Goal: Task Accomplishment & Management: Manage account settings

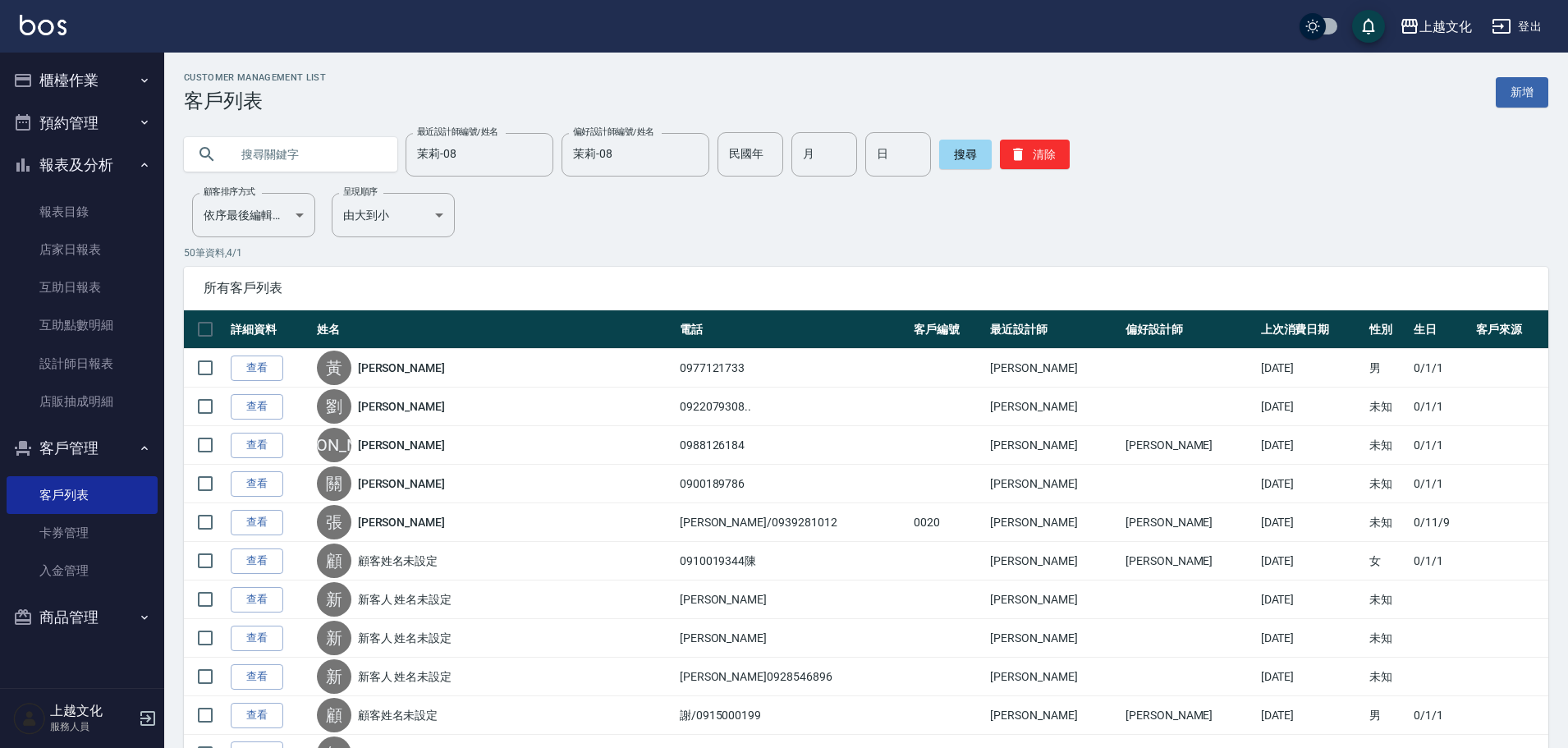
scroll to position [164, 0]
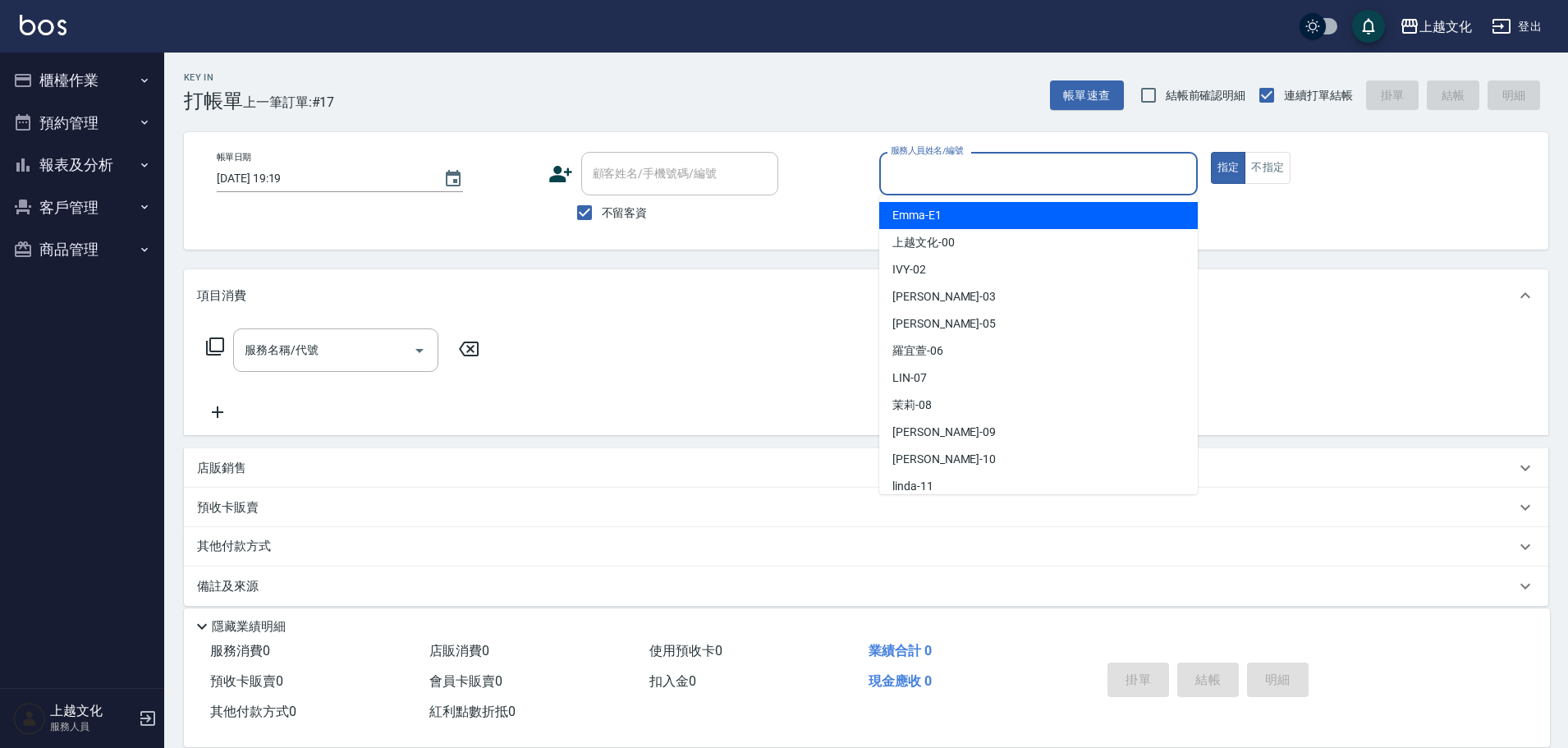
drag, startPoint x: 962, startPoint y: 175, endPoint x: 971, endPoint y: 236, distance: 61.7
click at [962, 173] on input "服務人員姓名/編號" at bounding box center [1039, 173] width 304 height 29
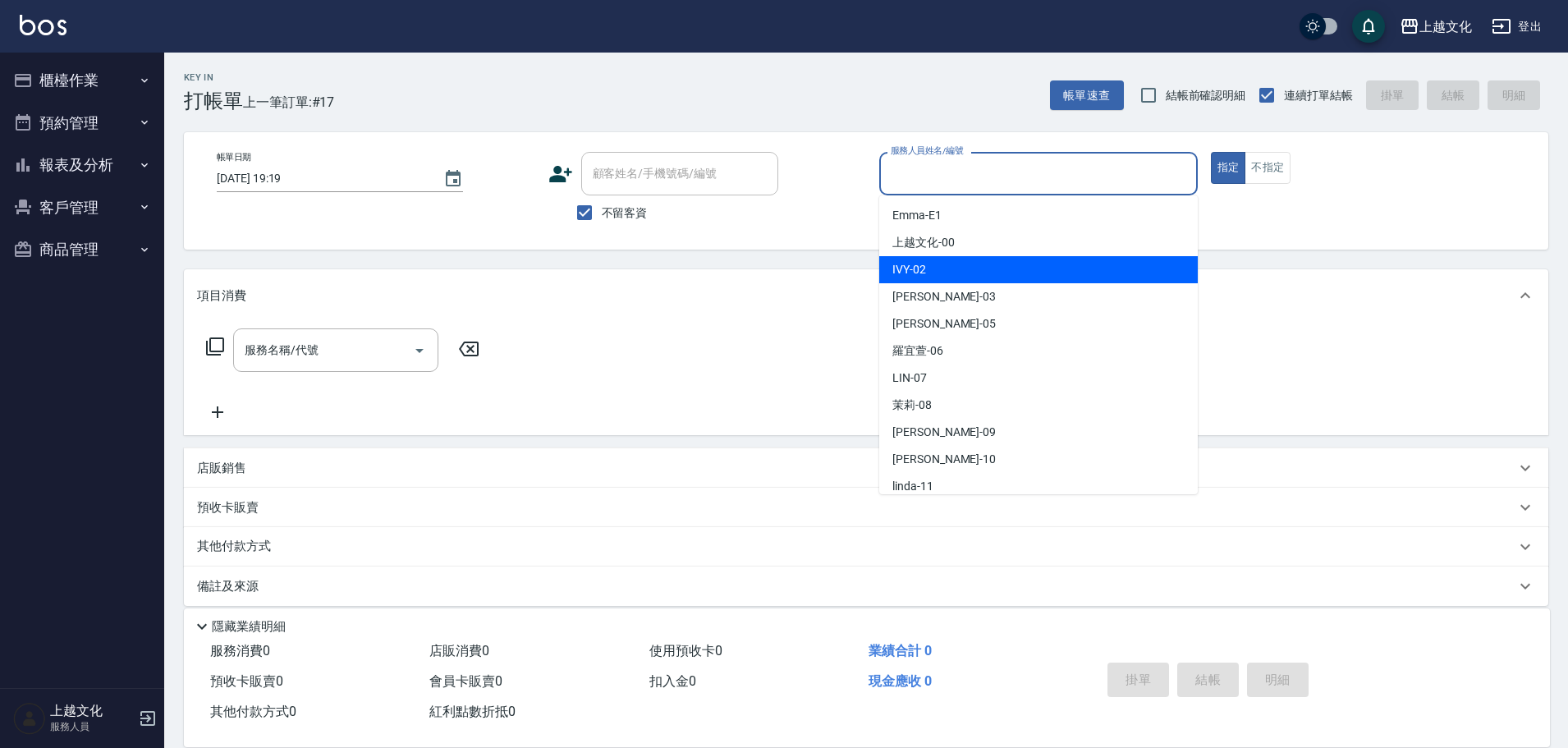
click at [975, 263] on div "IVY -02" at bounding box center [1039, 270] width 319 height 28
type input "IVY-02"
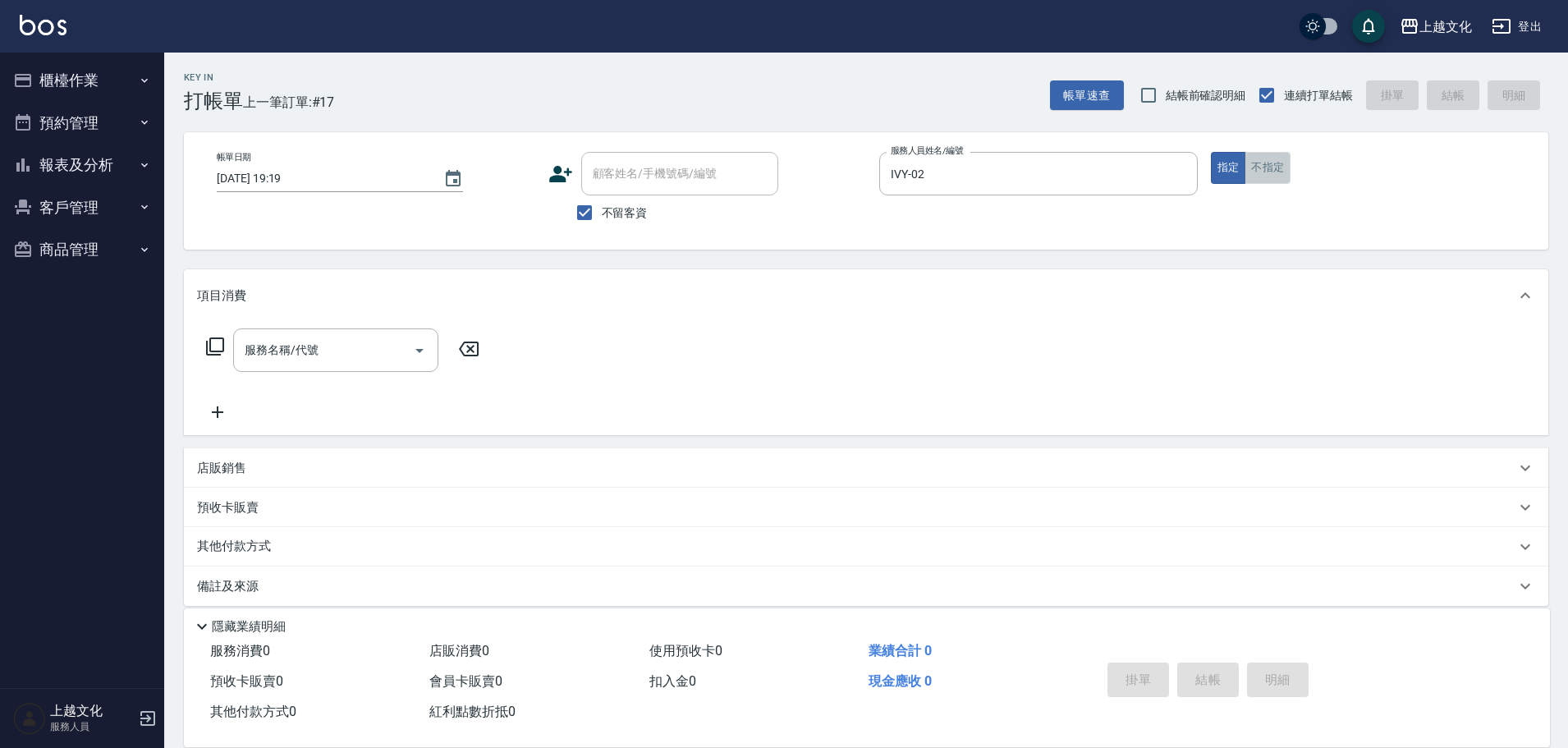
click at [1279, 166] on button "不指定" at bounding box center [1267, 167] width 46 height 32
click at [216, 345] on icon at bounding box center [215, 346] width 20 height 20
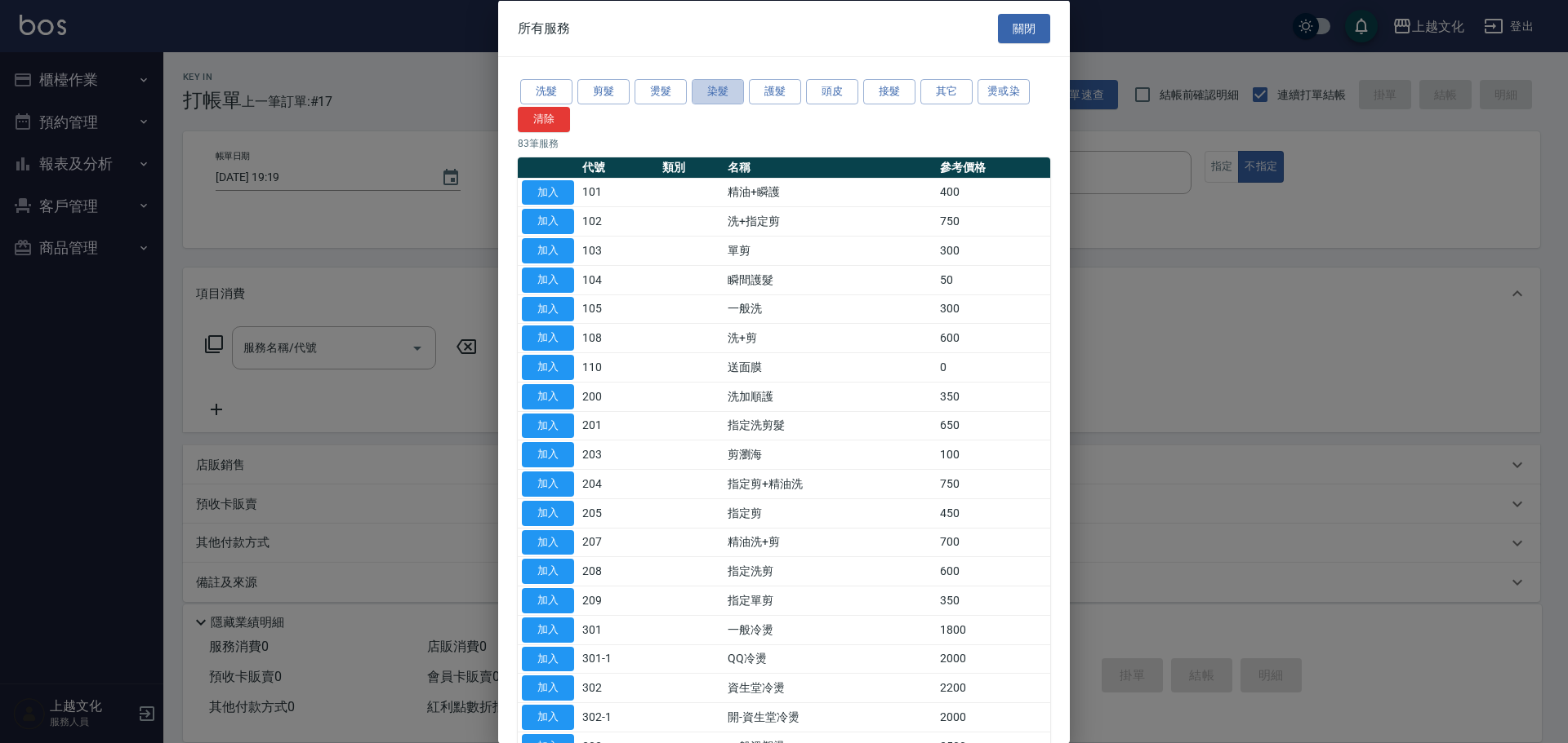
drag, startPoint x: 721, startPoint y: 97, endPoint x: 544, endPoint y: 168, distance: 190.7
click at [720, 97] on button "染髮" at bounding box center [717, 92] width 52 height 25
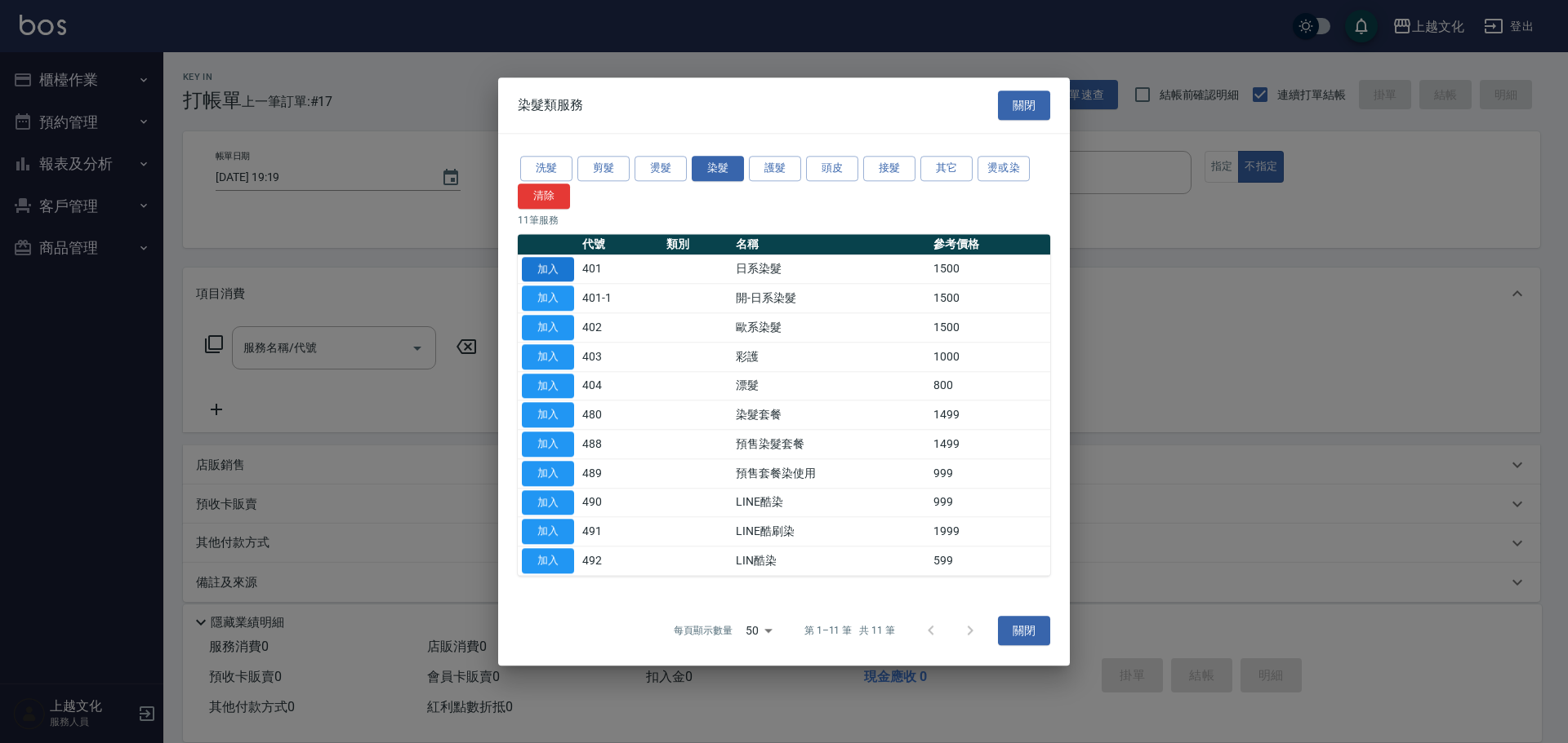
click at [530, 275] on button "加入" at bounding box center [547, 270] width 52 height 25
type input "日系染髮(401)"
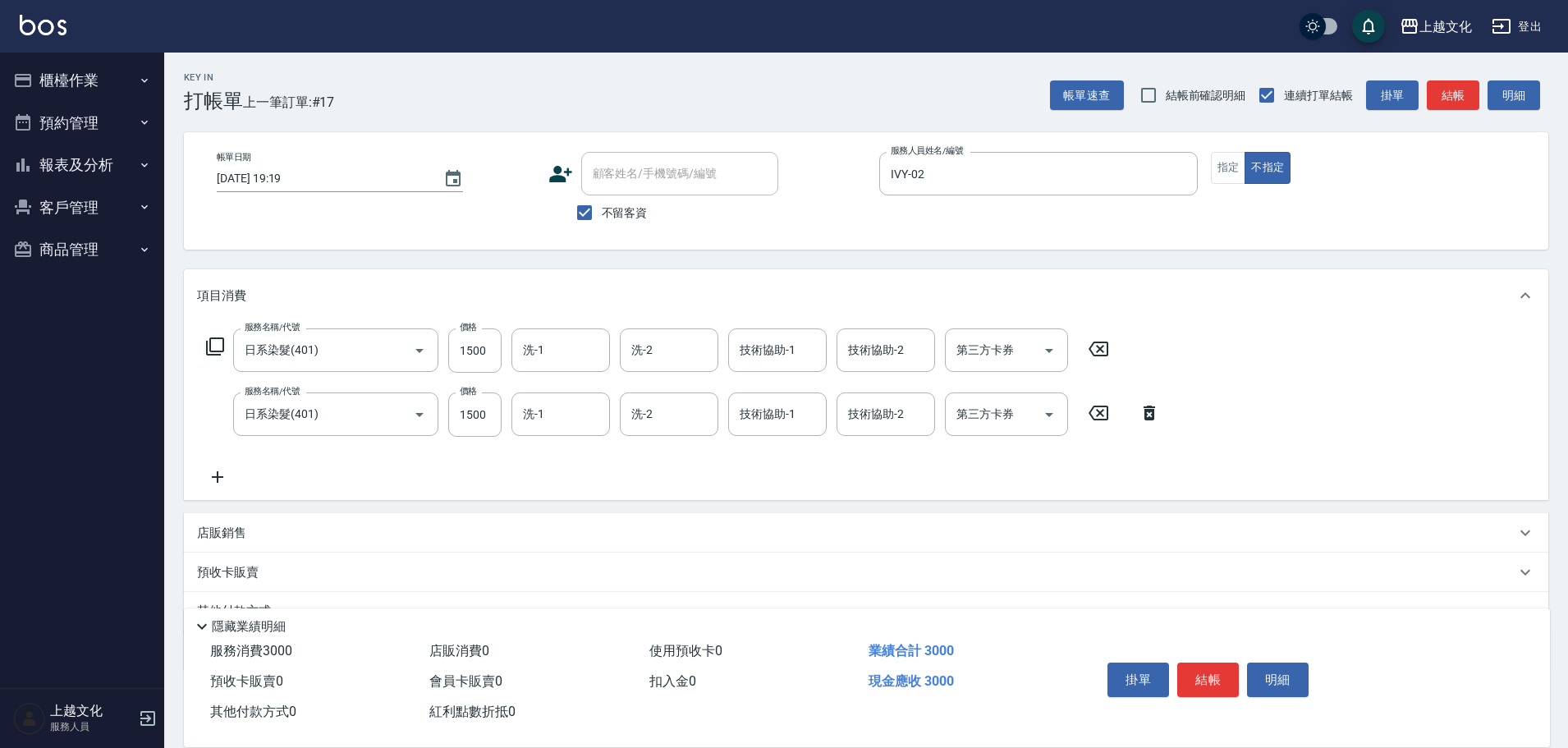
click at [1155, 413] on icon at bounding box center [1150, 412] width 12 height 15
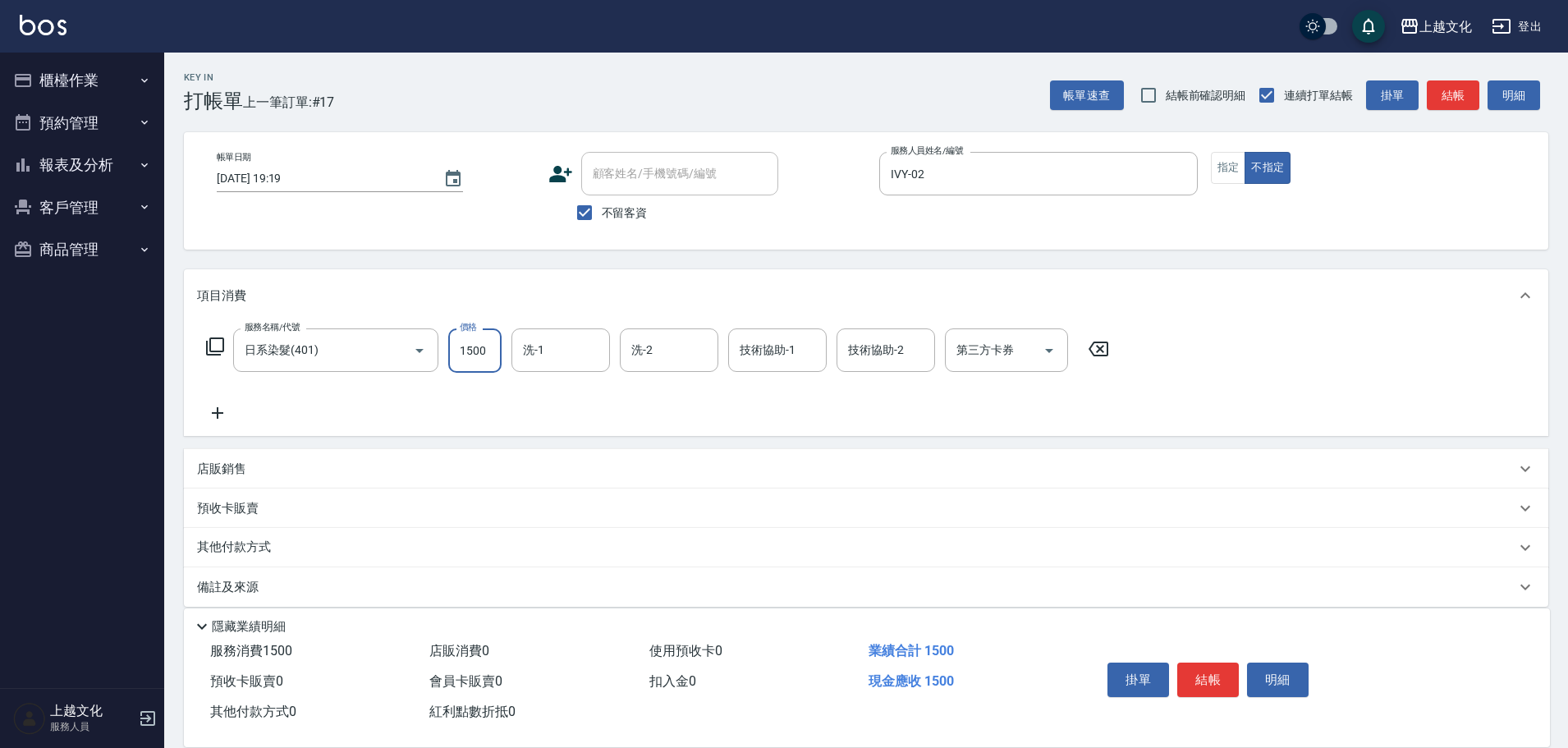
click at [477, 358] on input "1500" at bounding box center [475, 350] width 53 height 44
type input "3400"
drag, startPoint x: 1204, startPoint y: 668, endPoint x: 1210, endPoint y: 635, distance: 33.5
click at [1204, 667] on button "結帳" at bounding box center [1208, 680] width 62 height 34
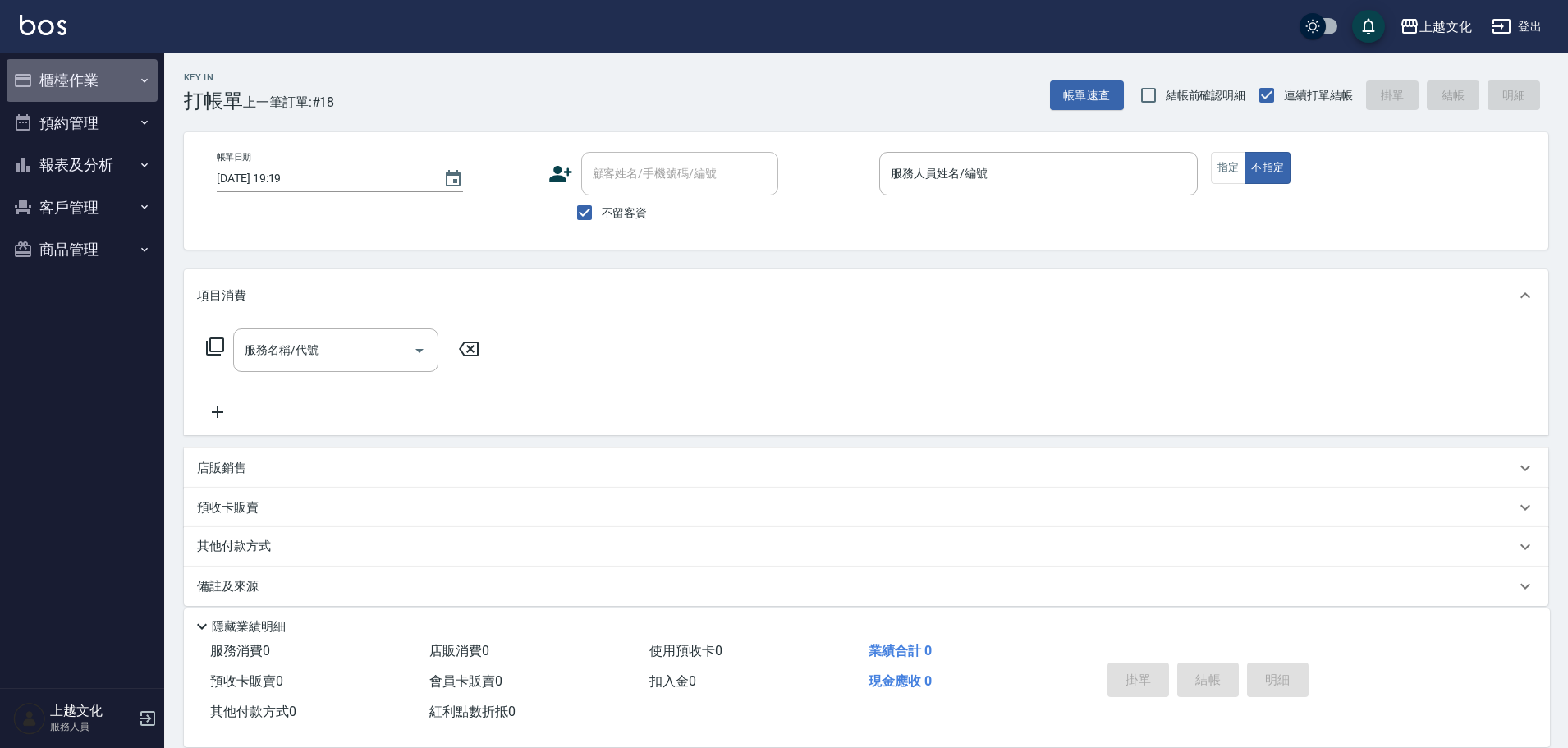
click at [71, 82] on button "櫃檯作業" at bounding box center [83, 80] width 151 height 42
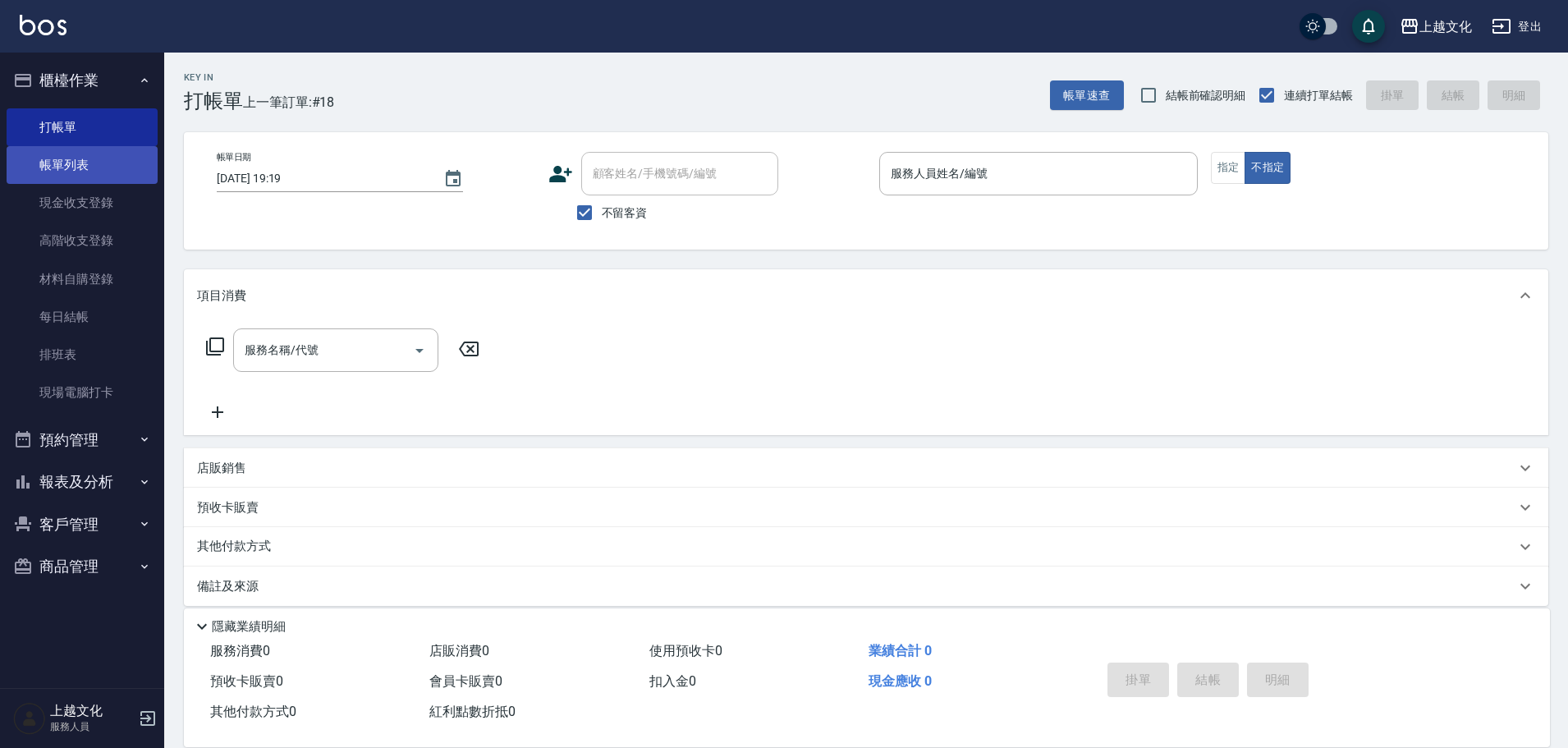
click at [81, 159] on link "帳單列表" at bounding box center [83, 165] width 151 height 37
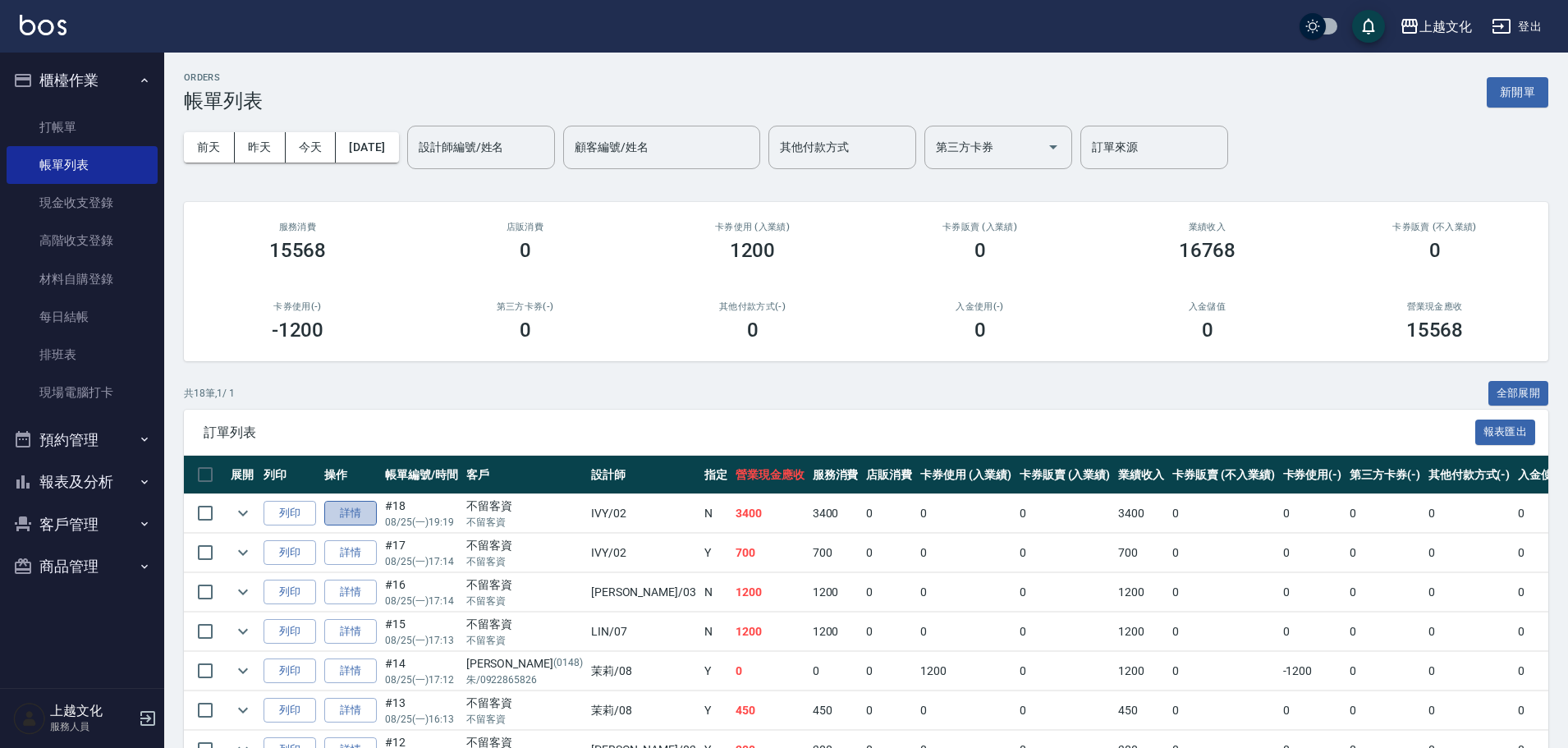
click at [348, 512] on link "詳情" at bounding box center [350, 514] width 52 height 26
click at [348, 512] on div "ORDERS 帳單列表 新開單 [DATE] [DATE] [DATE] [DATE] 設計師編號/姓名 設計師編號/姓名 顧客編號/姓名 顧客編號/姓名 其…" at bounding box center [784, 634] width 1568 height 1269
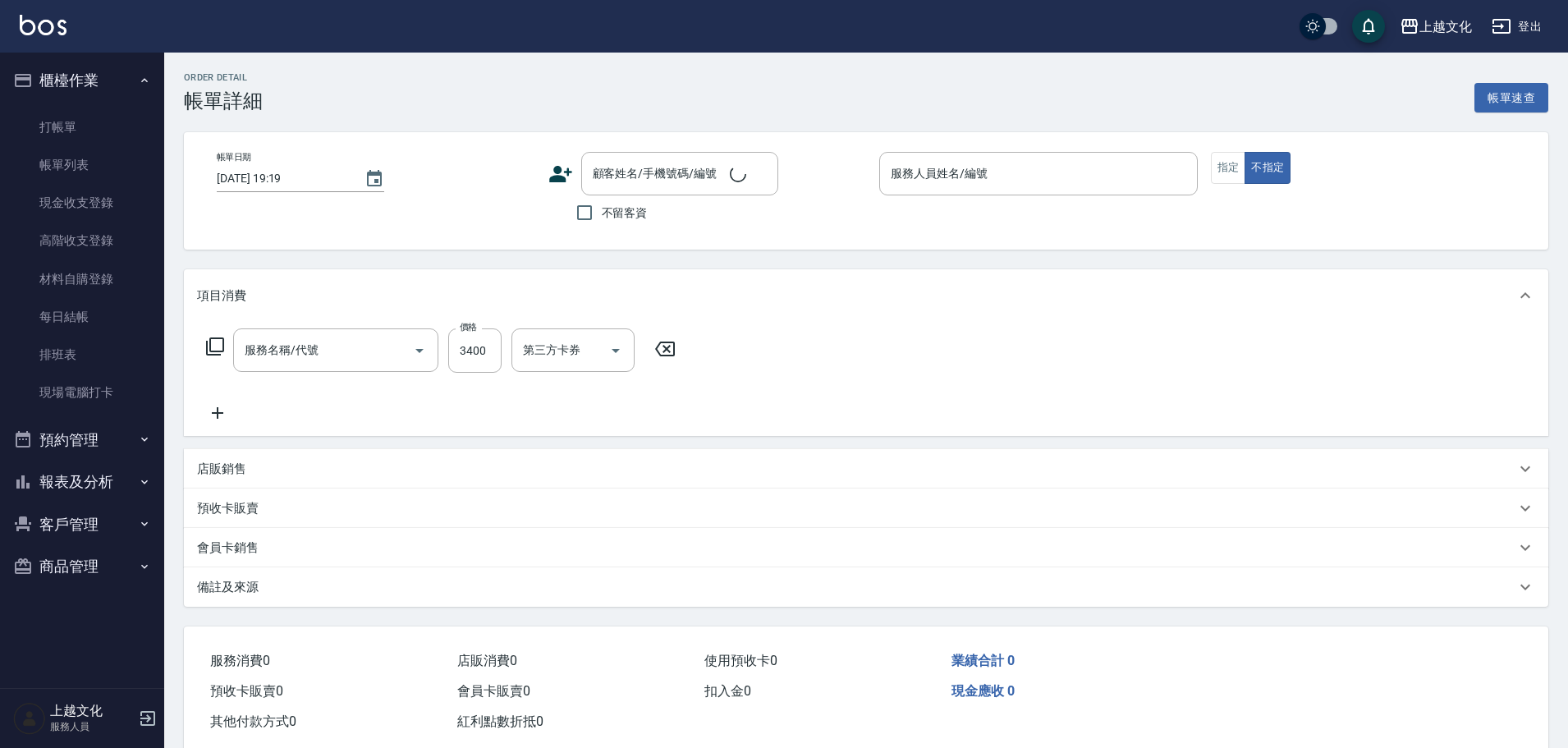
checkbox input "true"
type input "IVY-02"
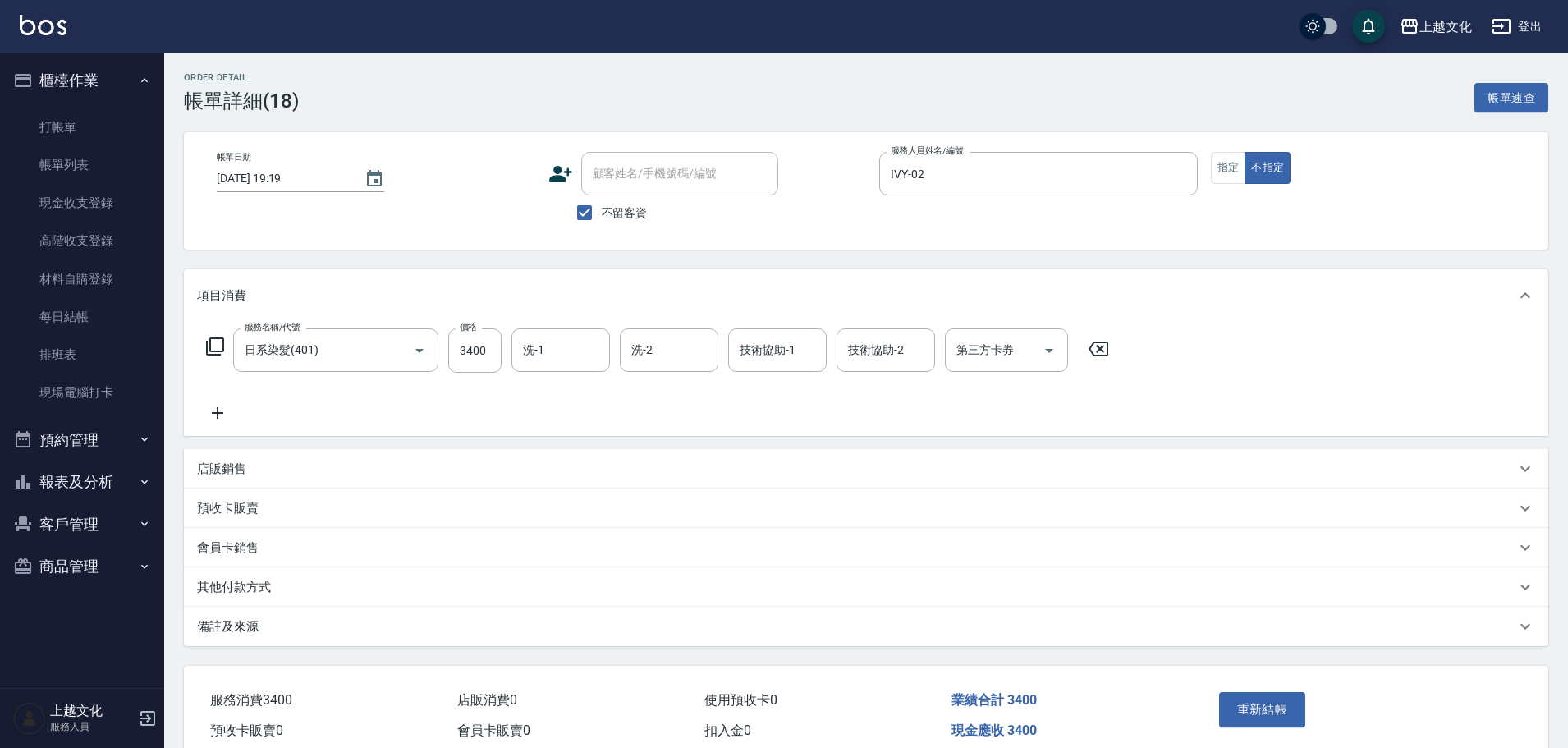
type input "日系染髮(401)"
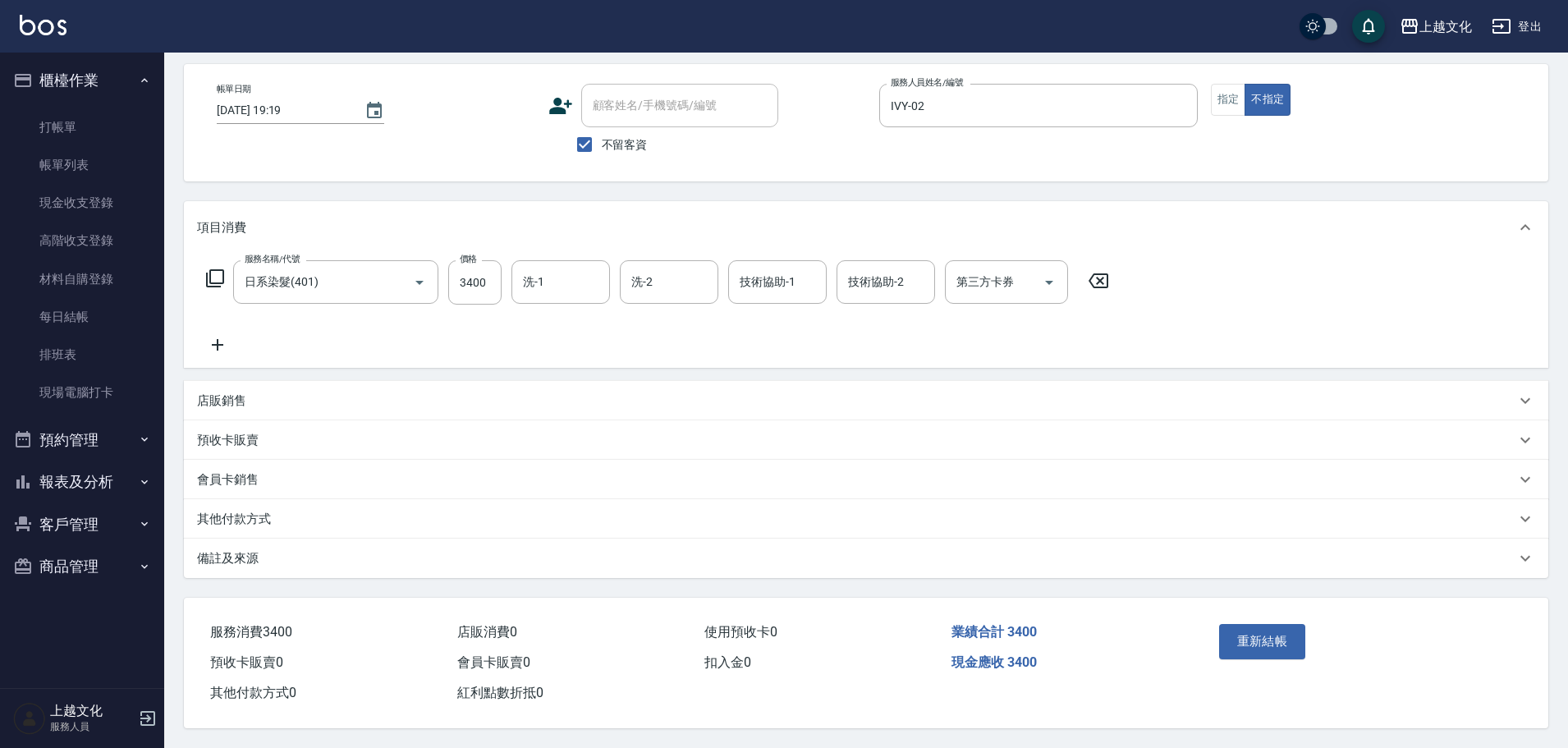
click at [257, 511] on p "其他付款方式" at bounding box center [233, 520] width 74 height 18
click at [247, 511] on p "其他付款方式" at bounding box center [233, 520] width 74 height 18
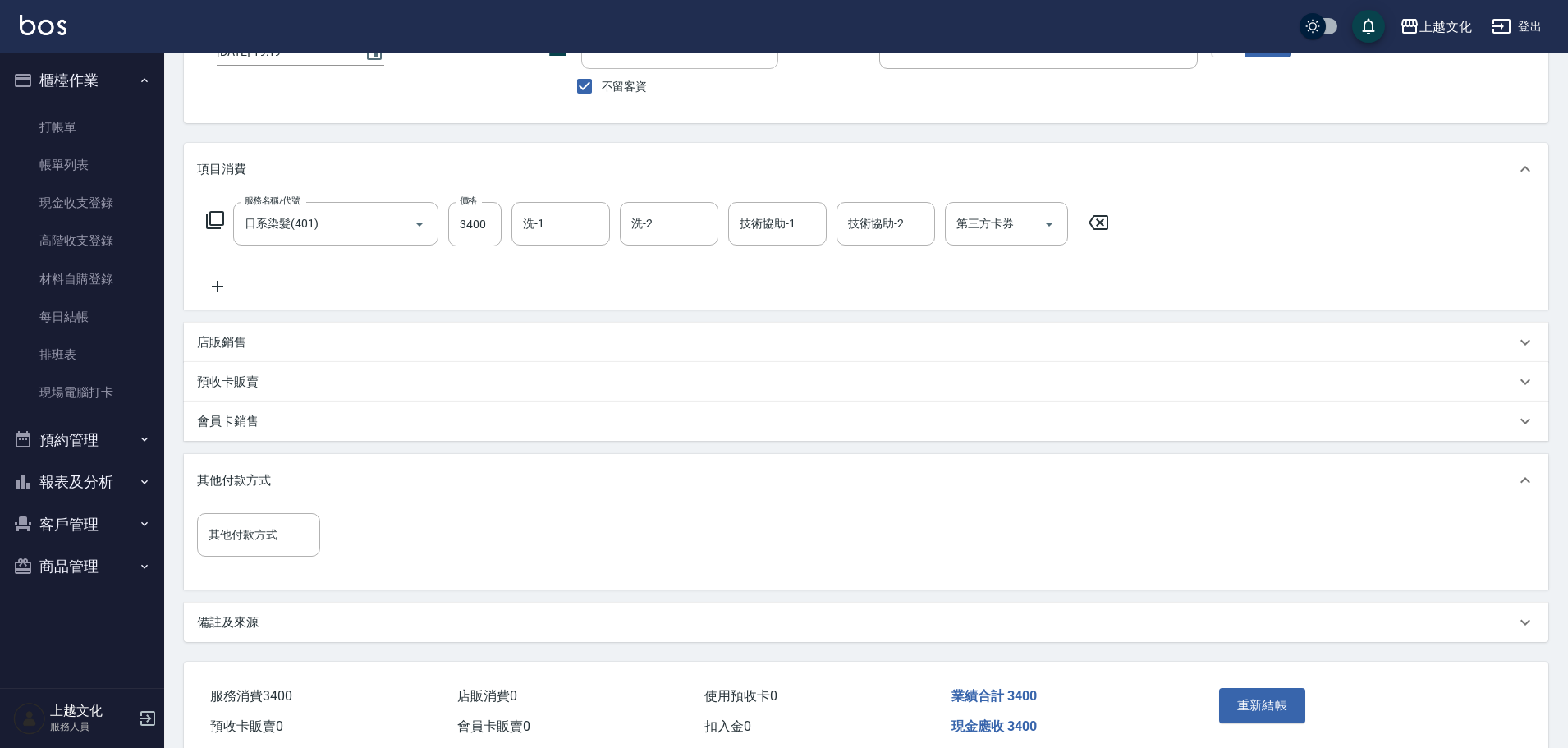
scroll to position [198, 0]
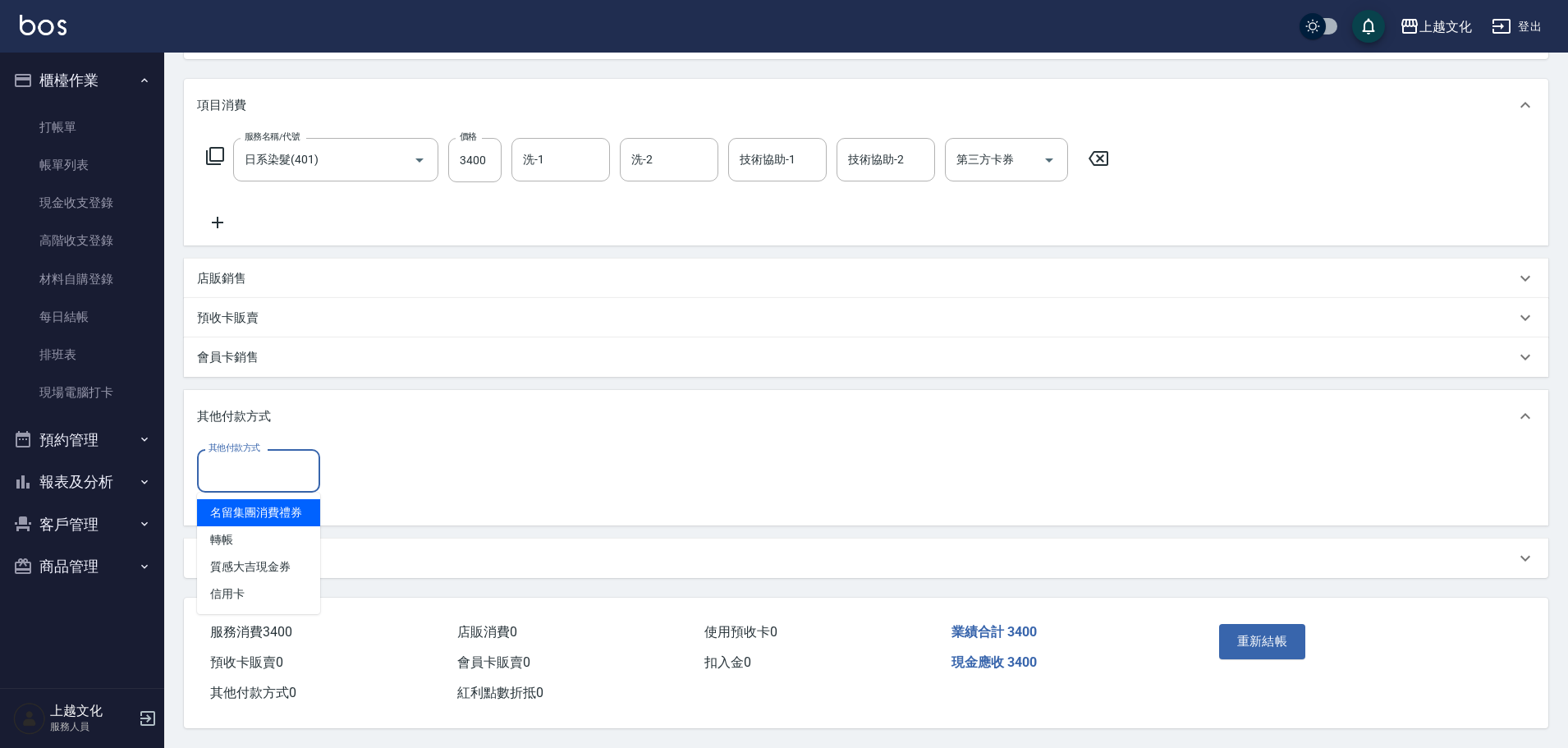
click at [248, 474] on input "其他付款方式" at bounding box center [259, 470] width 108 height 29
drag, startPoint x: 246, startPoint y: 578, endPoint x: 326, endPoint y: 544, distance: 86.9
click at [249, 581] on span "信用卡" at bounding box center [258, 594] width 123 height 28
type input "信用卡"
click at [339, 467] on input "0" at bounding box center [392, 470] width 123 height 44
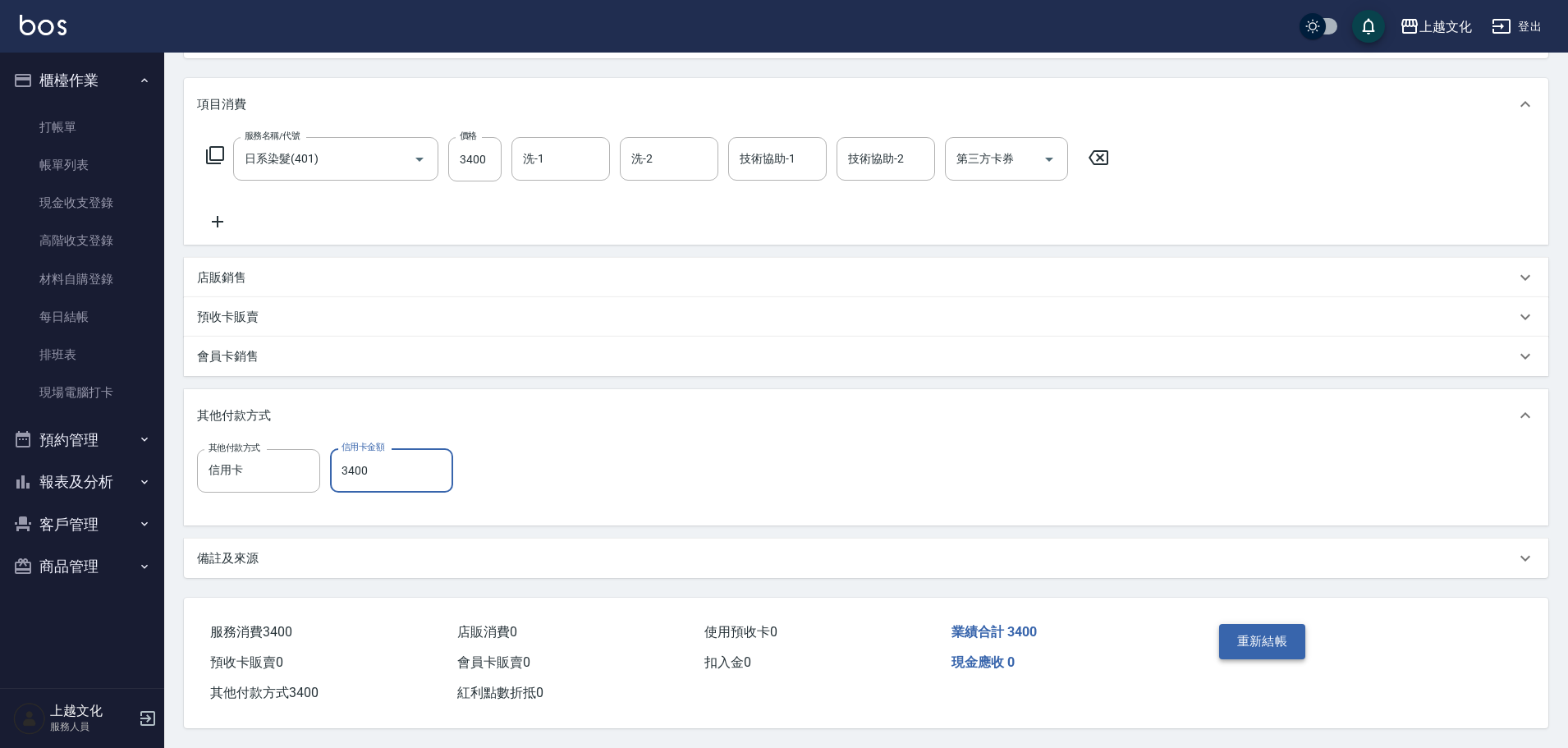
type input "3400"
drag, startPoint x: 1233, startPoint y: 635, endPoint x: 1200, endPoint y: 592, distance: 54.2
click at [1232, 635] on button "重新結帳" at bounding box center [1263, 641] width 87 height 34
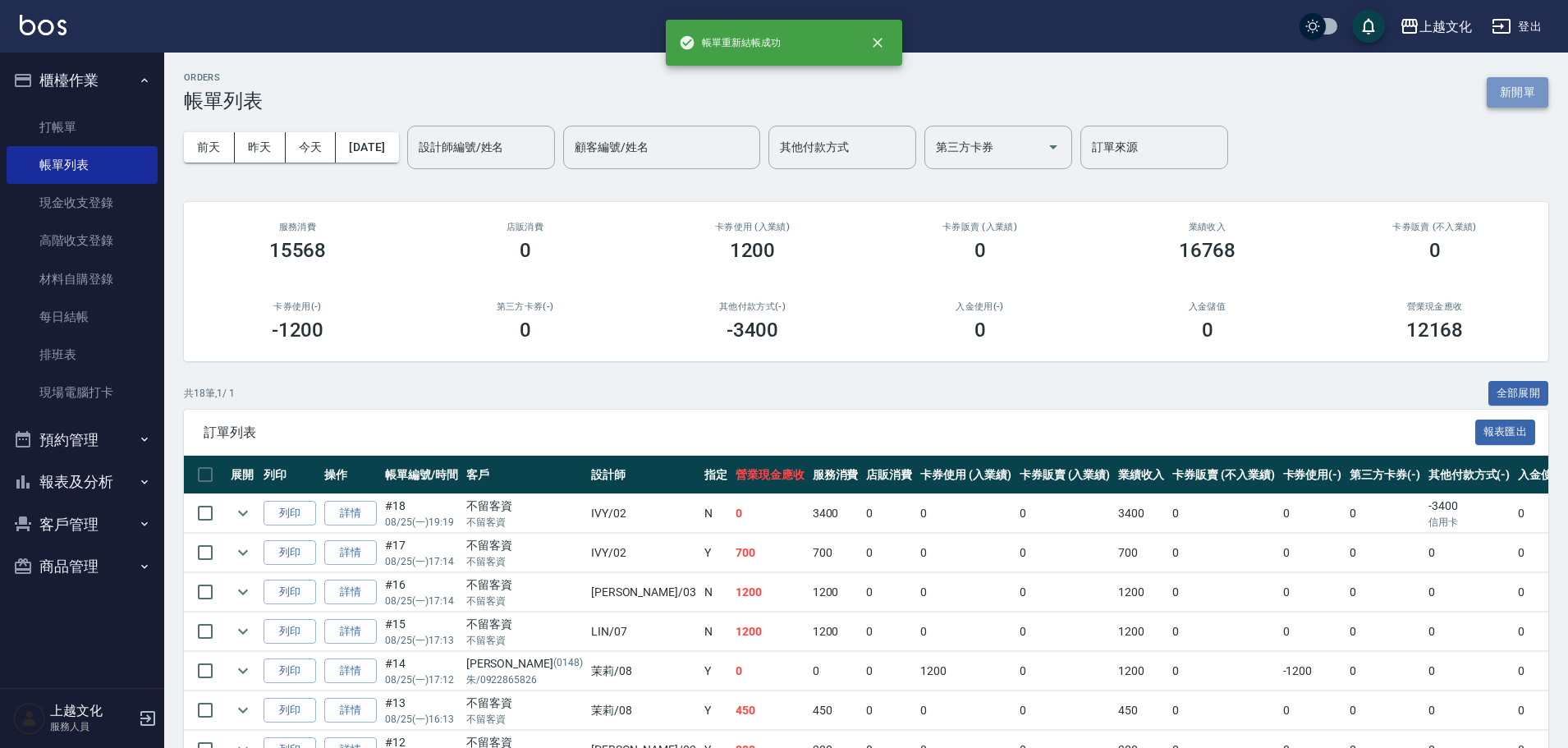
click at [1508, 94] on button "新開單" at bounding box center [1518, 92] width 62 height 31
drag, startPoint x: 1508, startPoint y: 94, endPoint x: 824, endPoint y: 94, distance: 684.0
click at [1508, 94] on div "ORDERS 帳單列表 新開單 [DATE] [DATE] [DATE] [DATE] 設計師編號/姓名 設計師編號/姓名 顧客編號/姓名 顧客編號/姓名 其…" at bounding box center [784, 634] width 1568 height 1269
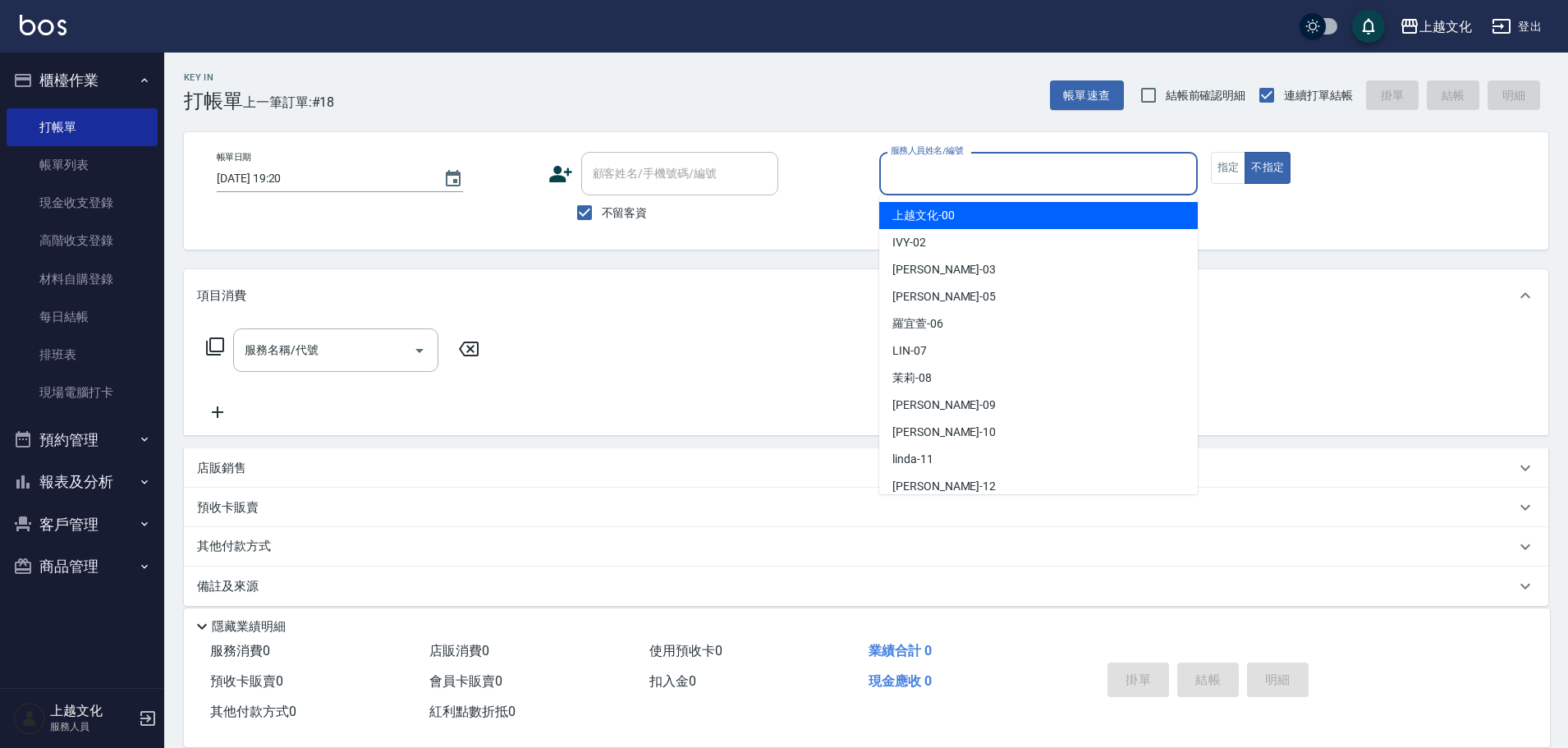
click at [974, 180] on input "服務人員姓名/編號" at bounding box center [1039, 173] width 304 height 29
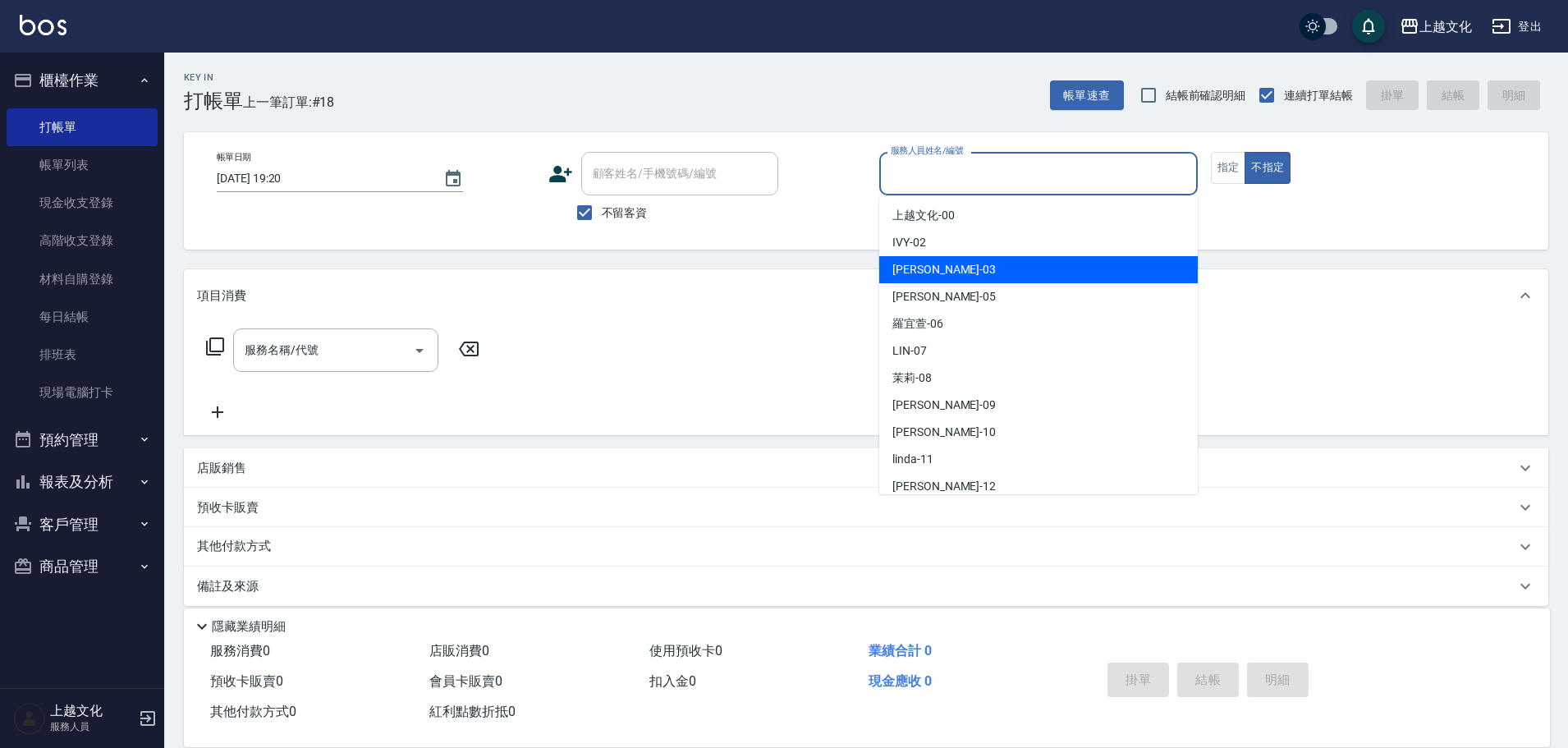
click at [934, 269] on div "[PERSON_NAME] -03" at bounding box center [1039, 270] width 319 height 28
type input "[PERSON_NAME]-03"
click at [936, 270] on div "項目消費" at bounding box center [866, 295] width 1364 height 52
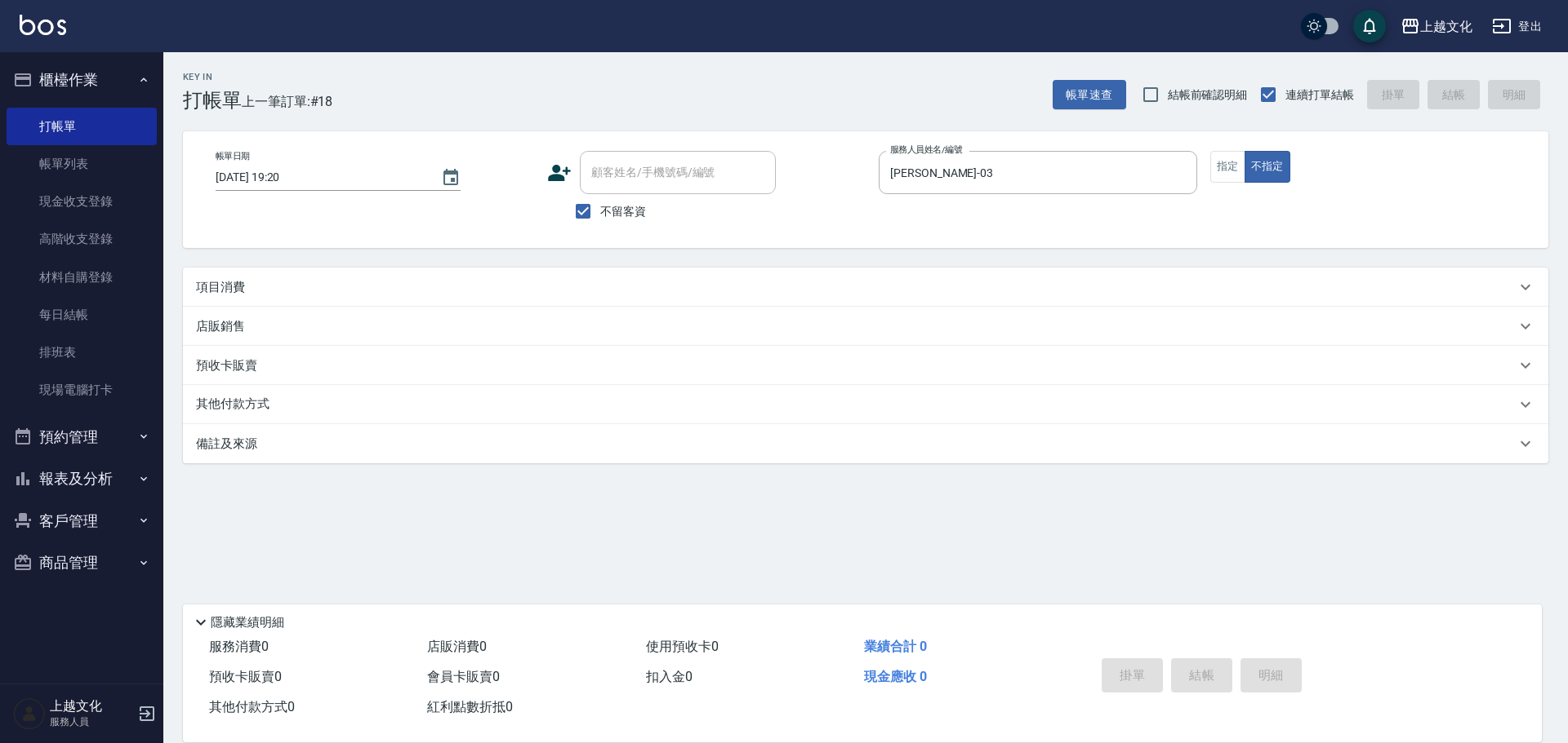
drag, startPoint x: 1227, startPoint y: 162, endPoint x: 1198, endPoint y: 173, distance: 31.0
click at [1228, 164] on button "指定" at bounding box center [1228, 166] width 35 height 32
click at [242, 284] on p "項目消費" at bounding box center [220, 287] width 49 height 18
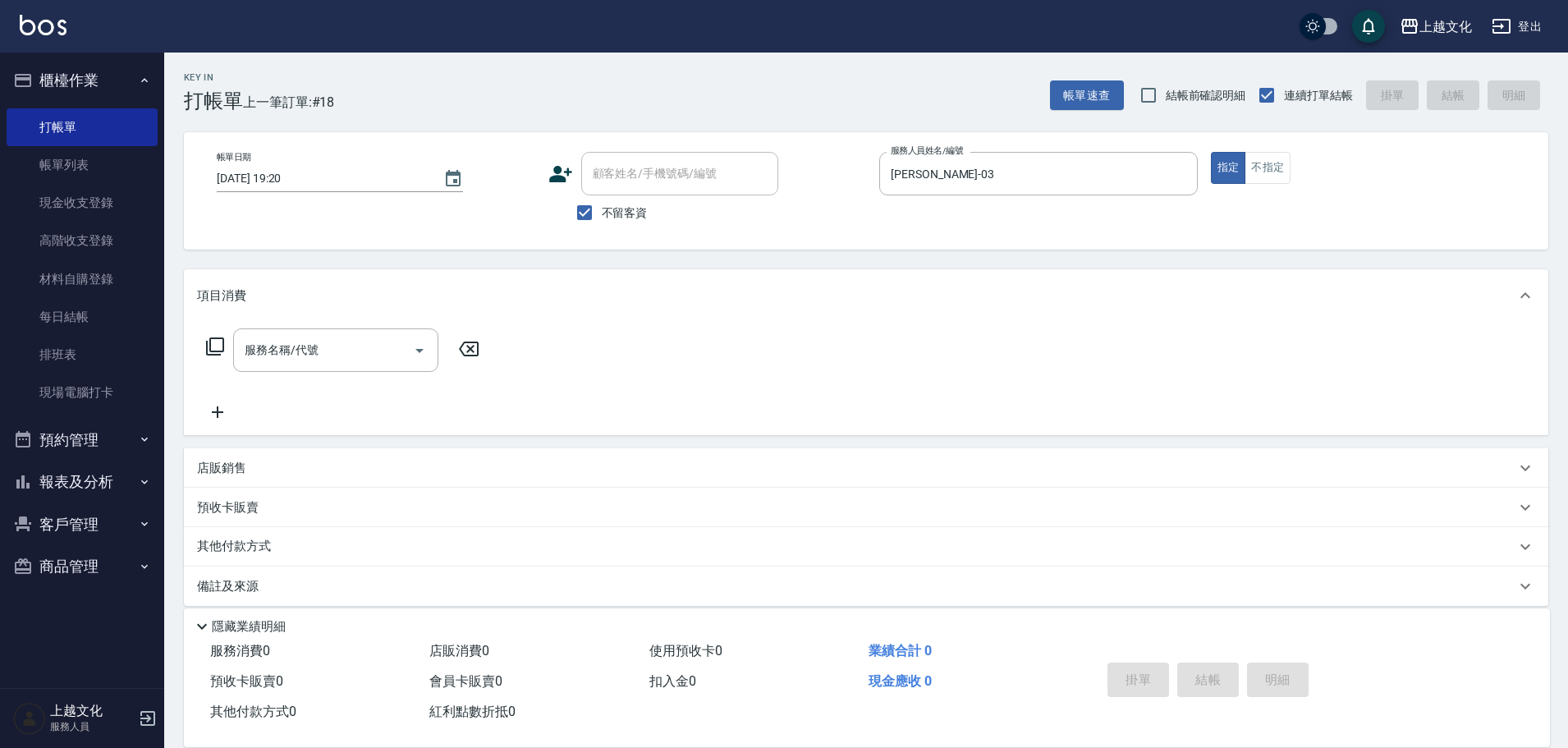
click at [219, 350] on icon at bounding box center [215, 346] width 20 height 20
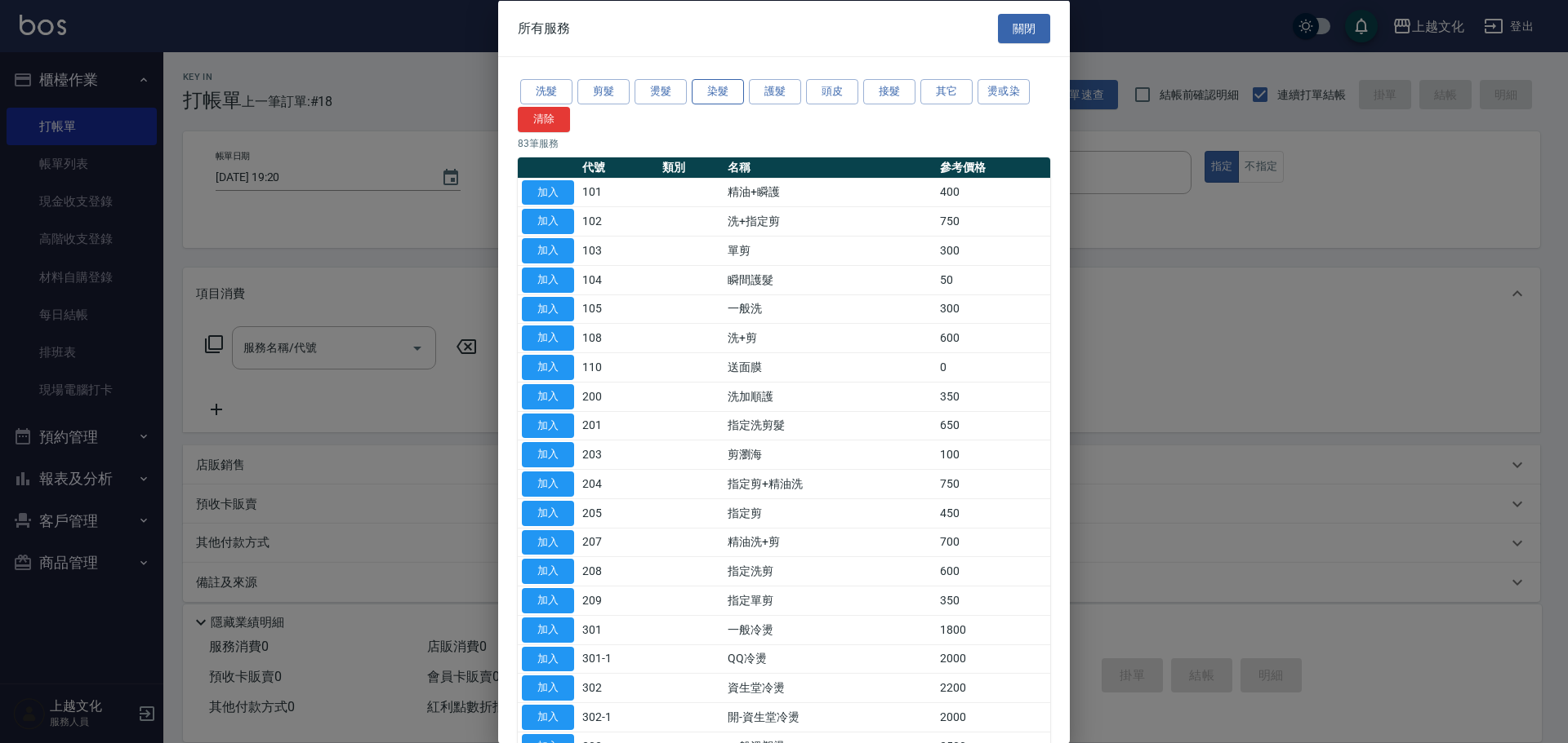
click at [719, 92] on button "染髮" at bounding box center [717, 92] width 52 height 25
drag, startPoint x: 719, startPoint y: 92, endPoint x: 663, endPoint y: 122, distance: 63.5
click at [719, 92] on button "染髮" at bounding box center [717, 92] width 52 height 25
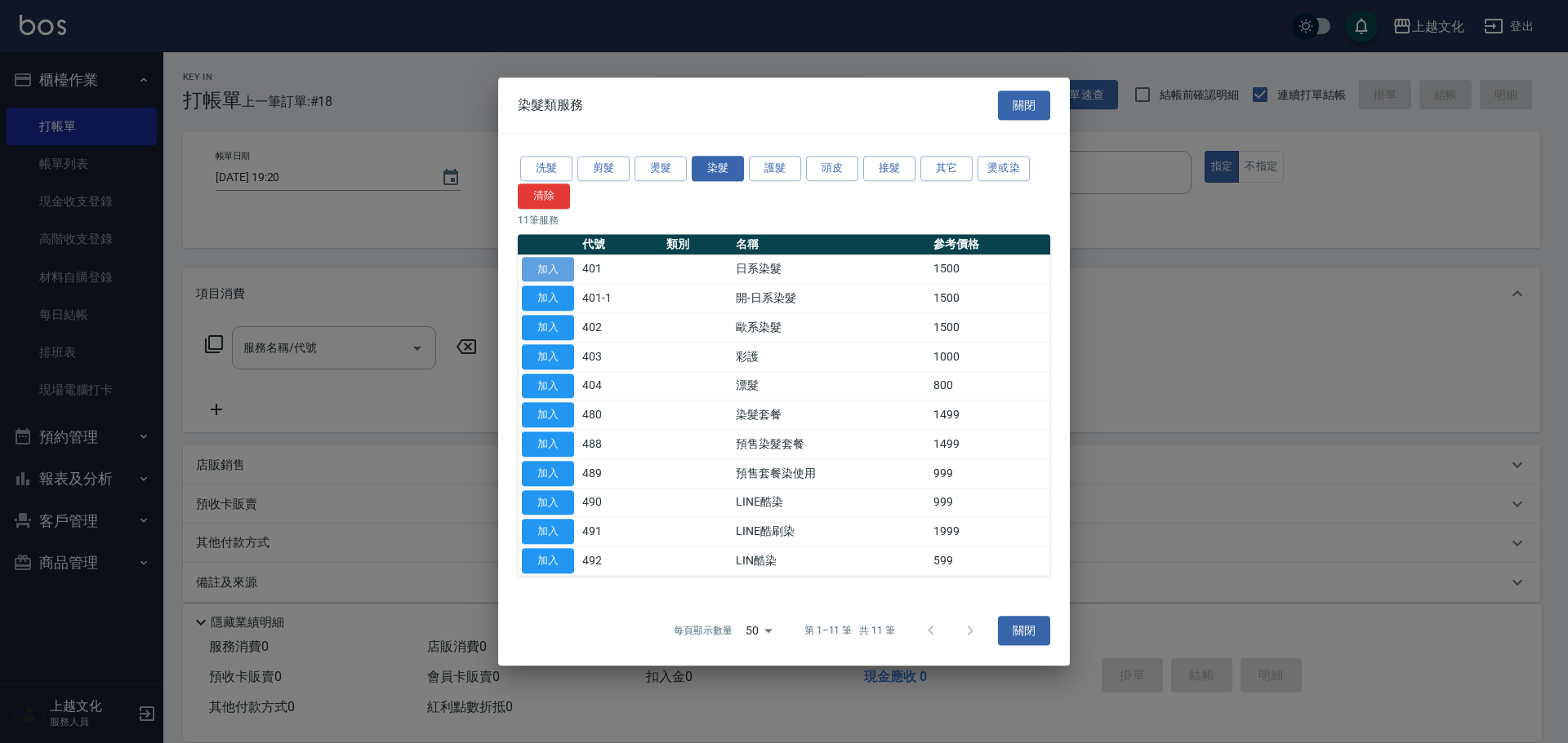
click at [531, 269] on button "加入" at bounding box center [547, 270] width 52 height 25
type input "日系染髮(401)"
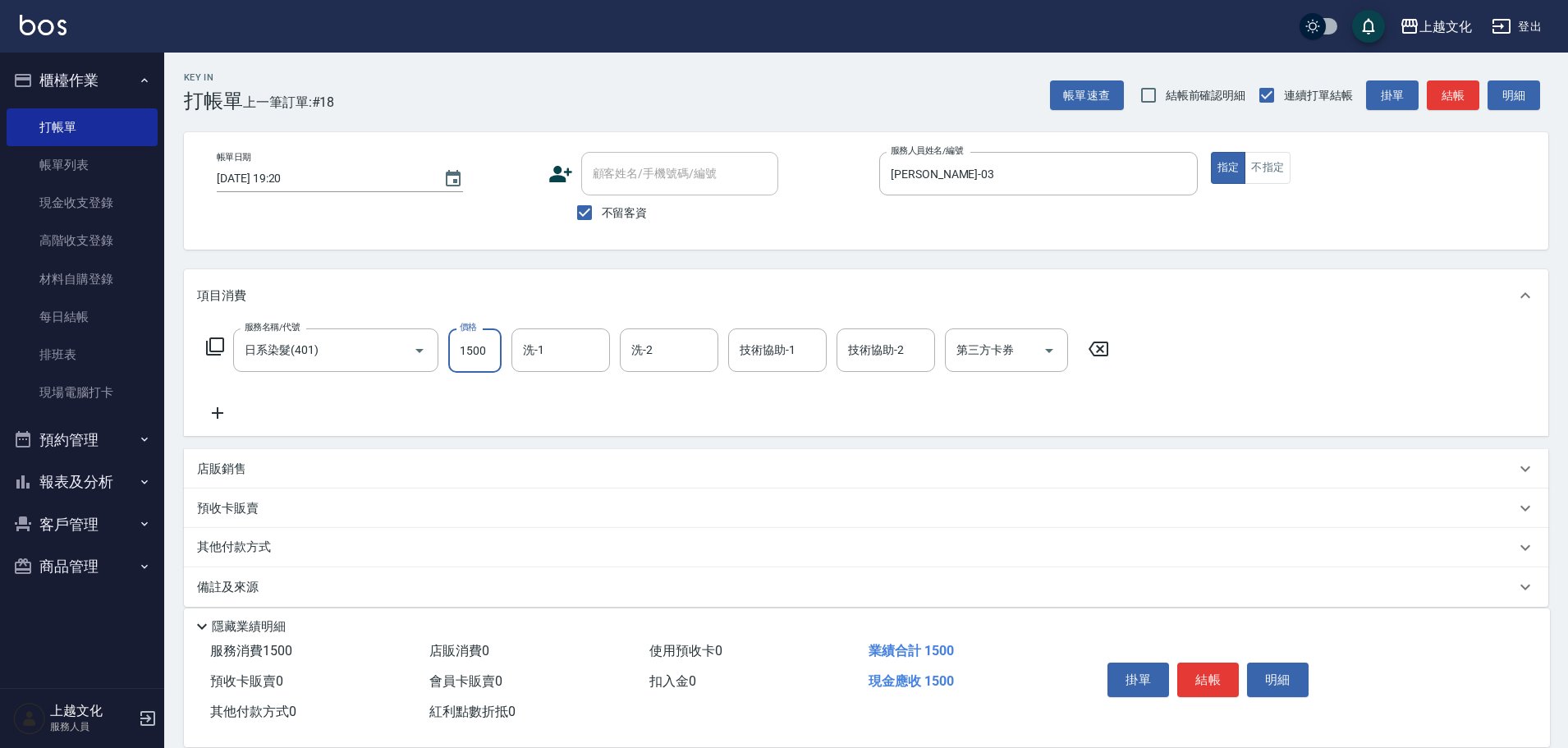
click at [485, 369] on input "1500" at bounding box center [475, 350] width 53 height 44
type input "2600"
click at [1197, 676] on button "結帳" at bounding box center [1208, 680] width 62 height 34
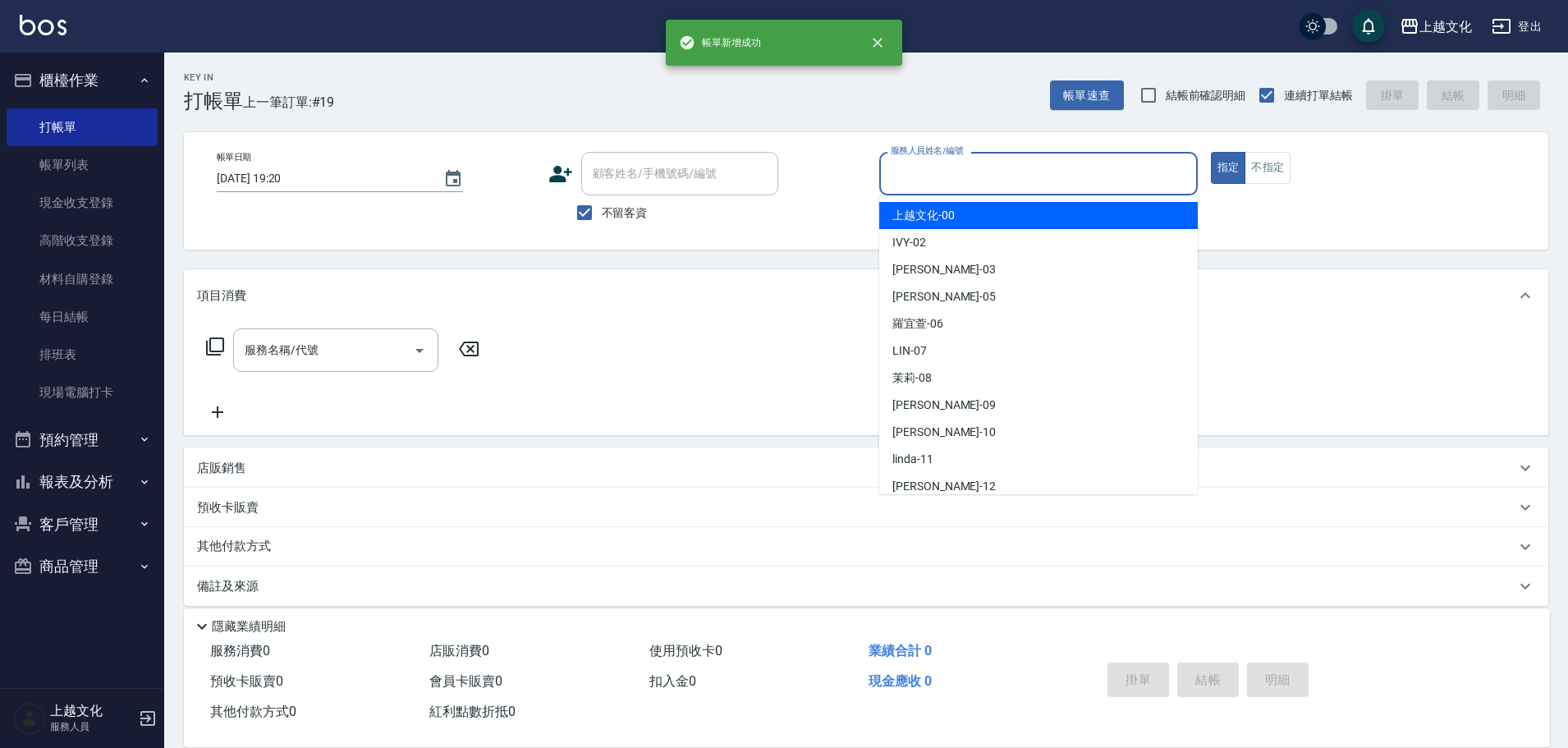
drag, startPoint x: 975, startPoint y: 182, endPoint x: 962, endPoint y: 277, distance: 95.9
click at [975, 184] on input "服務人員姓名/編號" at bounding box center [1039, 173] width 304 height 29
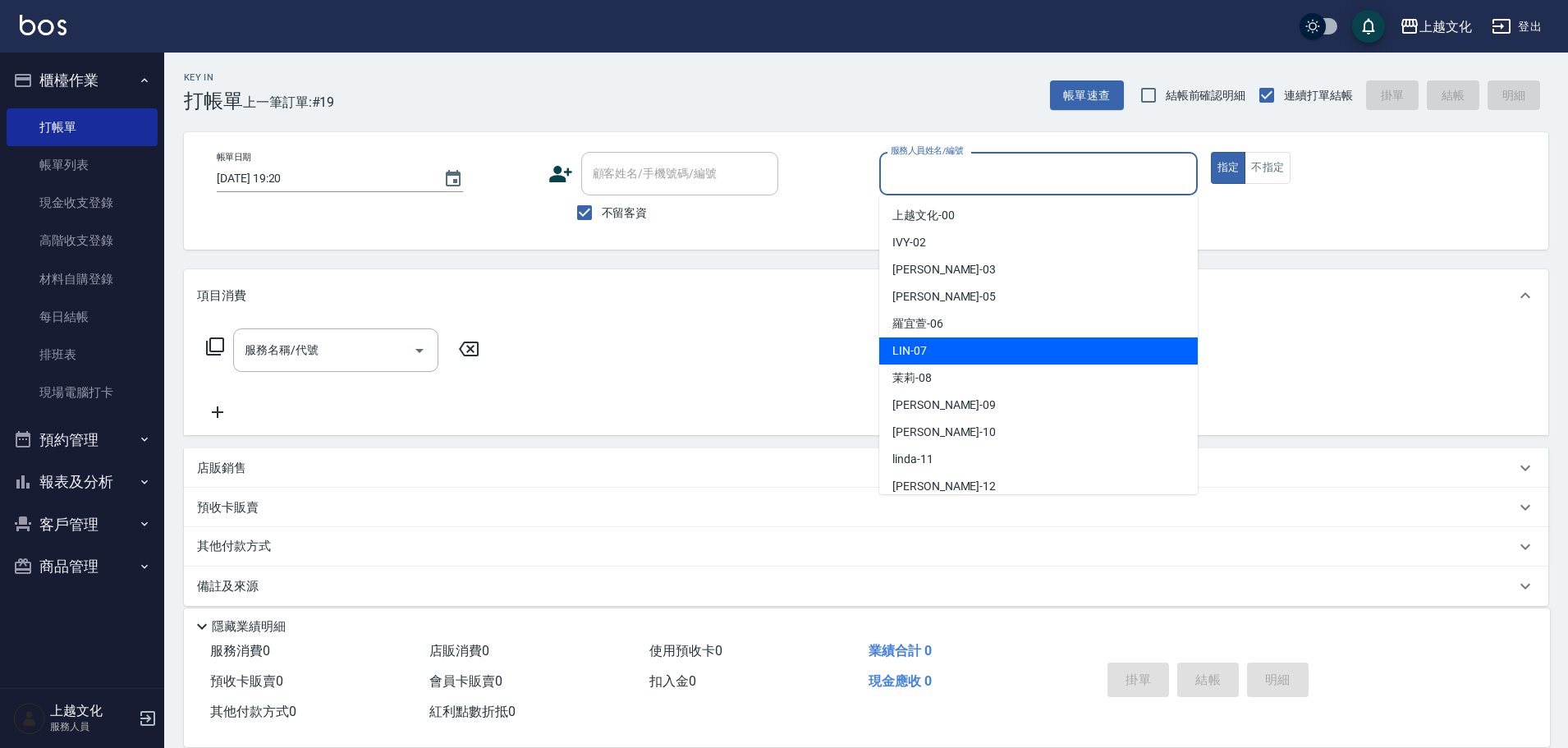
click at [964, 346] on div "LIN -07" at bounding box center [1039, 351] width 319 height 28
type input "LIN-07"
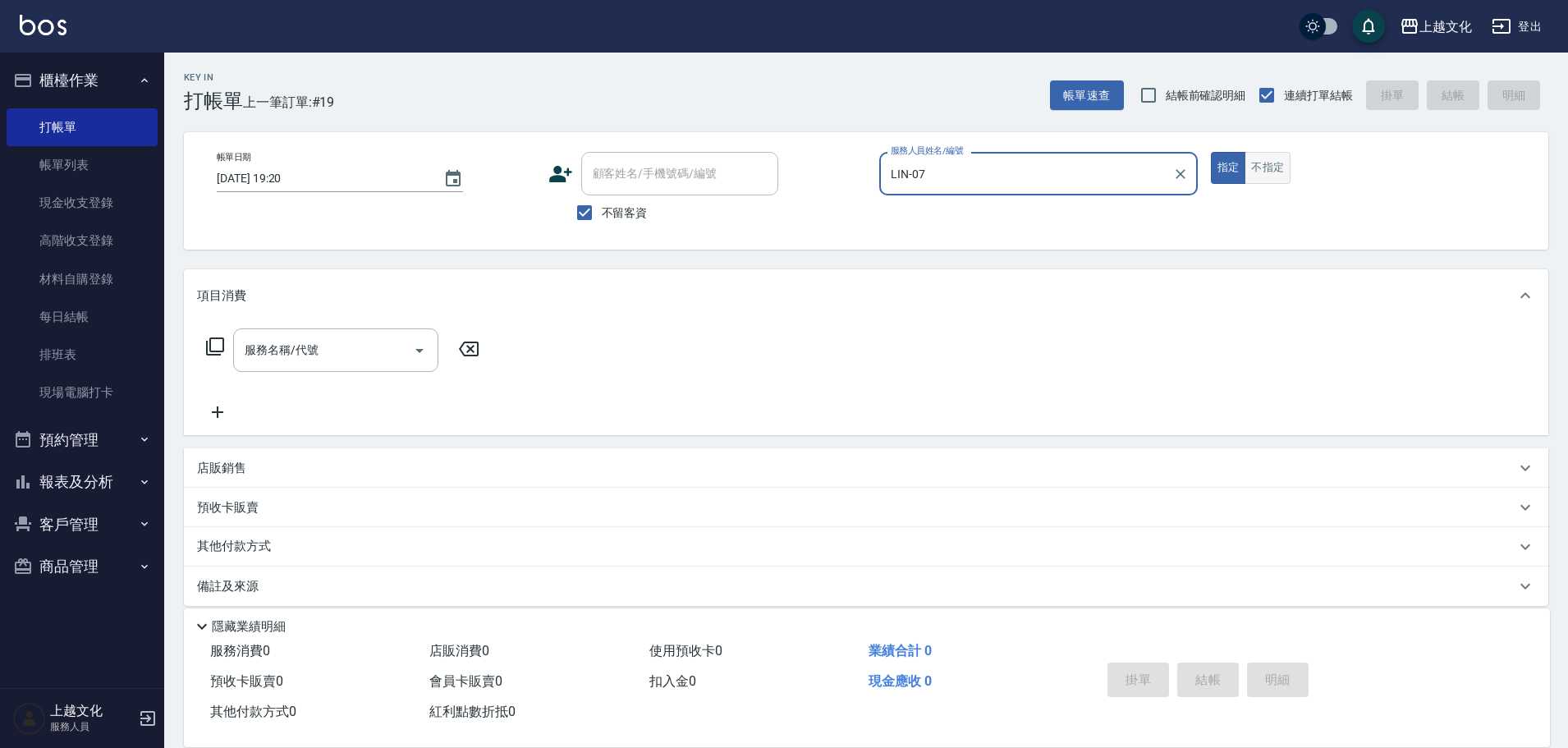
click at [1265, 180] on button "不指定" at bounding box center [1267, 167] width 46 height 32
click at [289, 350] on input "服務名稱/代號" at bounding box center [324, 349] width 166 height 29
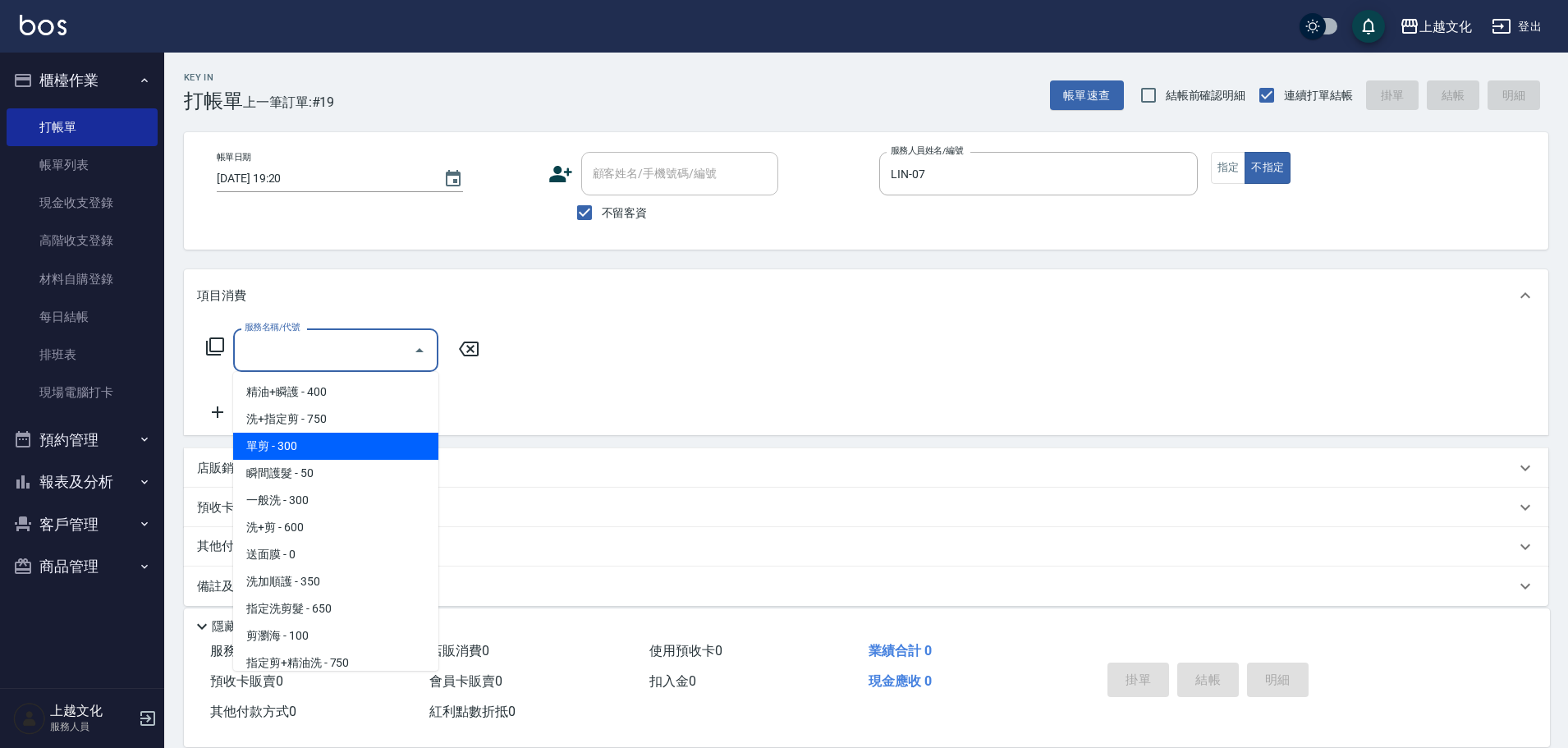
click at [274, 450] on span "單剪 - 300" at bounding box center [335, 447] width 206 height 28
type input "單剪(103)"
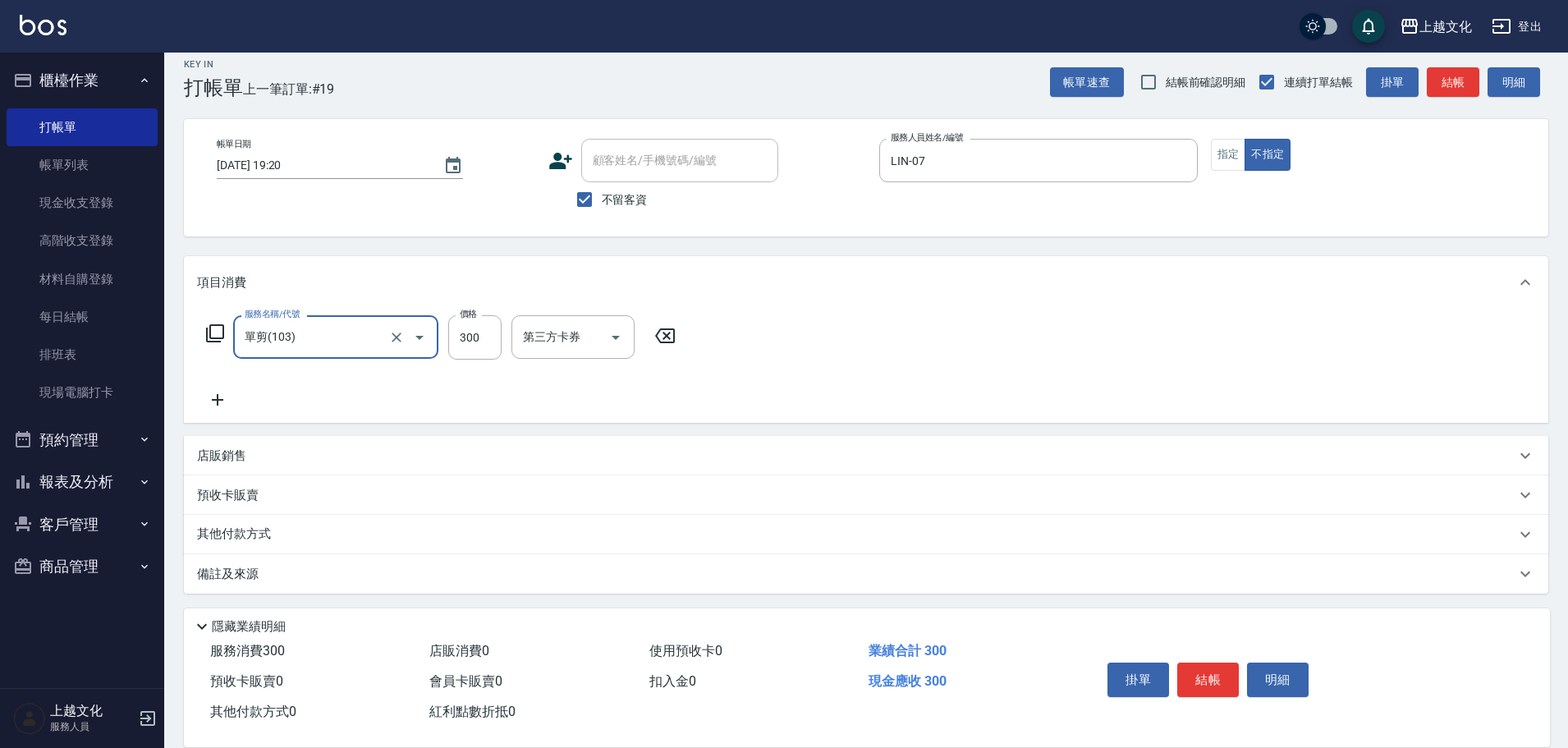
scroll to position [17, 0]
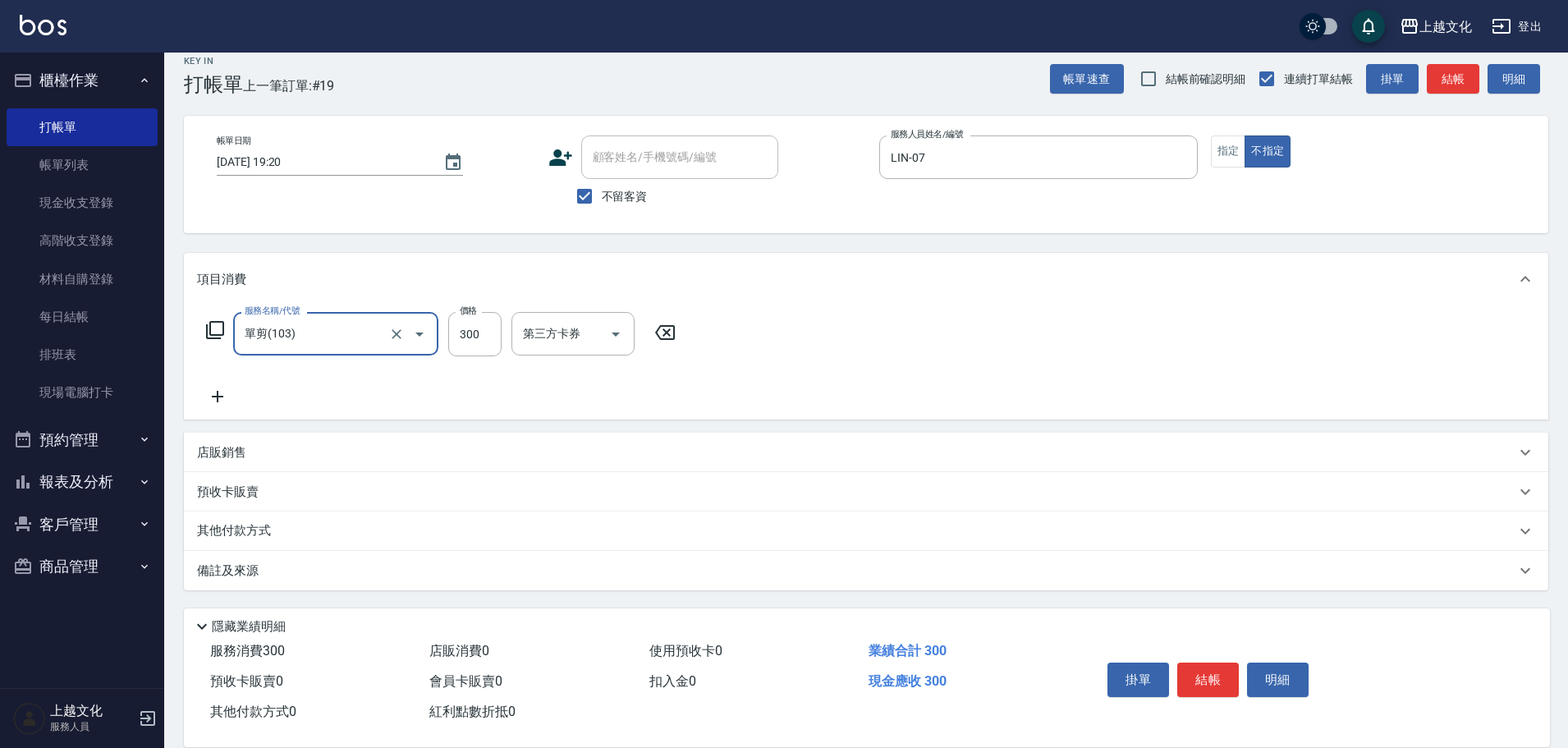
click at [242, 521] on div "其他付款方式" at bounding box center [866, 531] width 1364 height 39
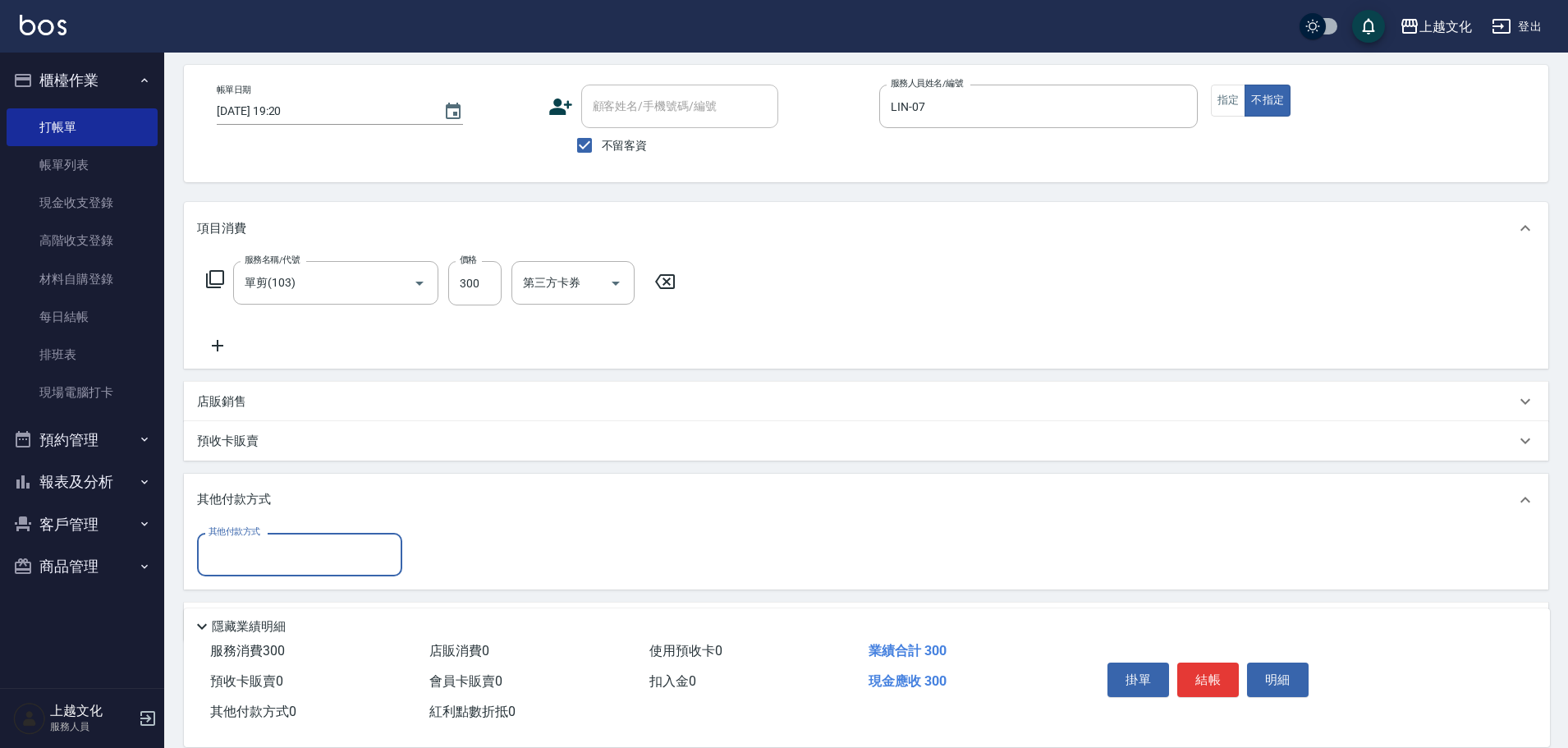
scroll to position [119, 0]
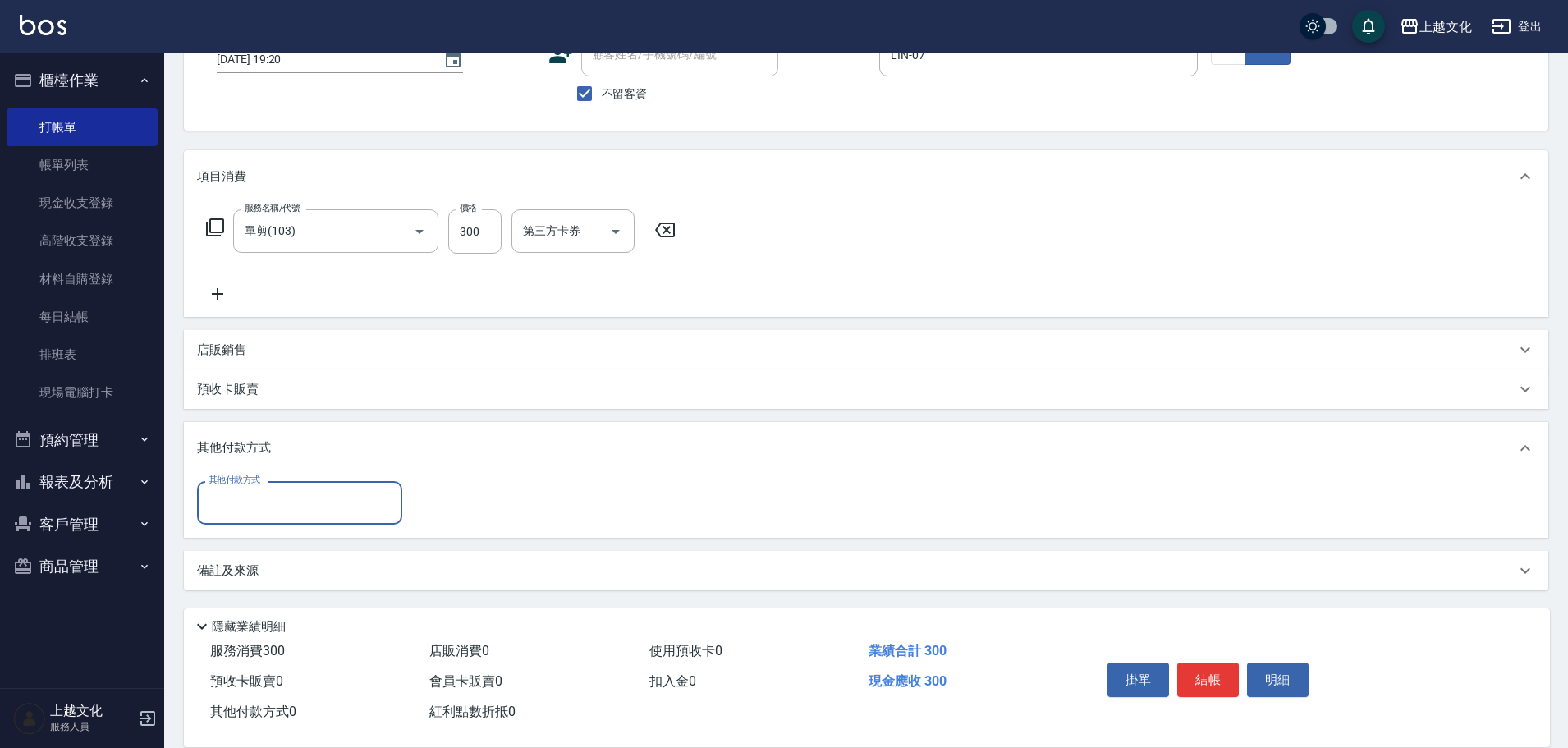
click at [240, 505] on input "其他付款方式" at bounding box center [300, 503] width 191 height 29
drag, startPoint x: 224, startPoint y: 567, endPoint x: 240, endPoint y: 562, distance: 16.8
click at [224, 566] on span "轉帳" at bounding box center [299, 573] width 206 height 28
type input "轉帳"
click at [415, 508] on input "0" at bounding box center [473, 503] width 123 height 44
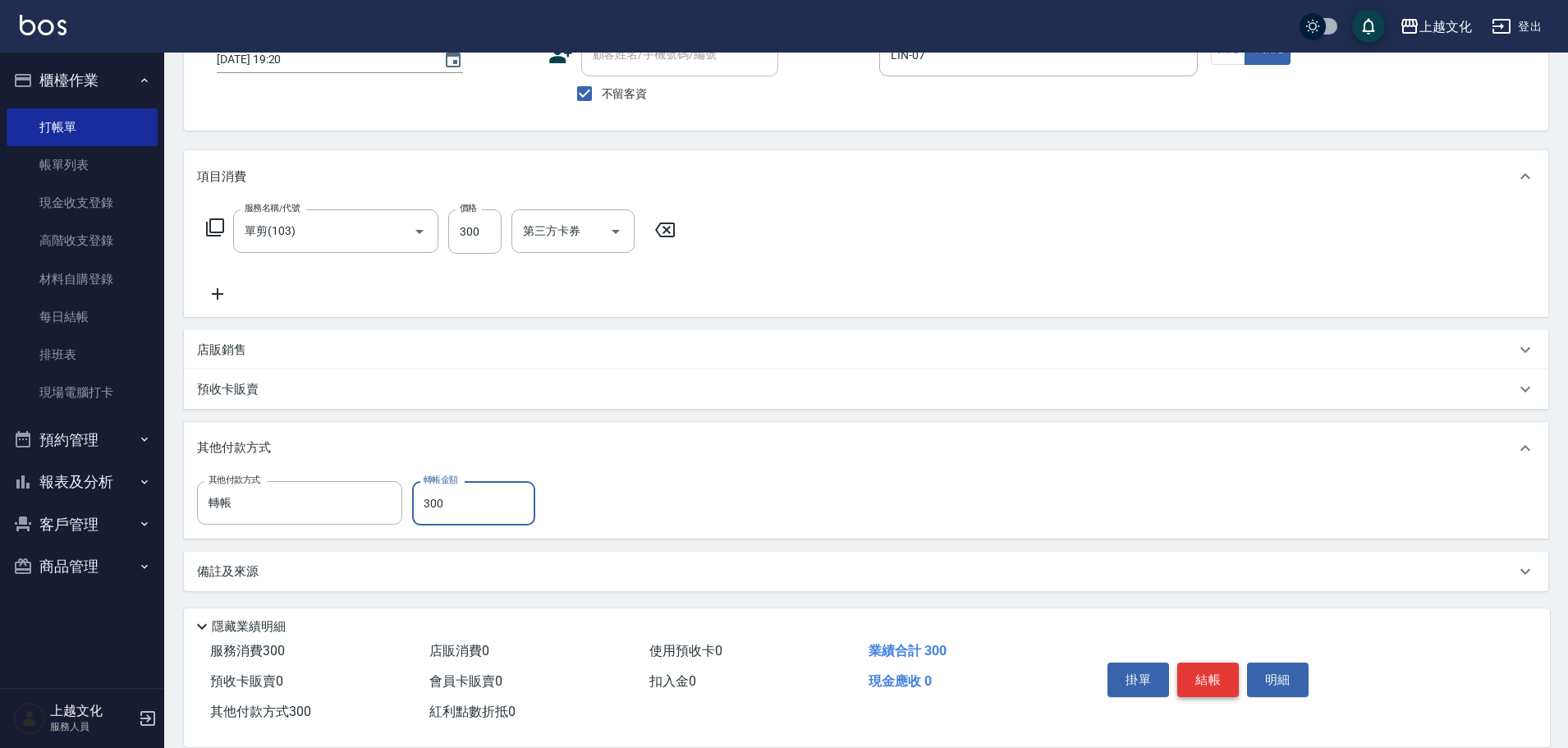
type input "300"
click at [1194, 681] on button "結帳" at bounding box center [1208, 680] width 62 height 34
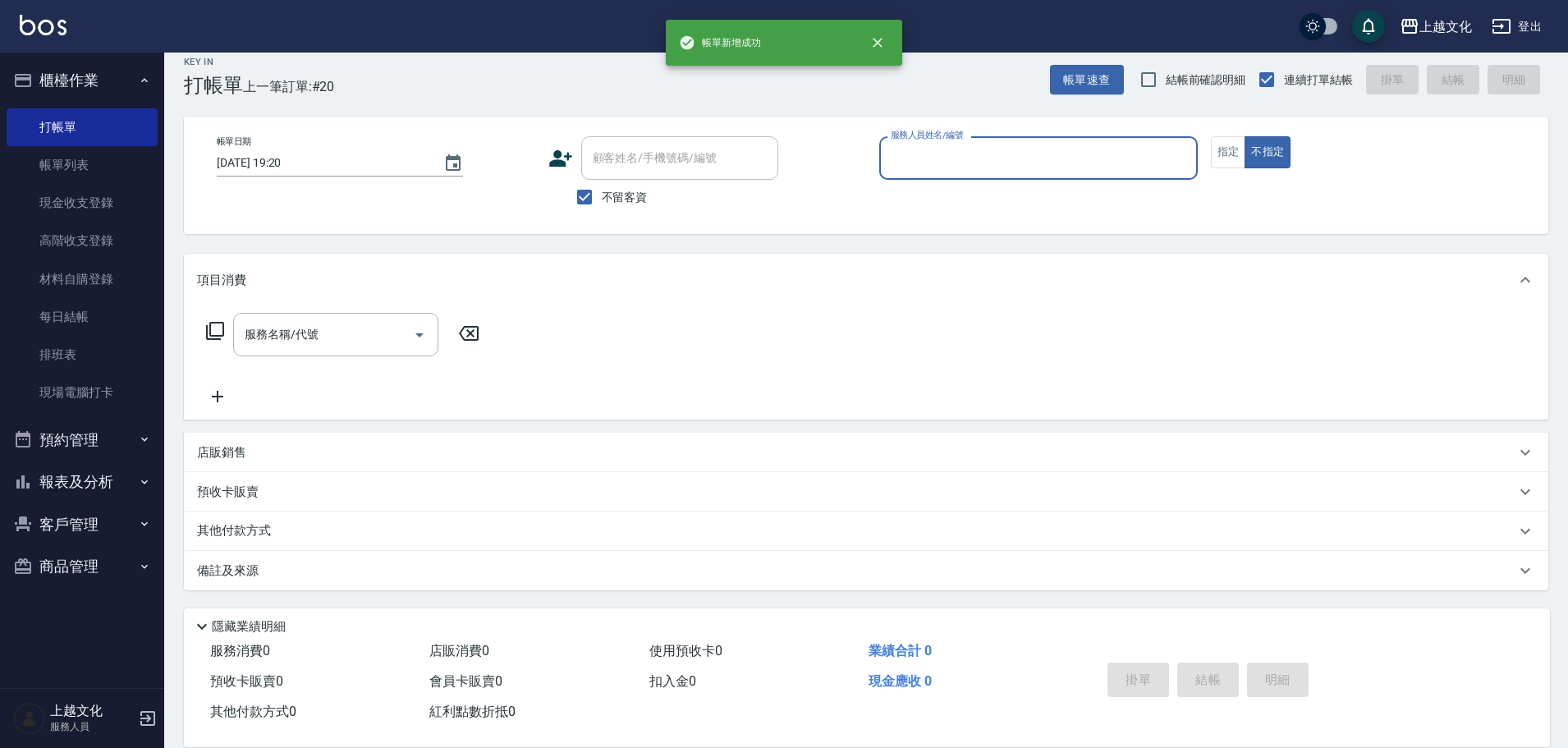
scroll to position [16, 0]
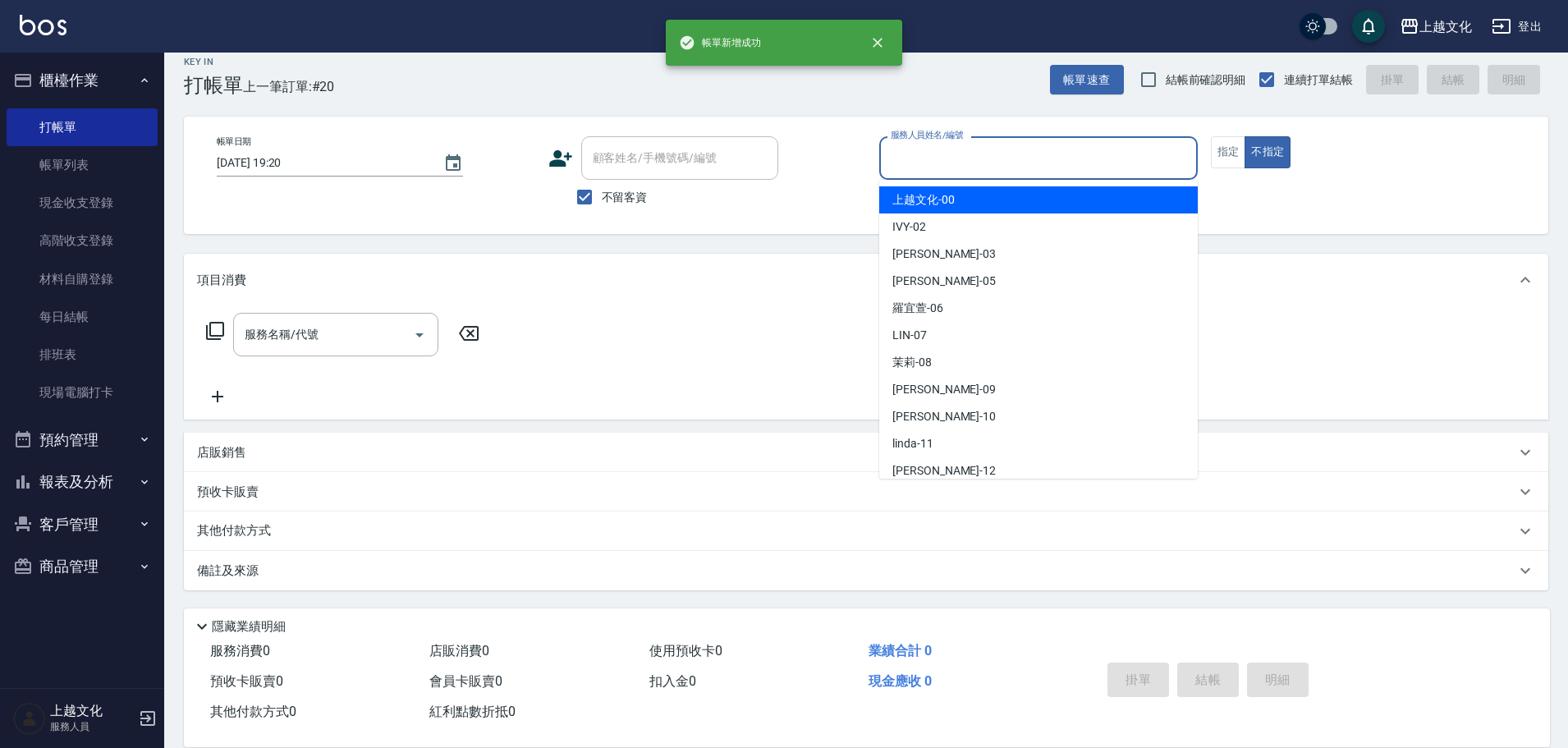
click at [1033, 156] on input "服務人員姓名/編號" at bounding box center [1039, 157] width 304 height 29
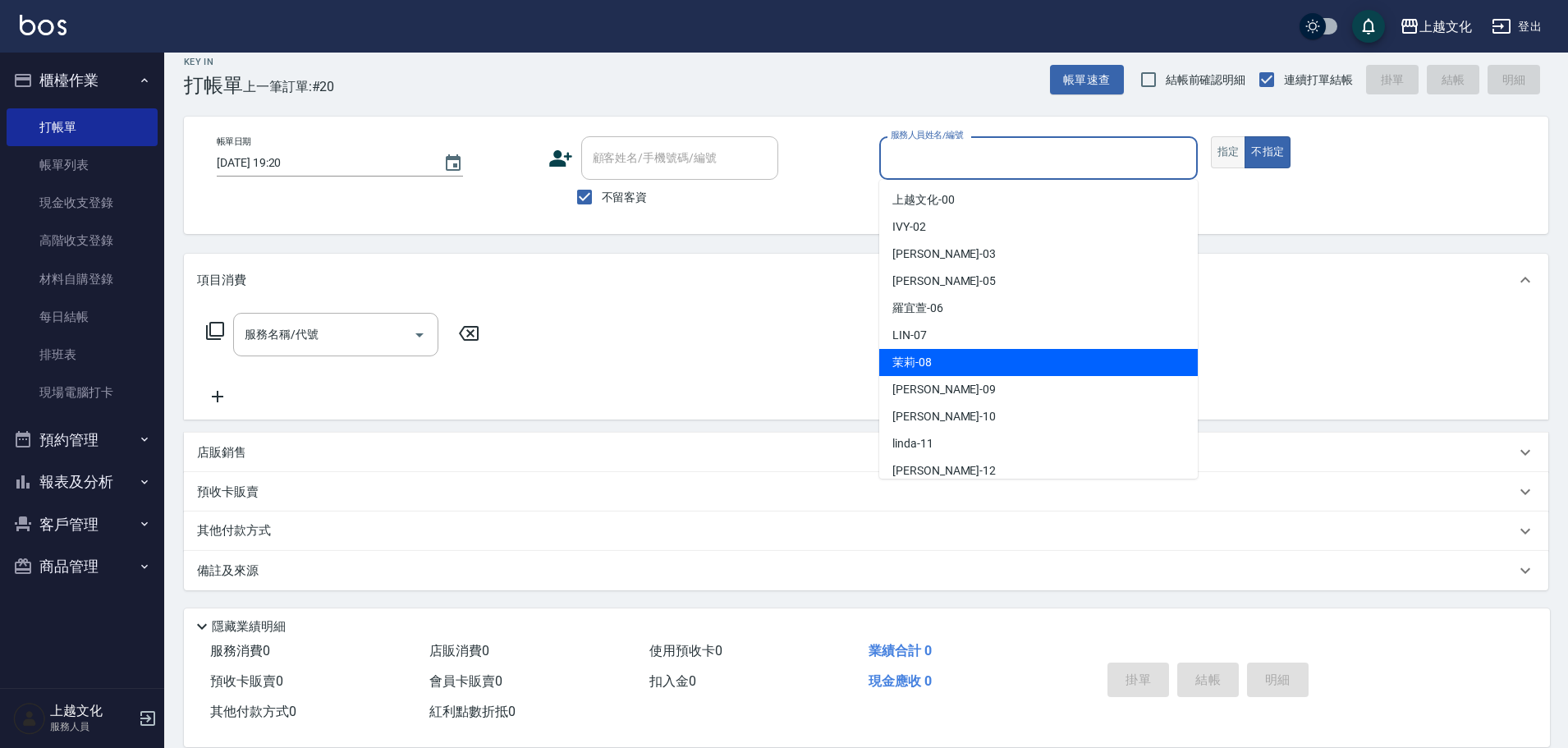
drag, startPoint x: 960, startPoint y: 353, endPoint x: 1232, endPoint y: 166, distance: 330.1
click at [968, 348] on ul "上越文化 -00 IVY -02 [PERSON_NAME] -03 [PERSON_NAME] -05 [PERSON_NAME]-06 [PERSON_N…" at bounding box center [1039, 330] width 319 height 299
click at [962, 358] on div "茉莉 -08" at bounding box center [1039, 363] width 319 height 28
type input "茉莉-08"
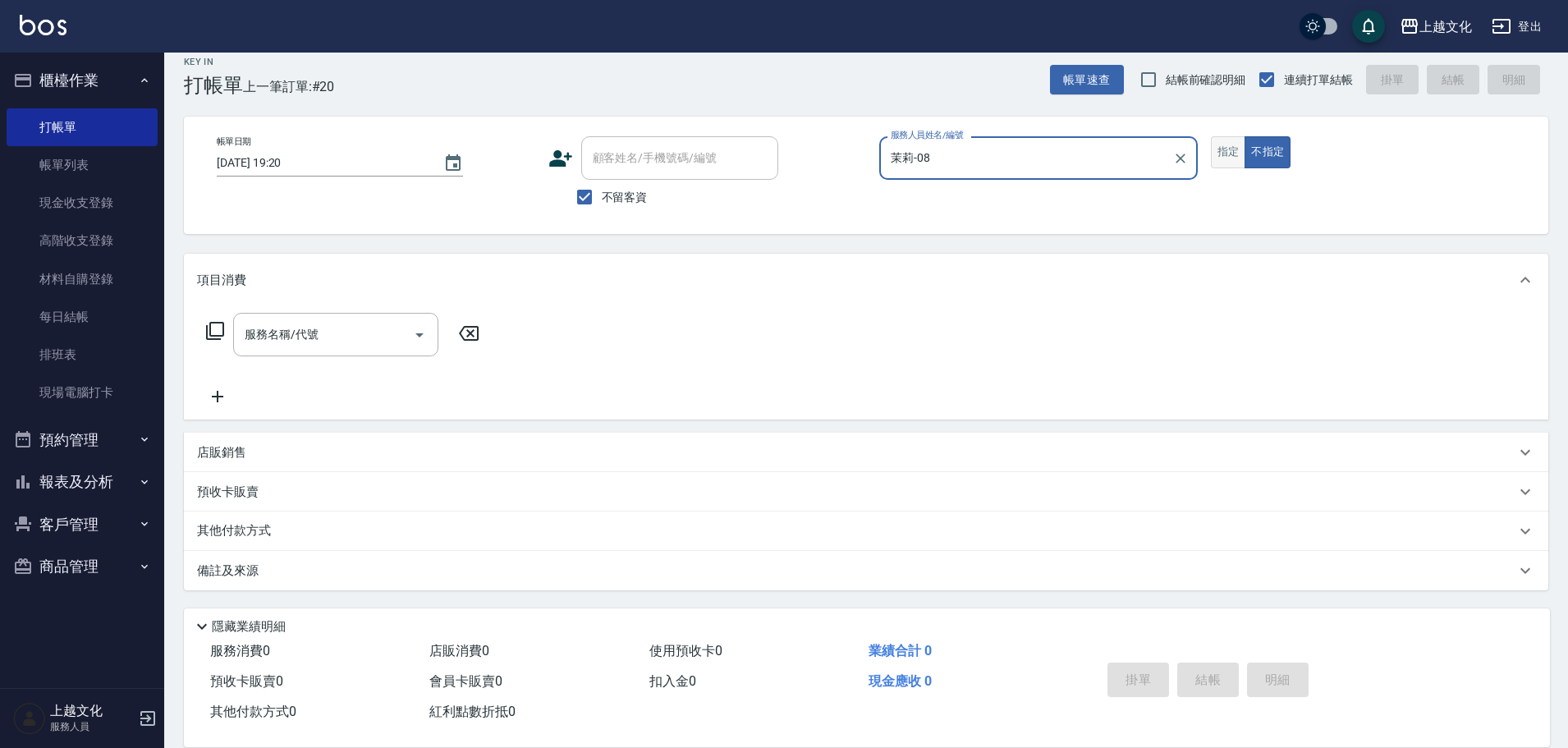
click at [1230, 149] on button "指定" at bounding box center [1229, 153] width 35 height 32
click at [323, 350] on div "服務名稱/代號" at bounding box center [335, 335] width 206 height 43
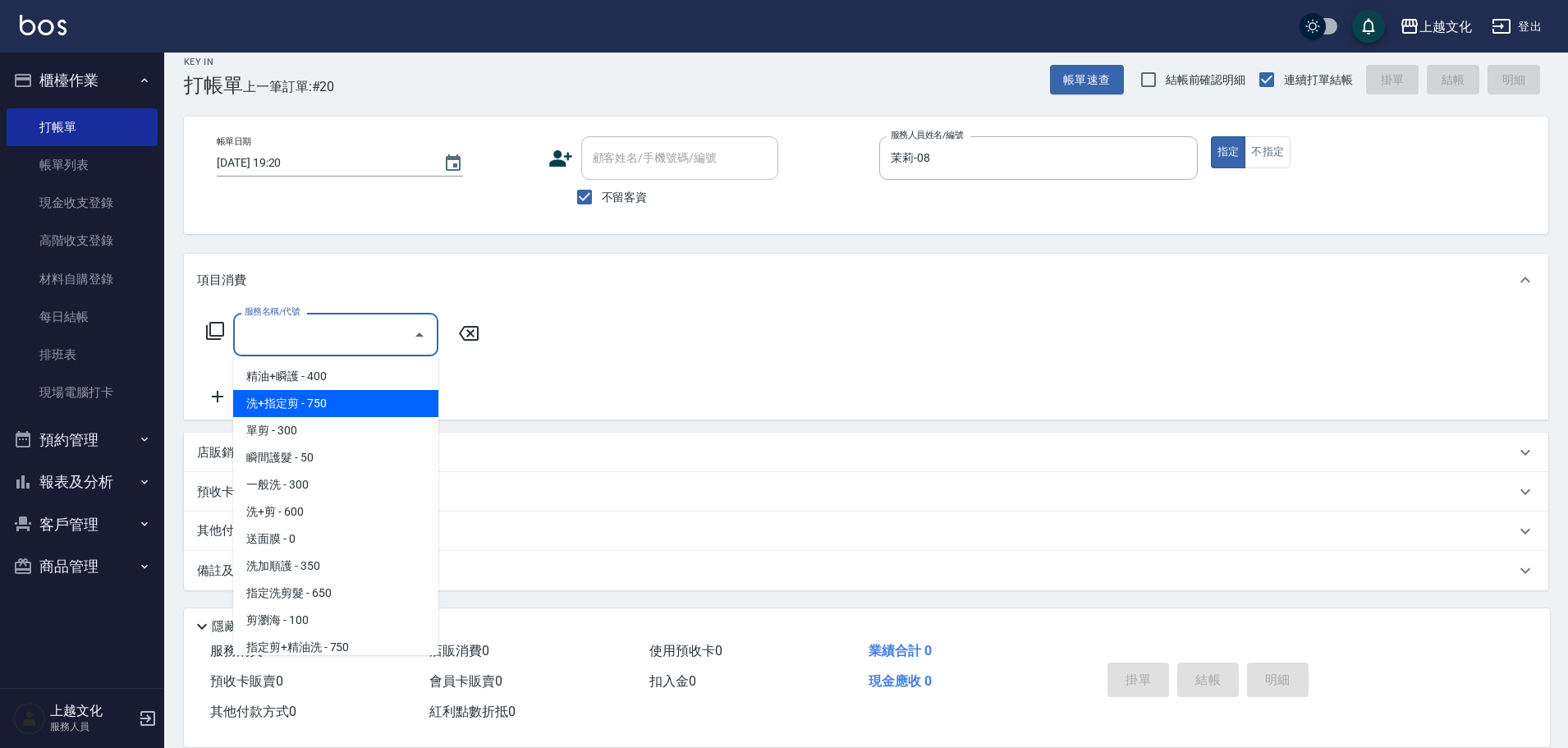
drag, startPoint x: 321, startPoint y: 397, endPoint x: 379, endPoint y: 373, distance: 62.8
click at [321, 396] on span "洗+指定剪 - 750" at bounding box center [335, 405] width 206 height 28
type input "洗+指定剪(102)"
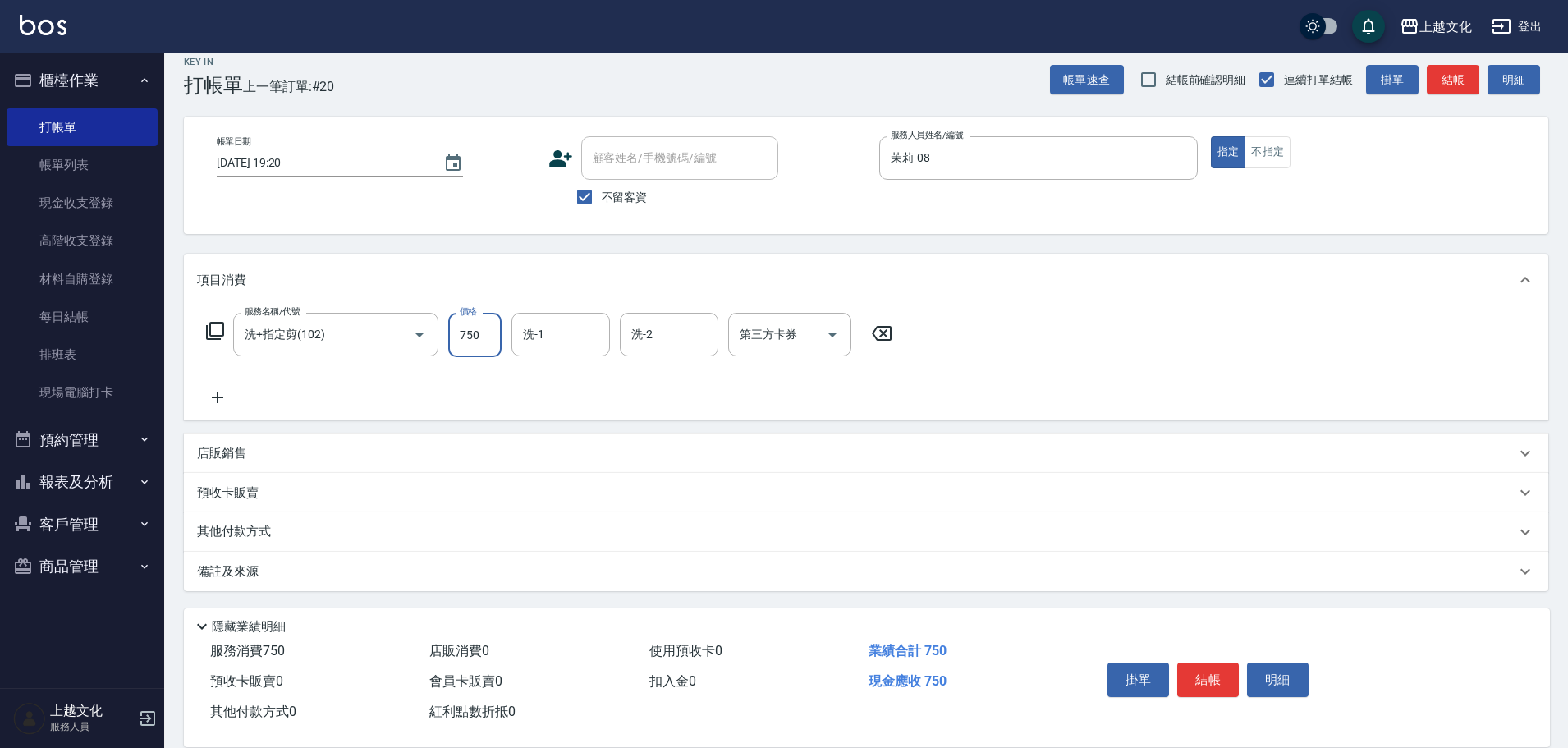
click at [490, 336] on input "750" at bounding box center [475, 335] width 53 height 44
type input "850"
click at [1192, 671] on button "結帳" at bounding box center [1208, 680] width 62 height 34
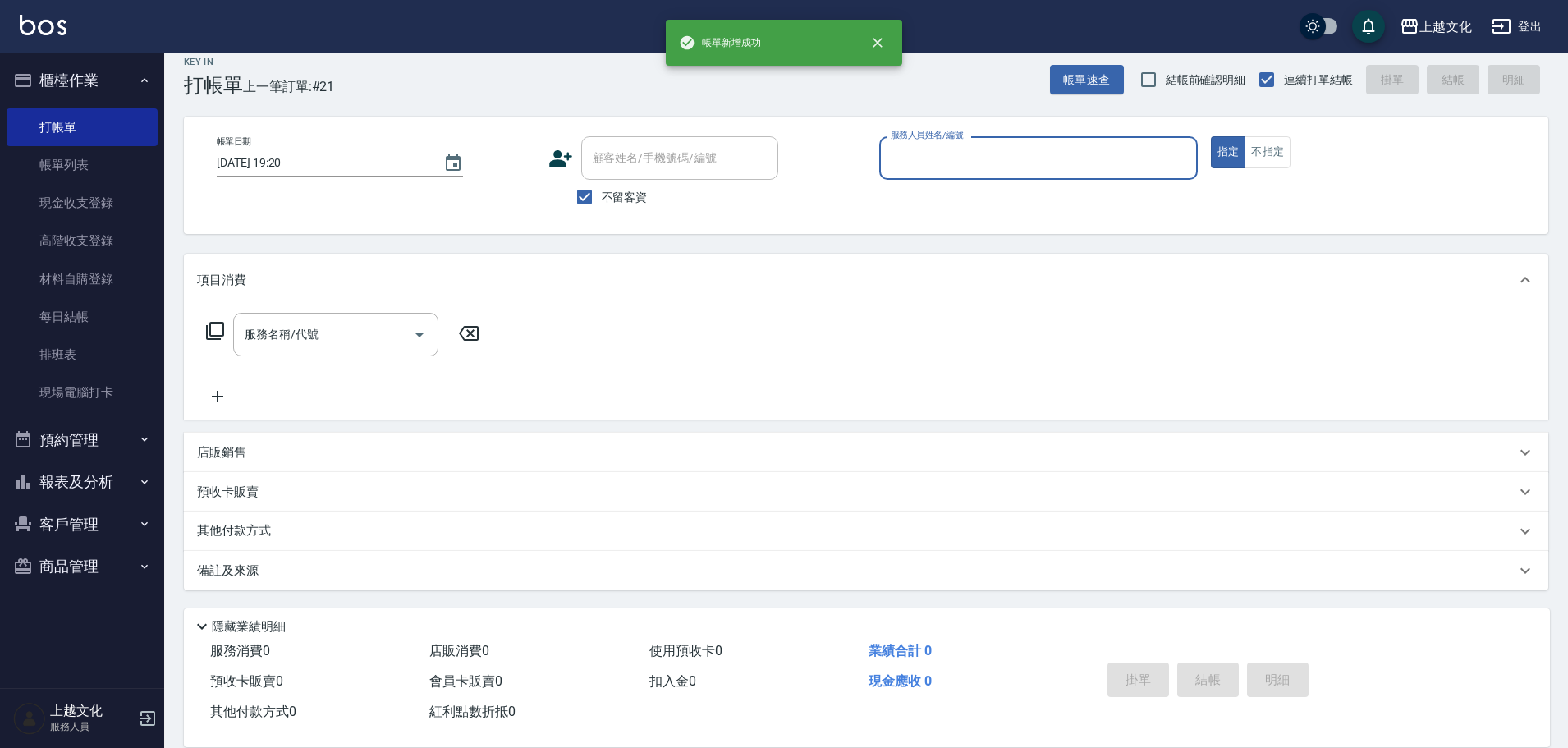
click at [933, 156] on input "服務人員姓名/編號" at bounding box center [1039, 157] width 304 height 29
drag, startPoint x: 933, startPoint y: 156, endPoint x: 927, endPoint y: 271, distance: 115.2
click at [933, 156] on input "服務人員姓名/編號" at bounding box center [1039, 157] width 304 height 29
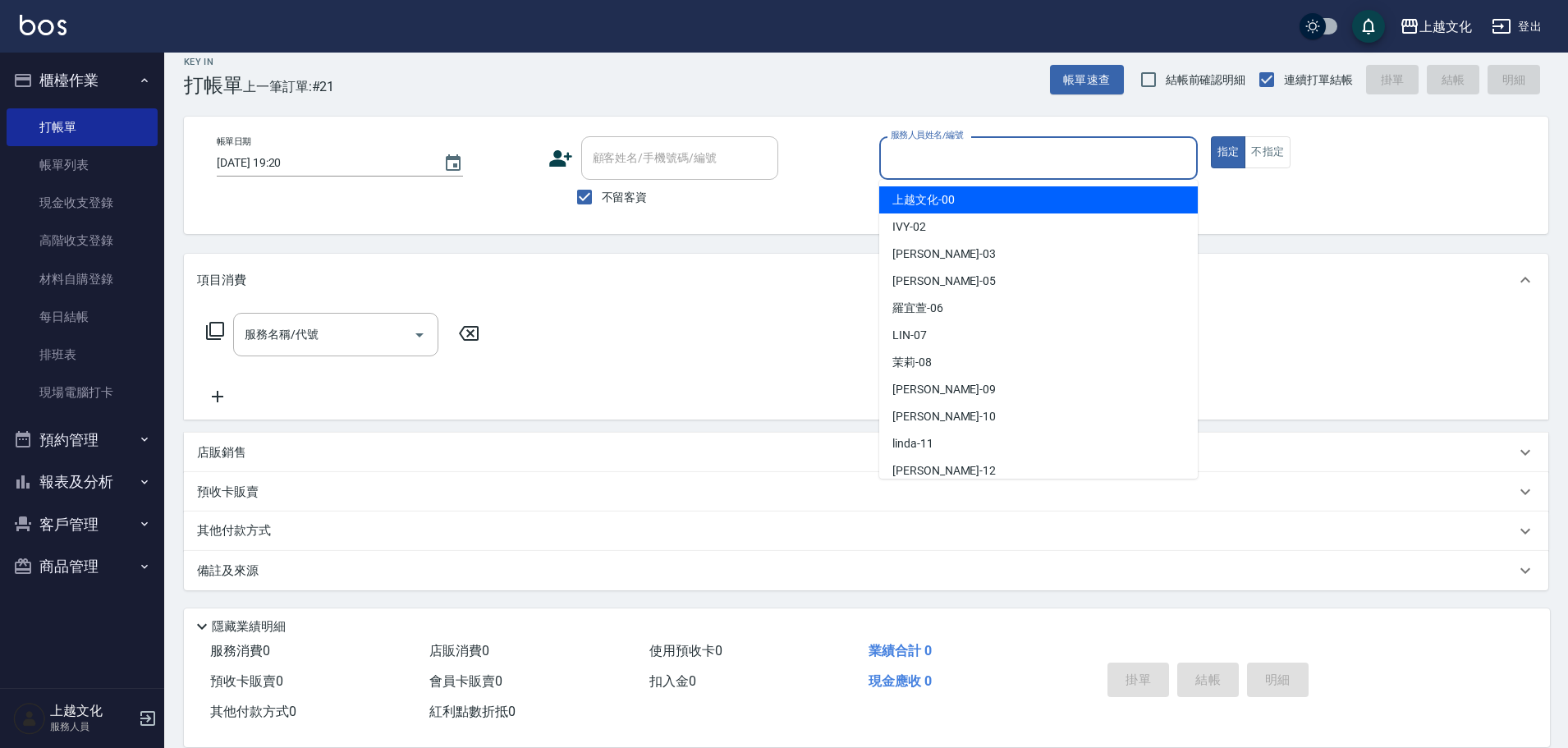
drag, startPoint x: 918, startPoint y: 161, endPoint x: 934, endPoint y: 273, distance: 113.1
click at [918, 162] on input "服務人員姓名/編號" at bounding box center [1039, 157] width 304 height 29
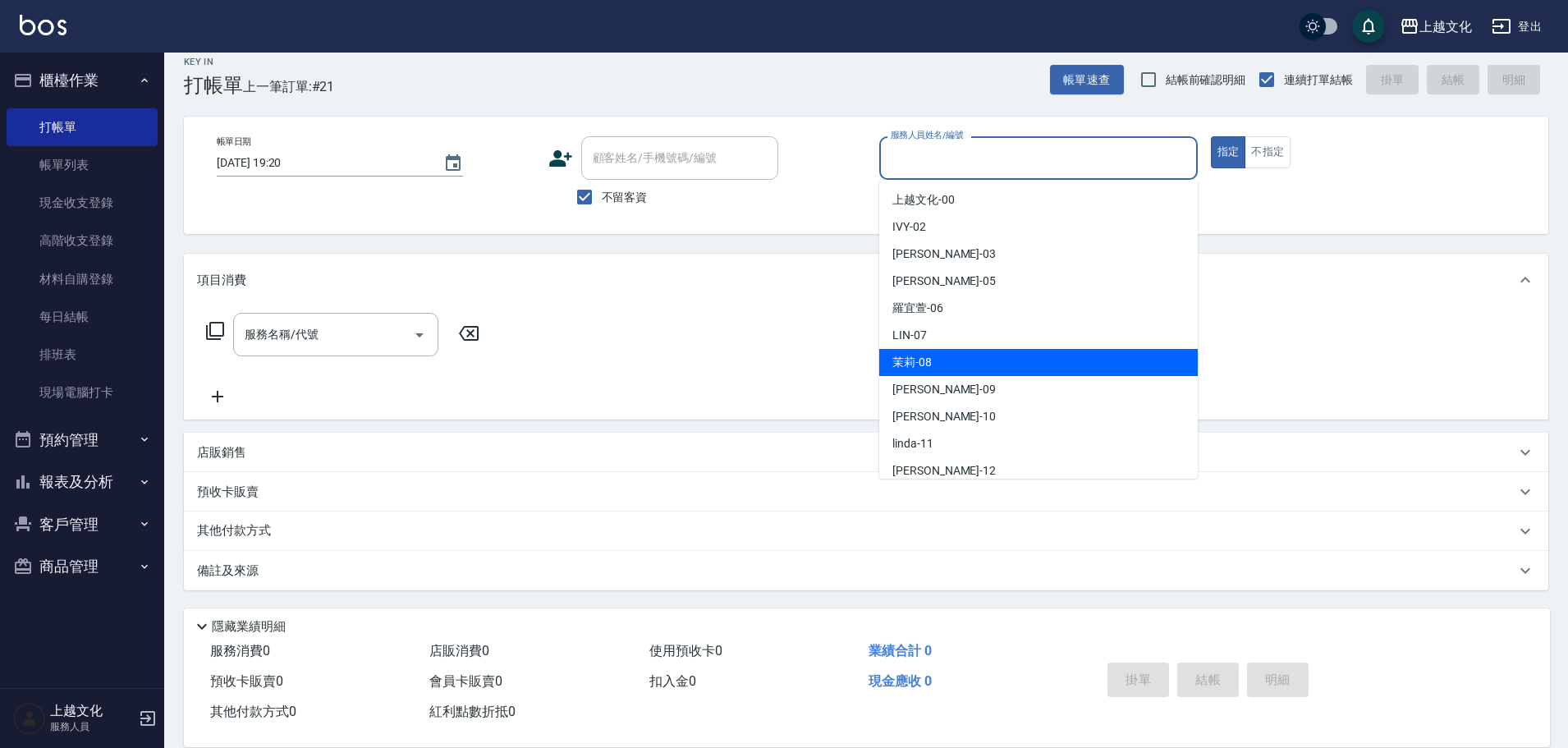
click at [951, 368] on div "茉莉 -08" at bounding box center [1039, 363] width 319 height 28
type input "茉莉-08"
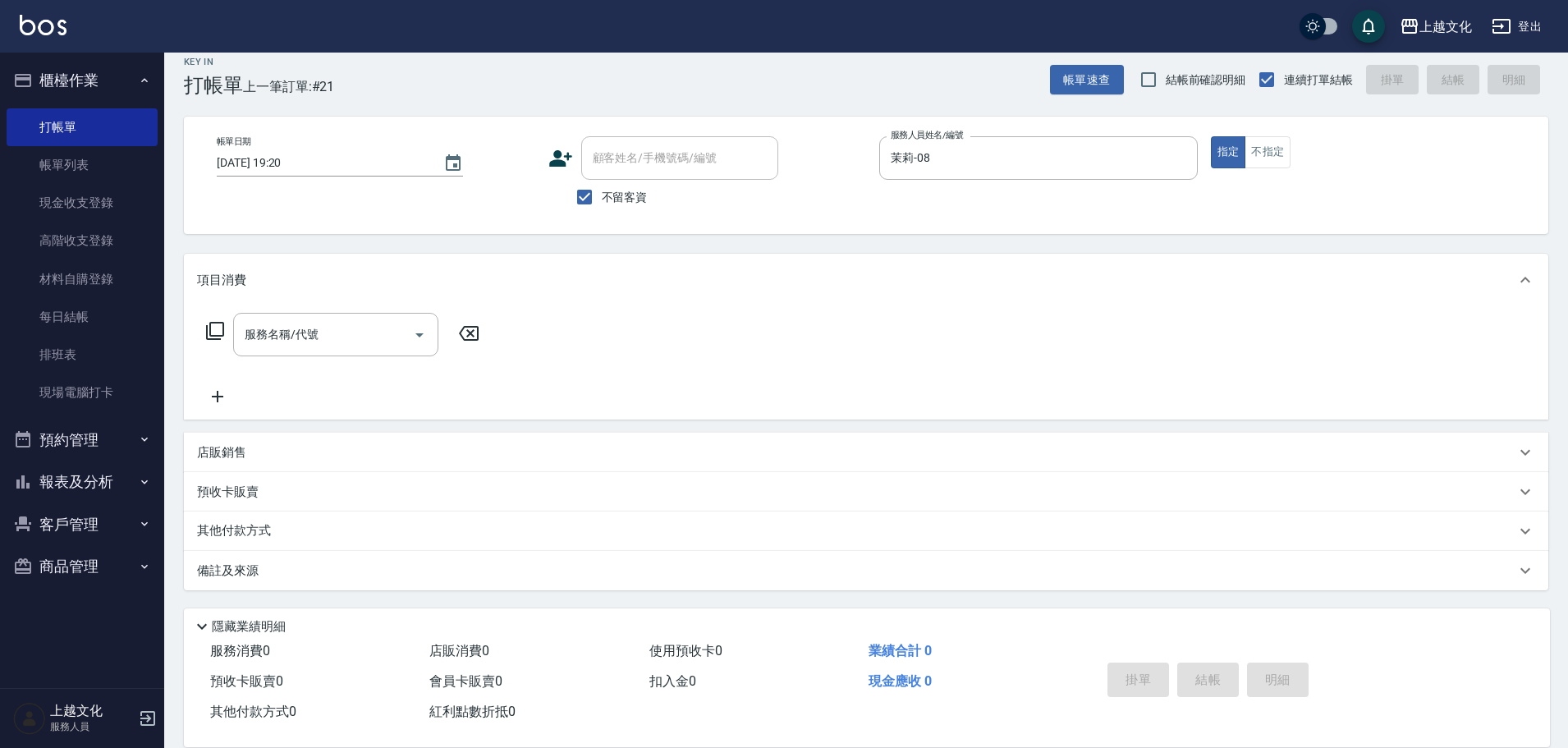
click at [209, 327] on icon at bounding box center [215, 331] width 20 height 20
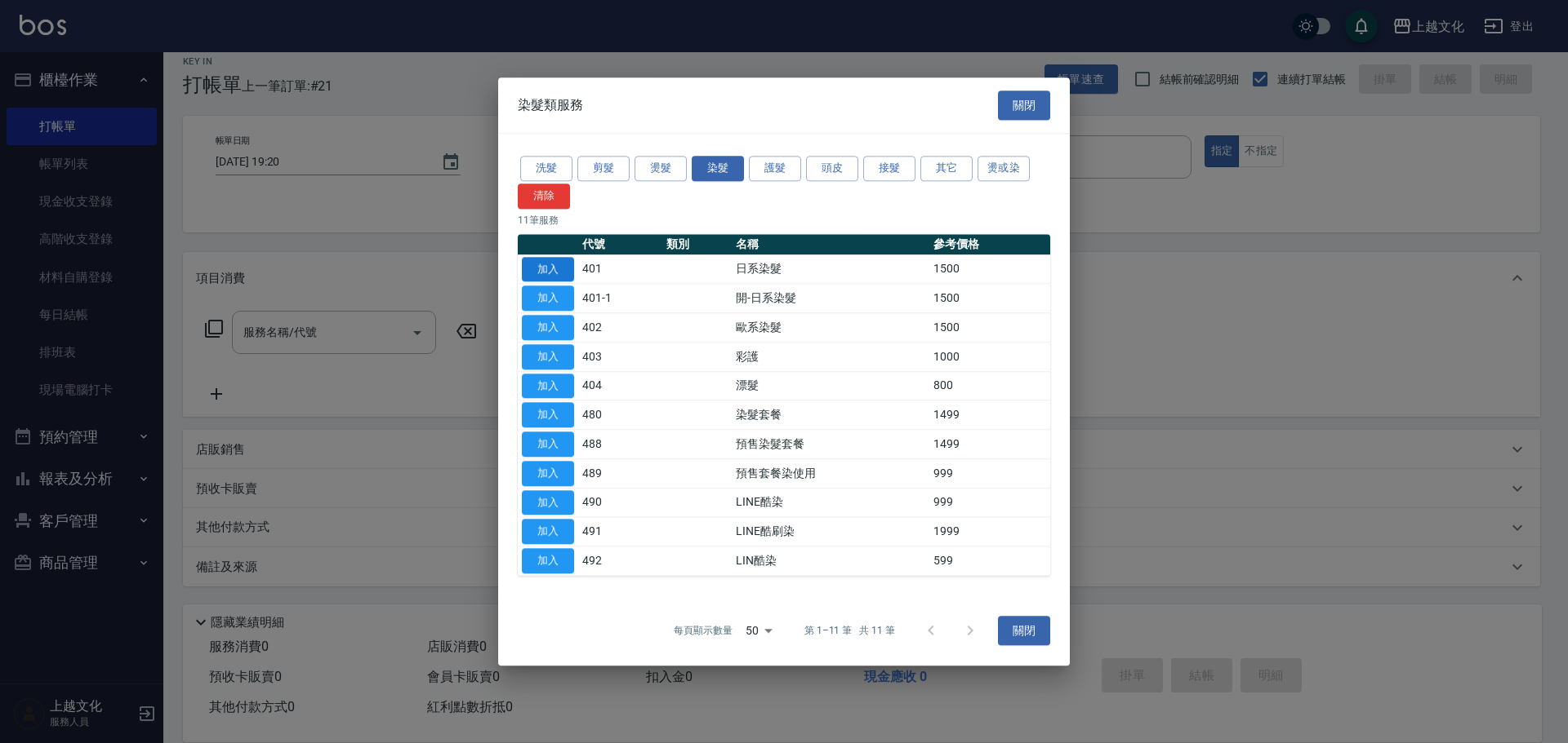
click at [546, 259] on button "加入" at bounding box center [547, 270] width 52 height 25
type input "日系染髮(401)"
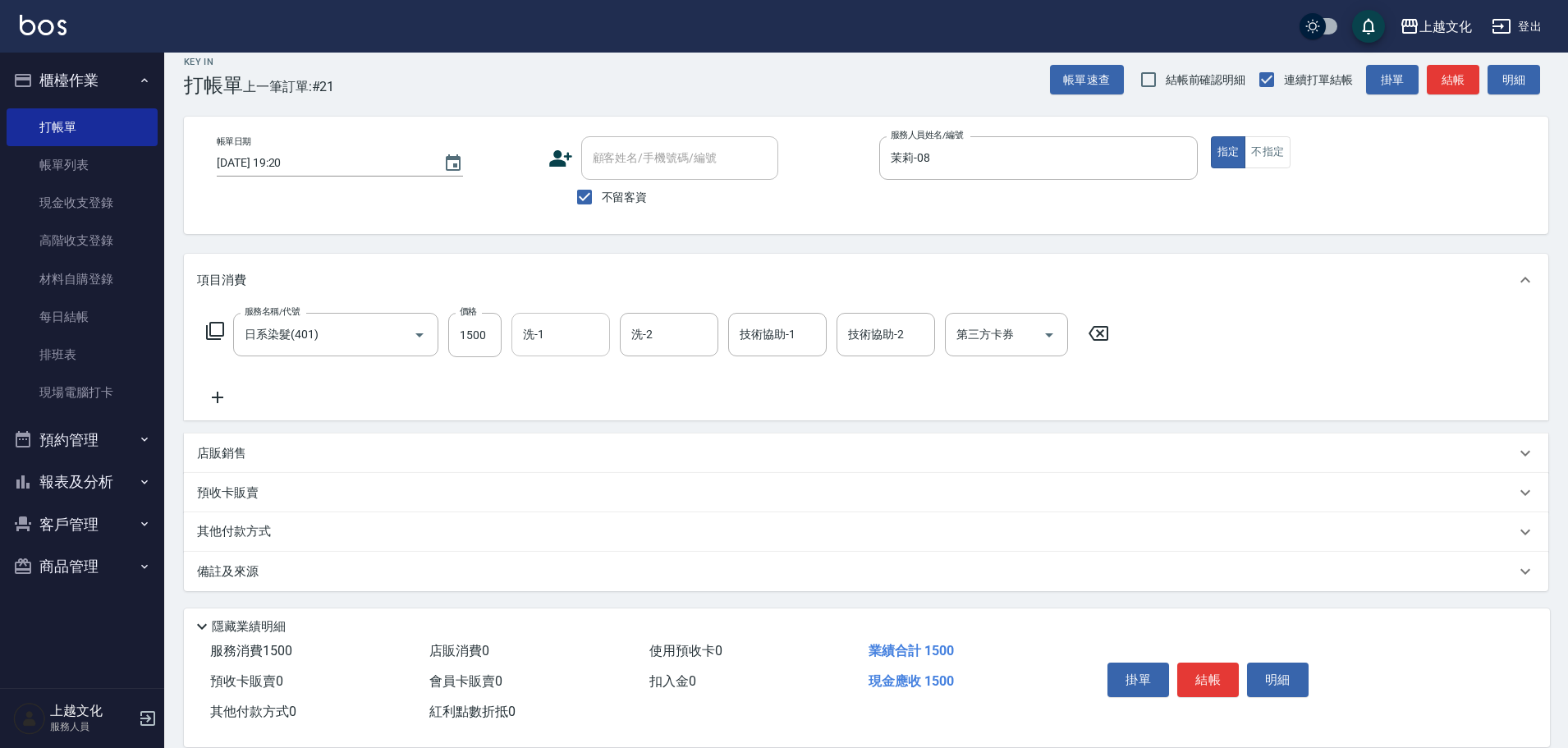
drag, startPoint x: 548, startPoint y: 339, endPoint x: 538, endPoint y: 319, distance: 22.4
click at [549, 338] on input "洗-1" at bounding box center [561, 335] width 84 height 29
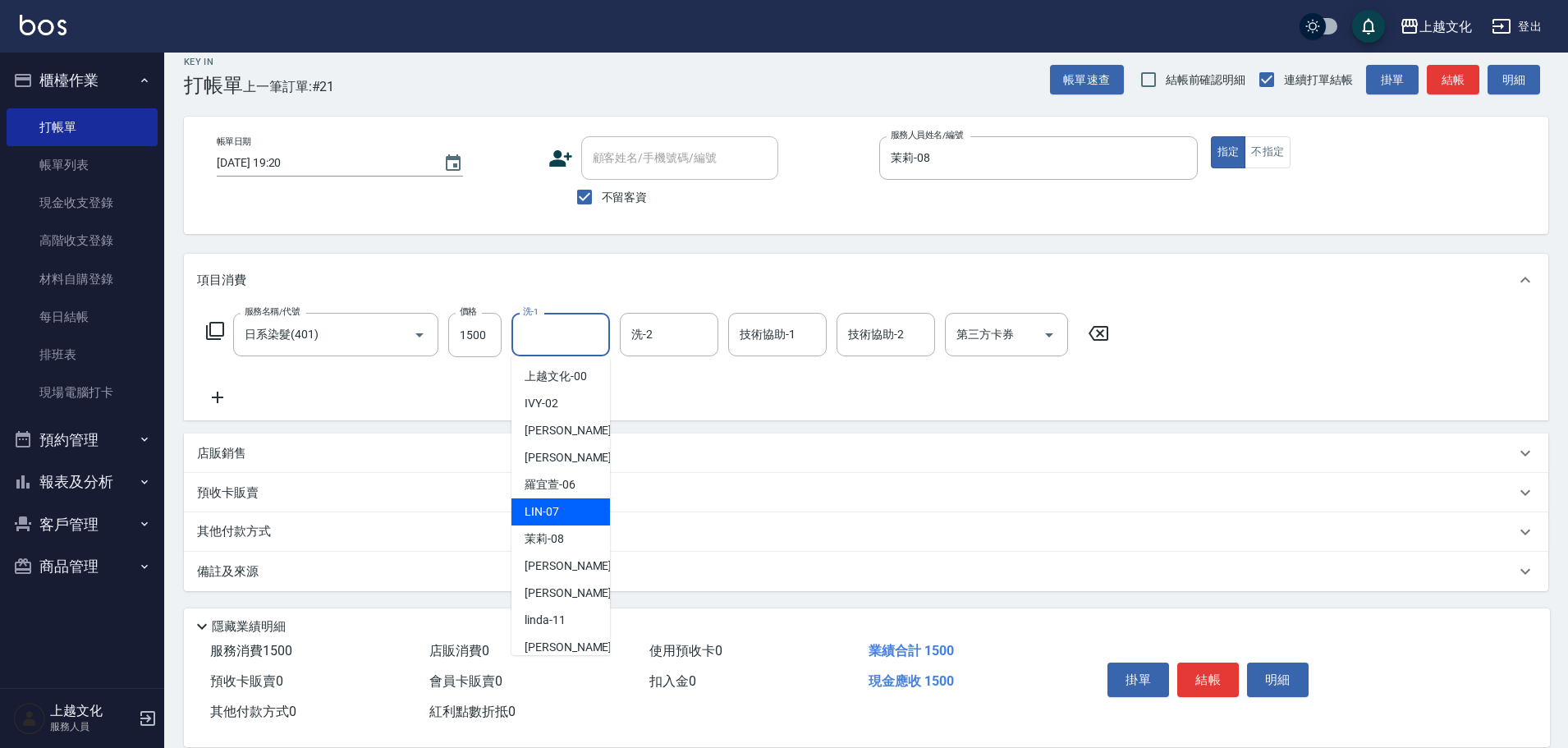
drag, startPoint x: 544, startPoint y: 513, endPoint x: 919, endPoint y: 634, distance: 394.0
click at [545, 511] on span "LIN -07" at bounding box center [541, 513] width 34 height 18
type input "LIN-07"
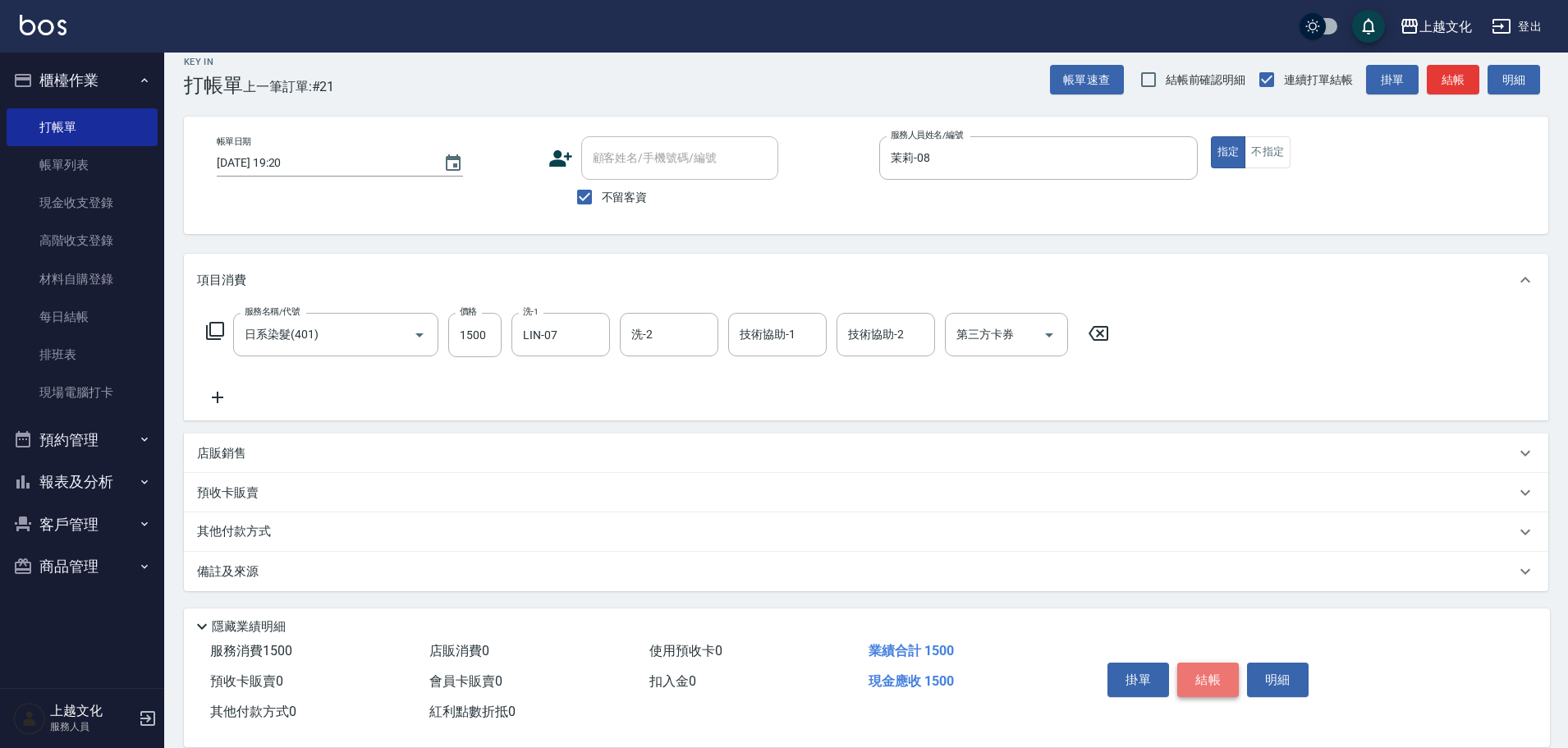
click at [1209, 675] on button "結帳" at bounding box center [1208, 680] width 62 height 34
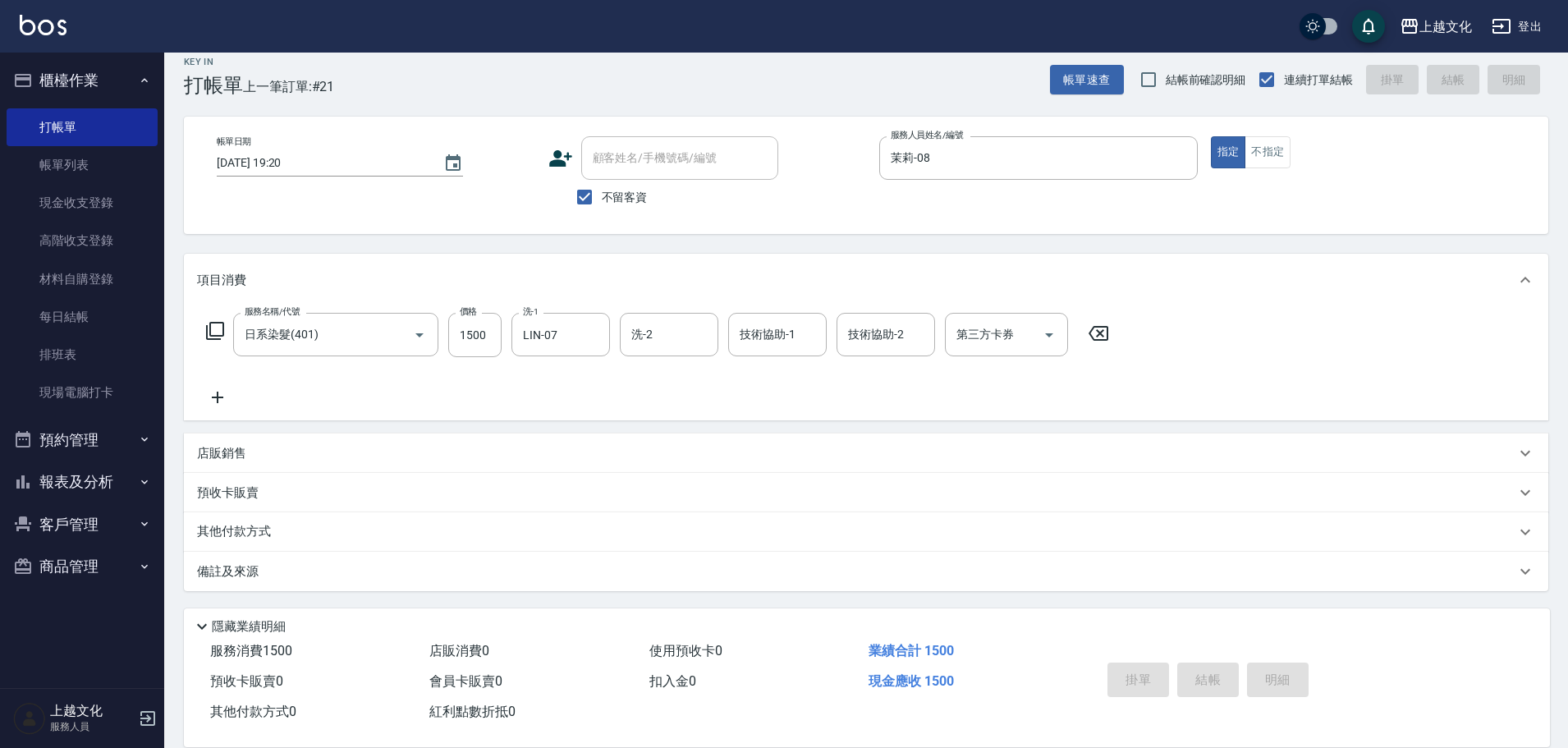
type input "[DATE] 19:21"
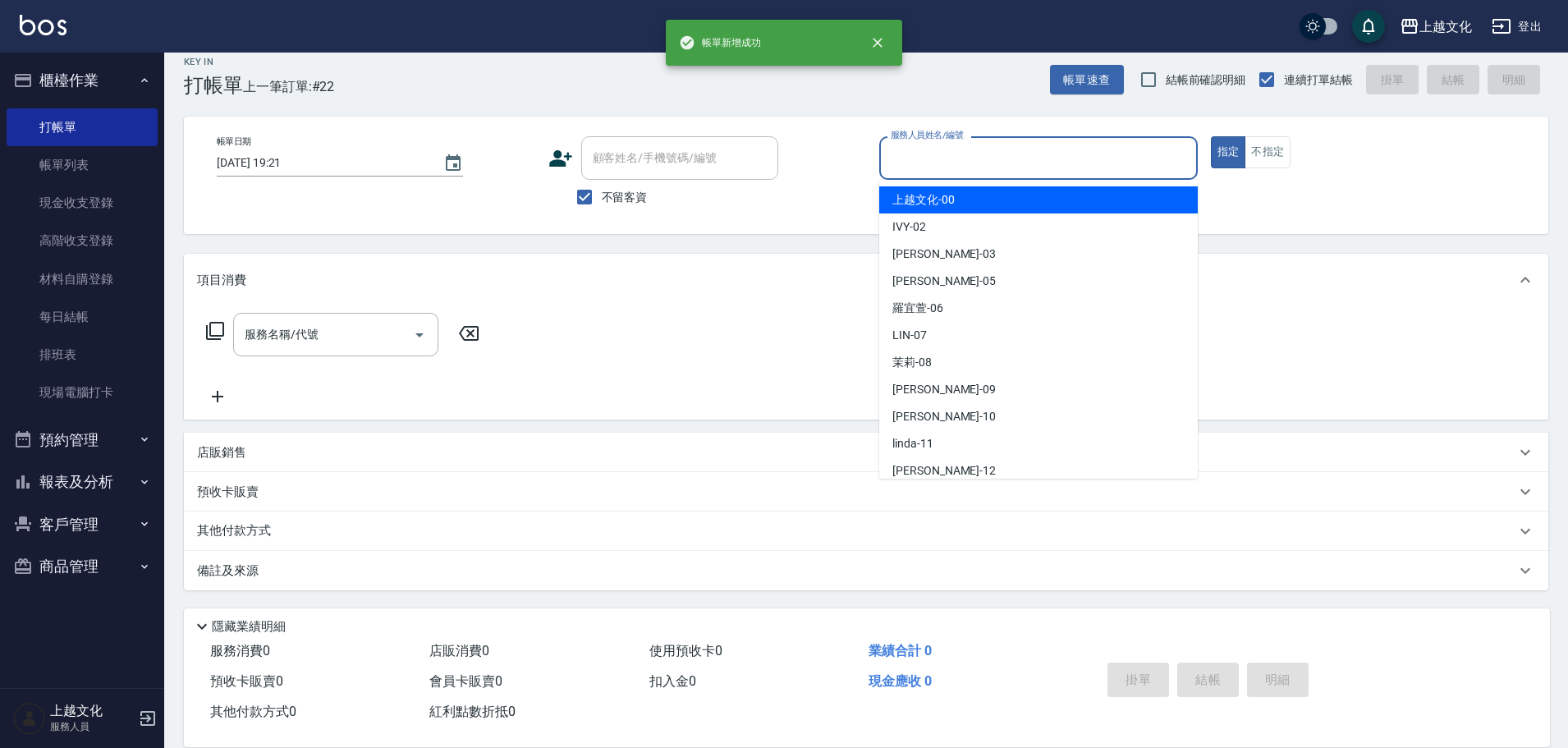
click at [1003, 158] on input "服務人員姓名/編號" at bounding box center [1039, 157] width 304 height 29
drag, startPoint x: 971, startPoint y: 145, endPoint x: 979, endPoint y: 154, distance: 12.0
click at [977, 149] on input "服務人員姓名/編號" at bounding box center [1039, 157] width 304 height 29
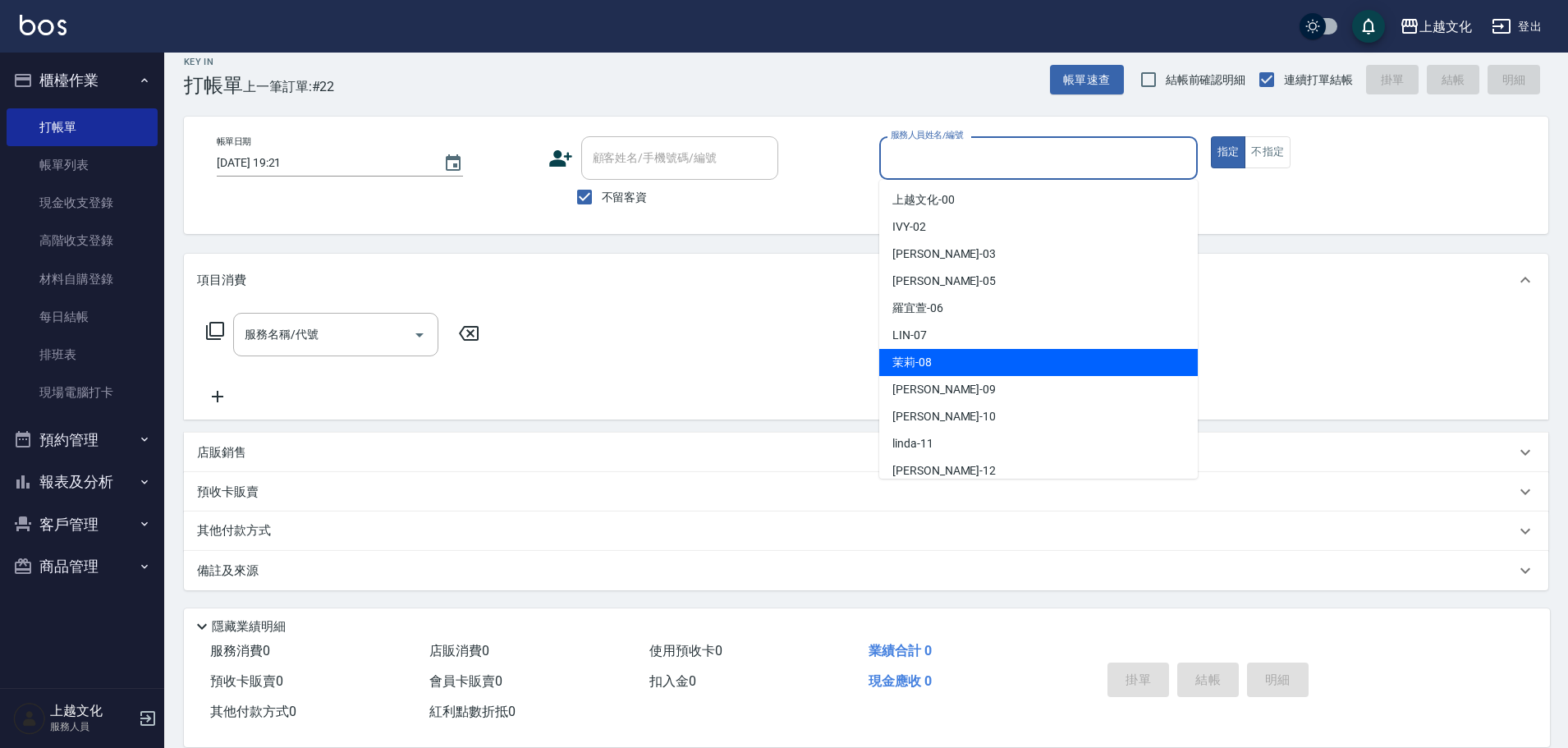
click at [907, 357] on span "茉莉 -08" at bounding box center [912, 363] width 39 height 18
click at [907, 357] on div "服務名稱/代號 服務名稱/代號" at bounding box center [866, 362] width 1364 height 113
type input "茉莉-08"
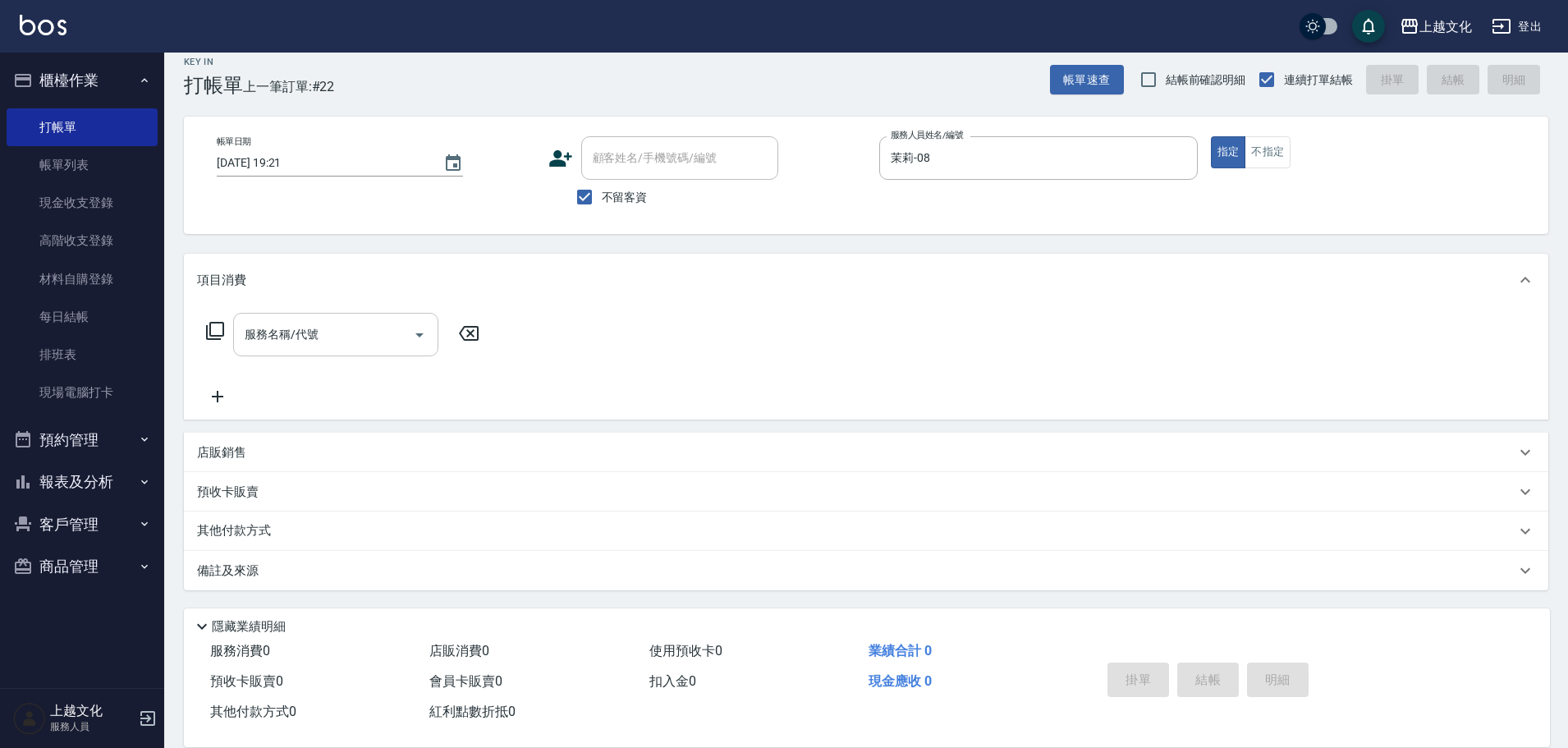
click at [370, 351] on div "服務名稱/代號" at bounding box center [335, 335] width 206 height 43
click at [350, 339] on input "服務名稱/代號" at bounding box center [324, 335] width 166 height 29
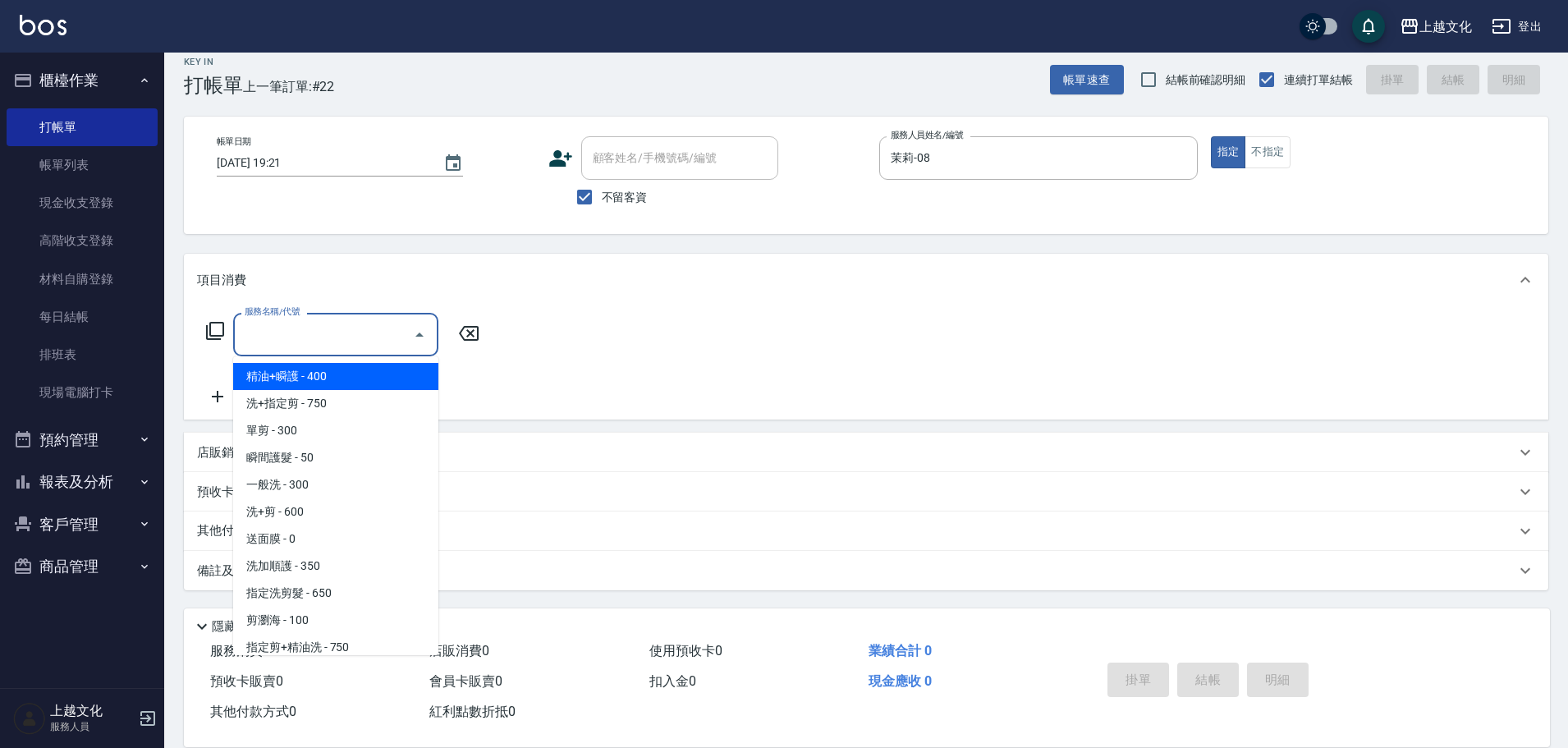
drag, startPoint x: 346, startPoint y: 369, endPoint x: 392, endPoint y: 401, distance: 56.0
click at [347, 369] on span "精油+瞬護 - 400" at bounding box center [335, 377] width 206 height 28
type input "精油+瞬護(101)"
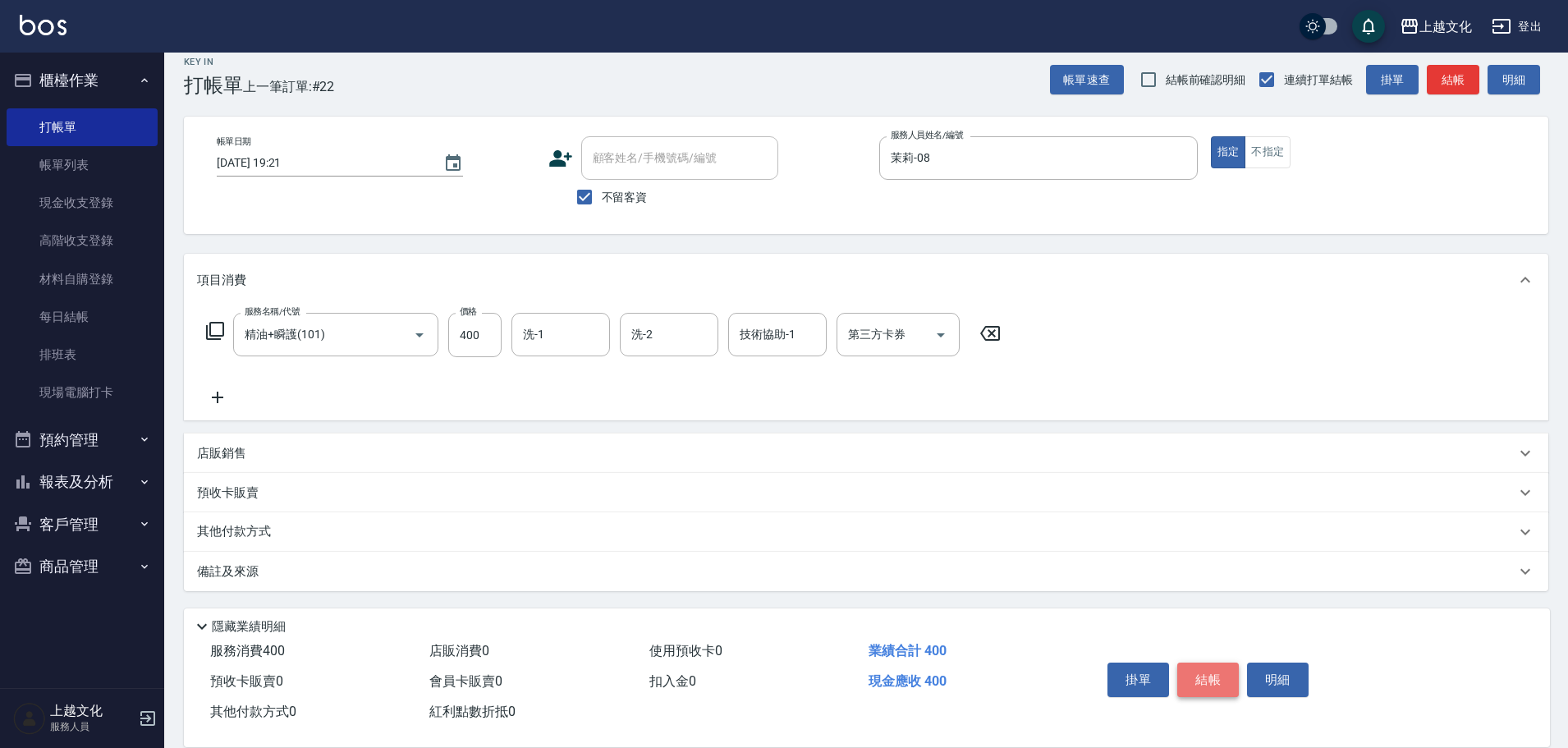
click at [1220, 668] on button "結帳" at bounding box center [1208, 680] width 62 height 34
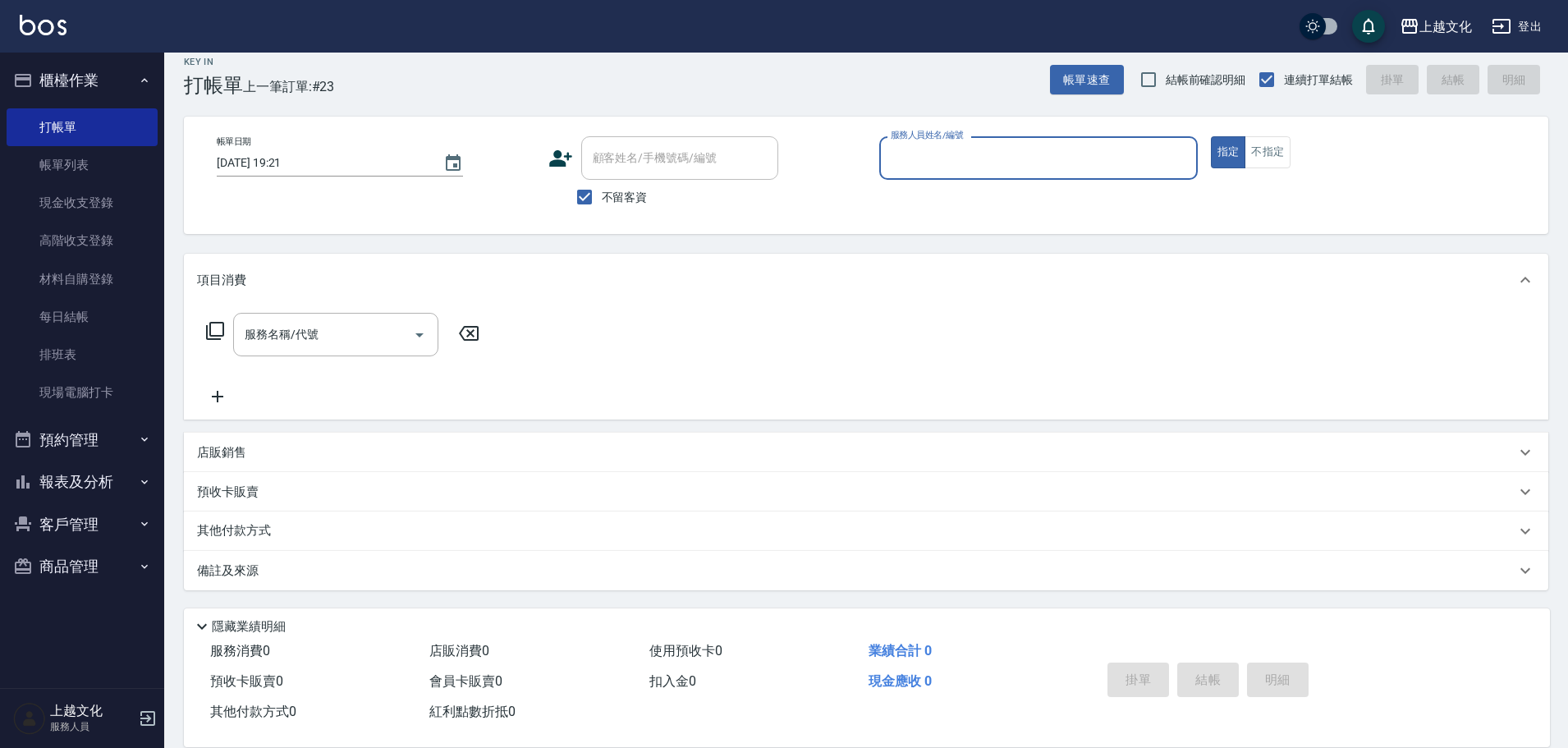
click at [922, 164] on input "服務人員姓名/編號" at bounding box center [1039, 157] width 304 height 29
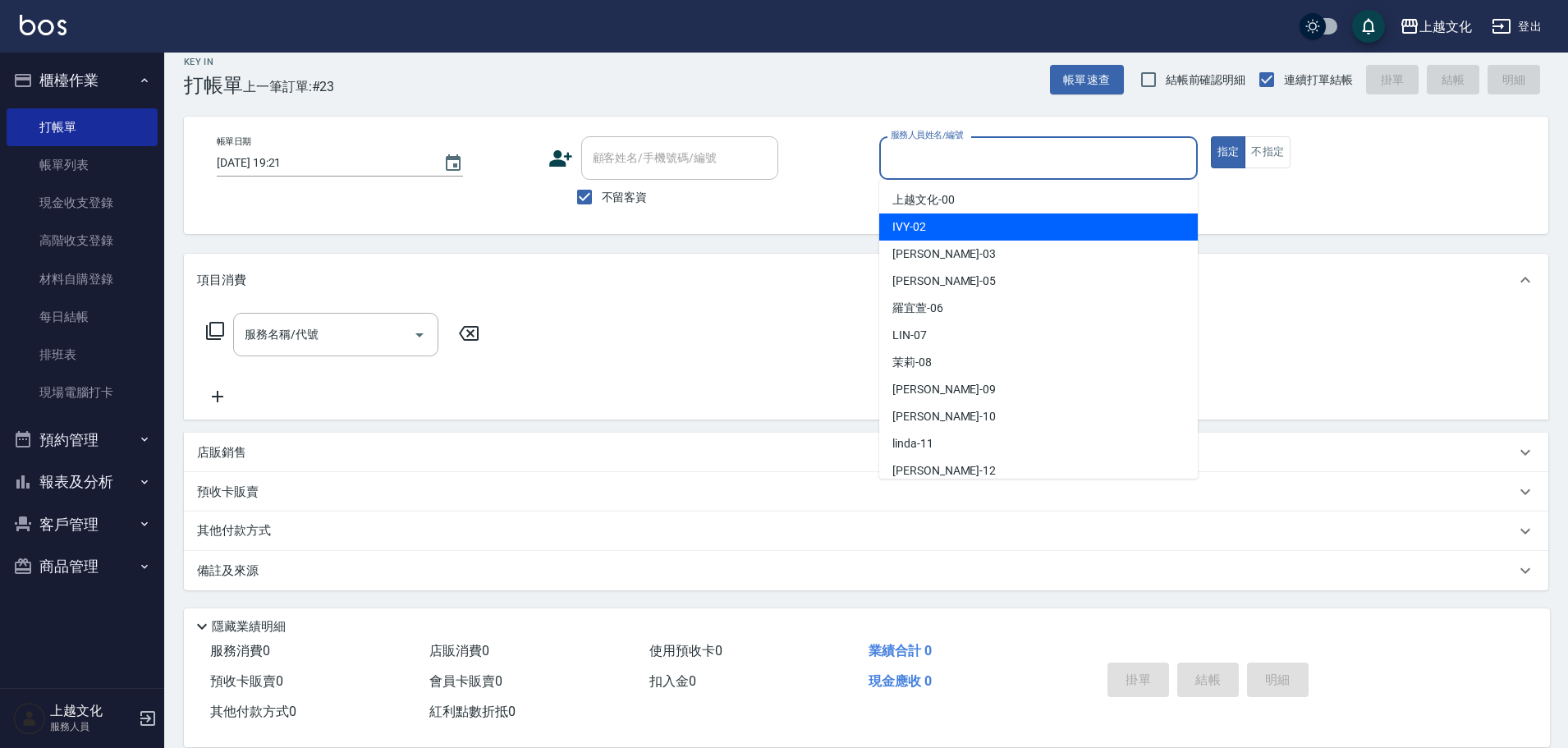
click at [932, 238] on div "IVY -02" at bounding box center [1039, 227] width 319 height 28
type input "IVY-02"
drag, startPoint x: 932, startPoint y: 238, endPoint x: 942, endPoint y: 234, distance: 10.8
click at [932, 237] on div "Key In 打帳單 上一筆訂單:#23 帳單速查 結帳前確認明細 連續打單結帳 掛單 結帳 明細 帳單日期 [DATE] 19:21 顧客姓名/手機號碼/編…" at bounding box center [866, 393] width 1404 height 712
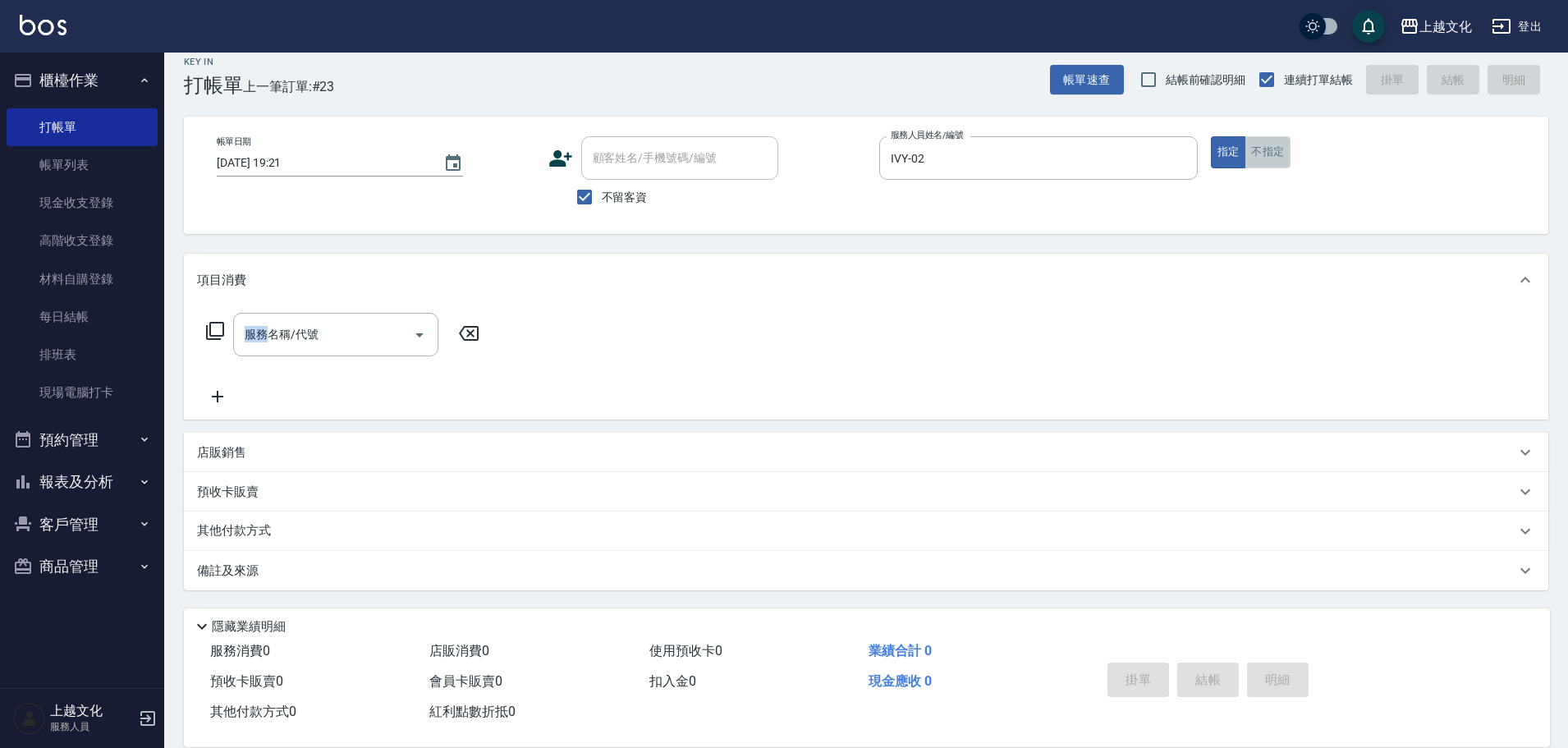
click at [1285, 157] on button "不指定" at bounding box center [1267, 153] width 46 height 32
click at [218, 327] on icon at bounding box center [215, 331] width 20 height 20
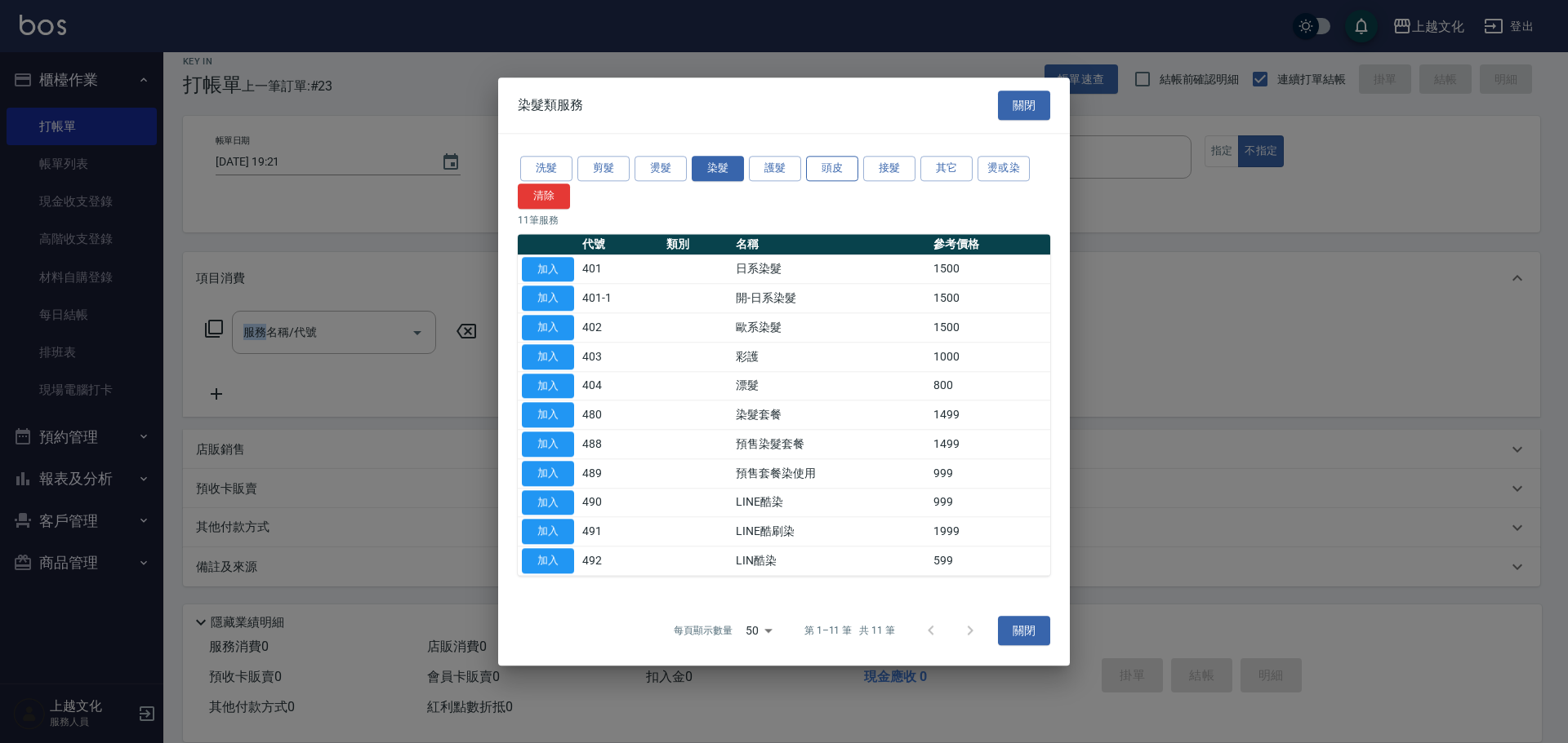
click at [832, 166] on button "頭皮" at bounding box center [831, 168] width 52 height 25
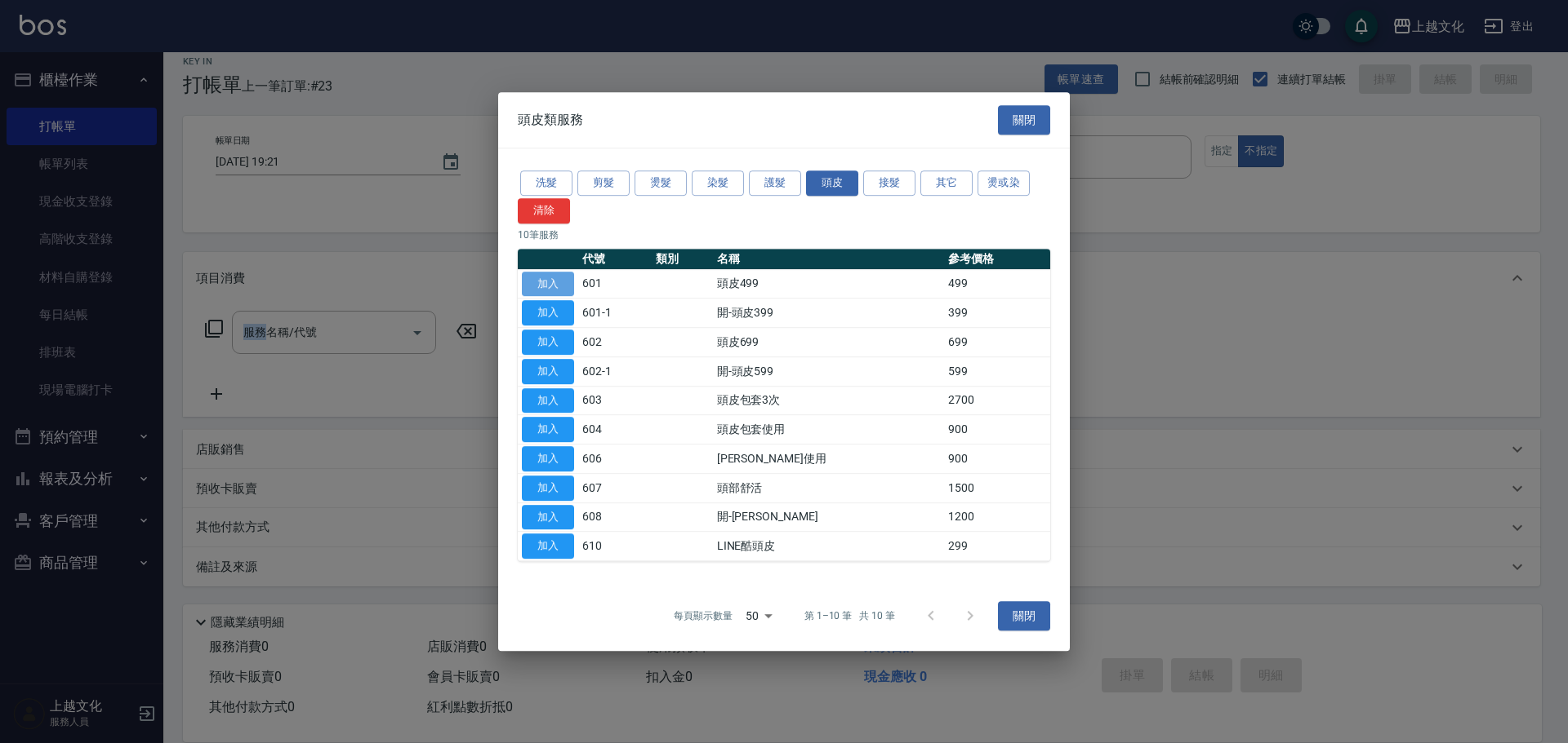
click at [531, 277] on button "加入" at bounding box center [547, 284] width 52 height 25
type input "頭皮499(601)"
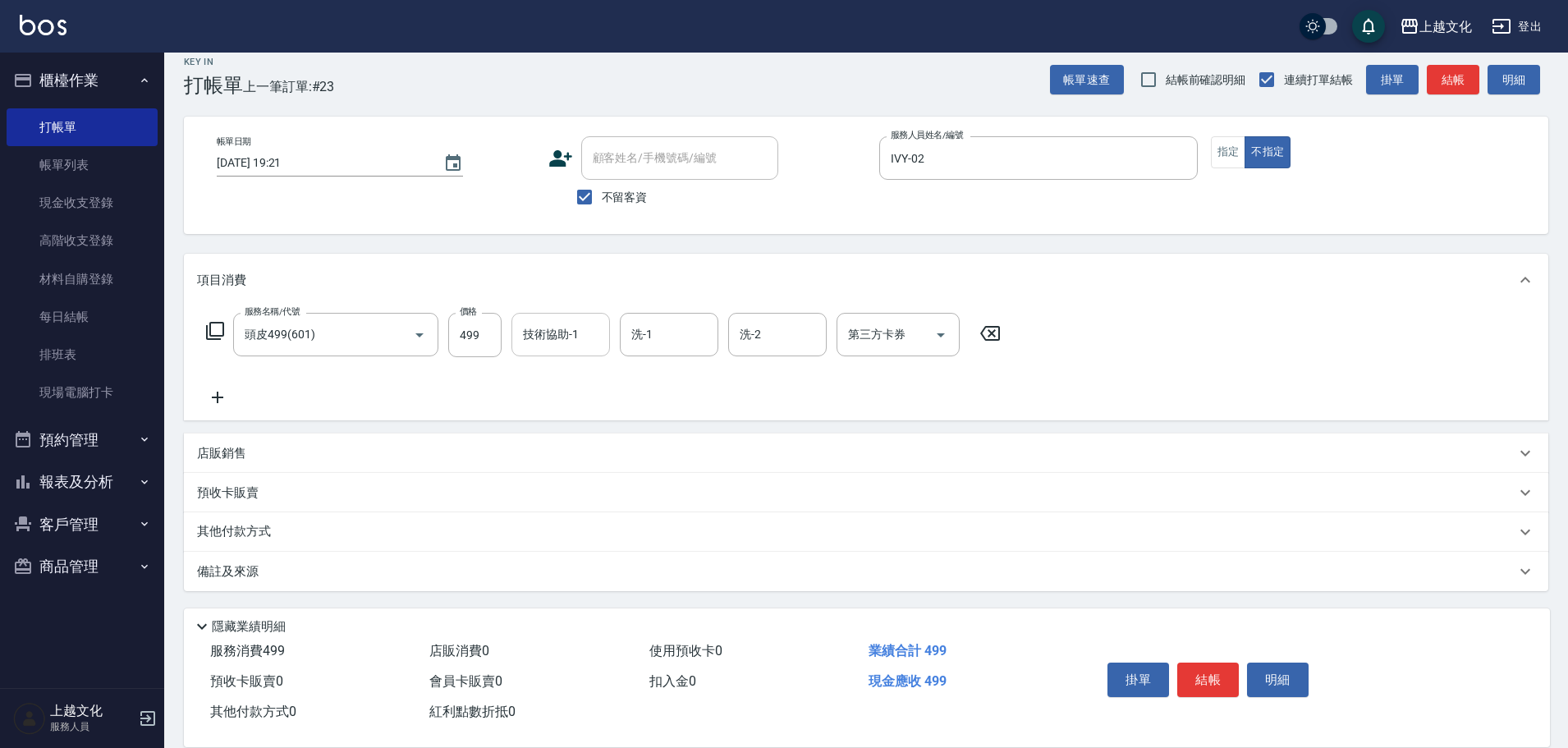
click at [552, 336] on input "技術協助-1" at bounding box center [561, 335] width 84 height 29
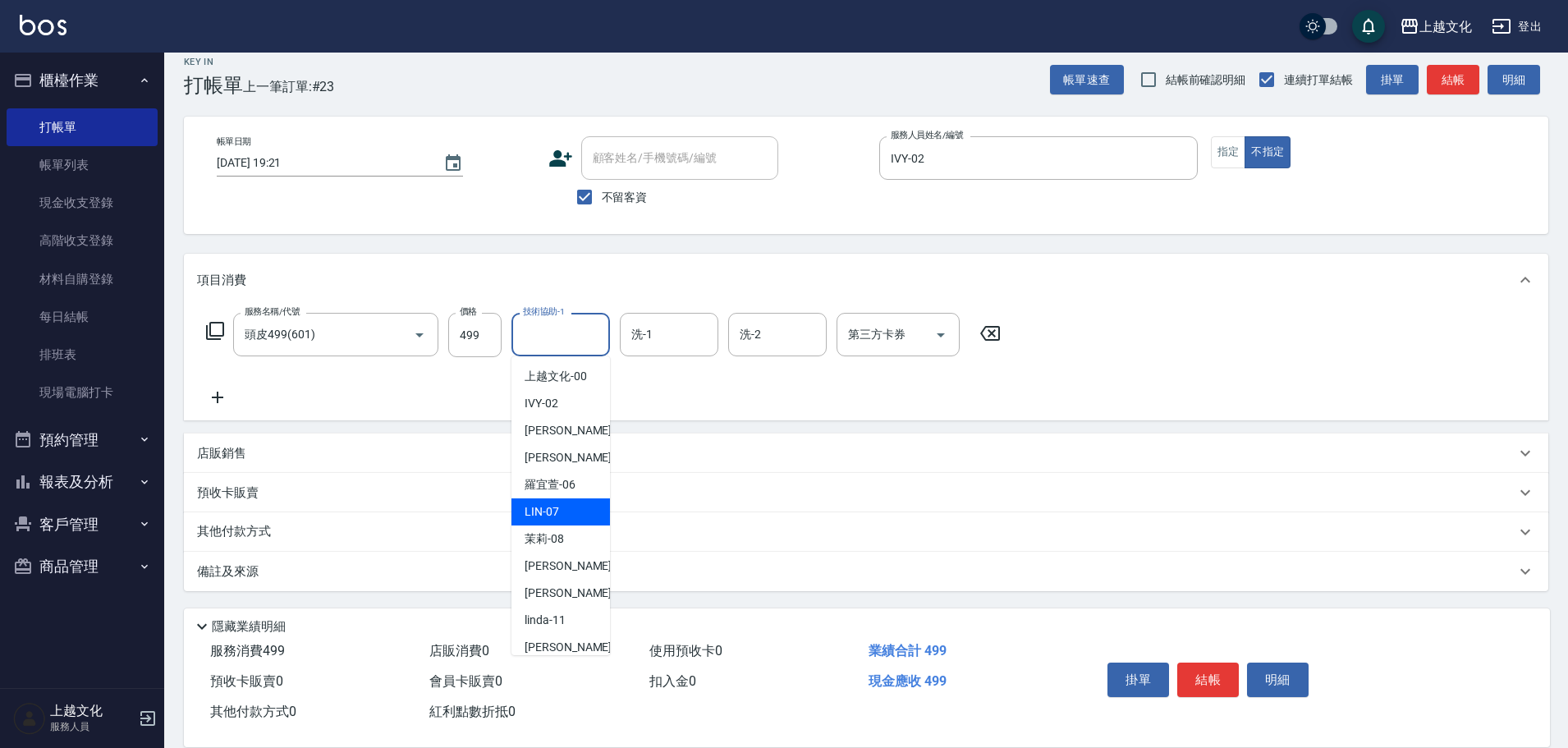
click at [558, 506] on span "LIN -07" at bounding box center [541, 513] width 34 height 18
type input "LIN-07"
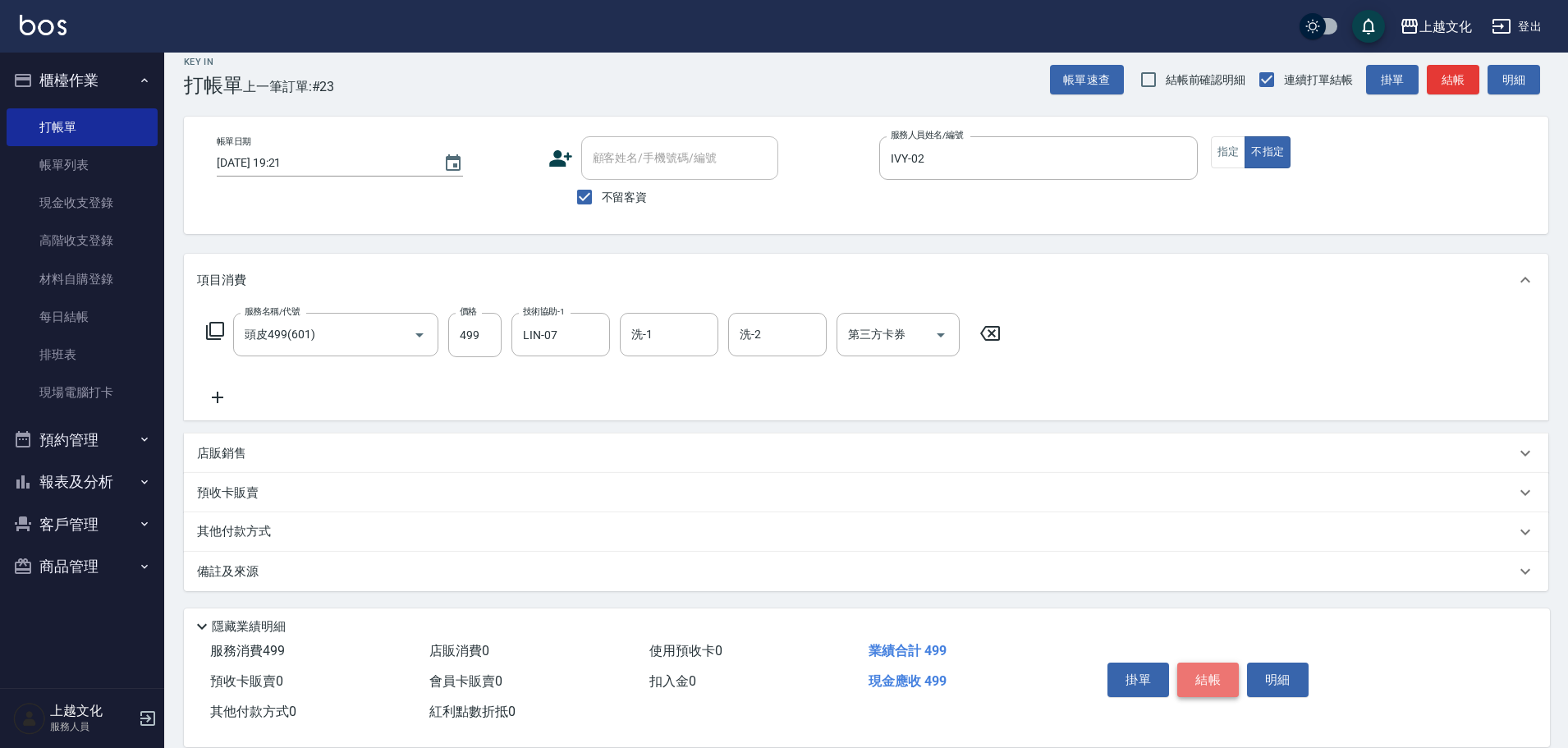
click at [1198, 674] on button "結帳" at bounding box center [1208, 680] width 62 height 34
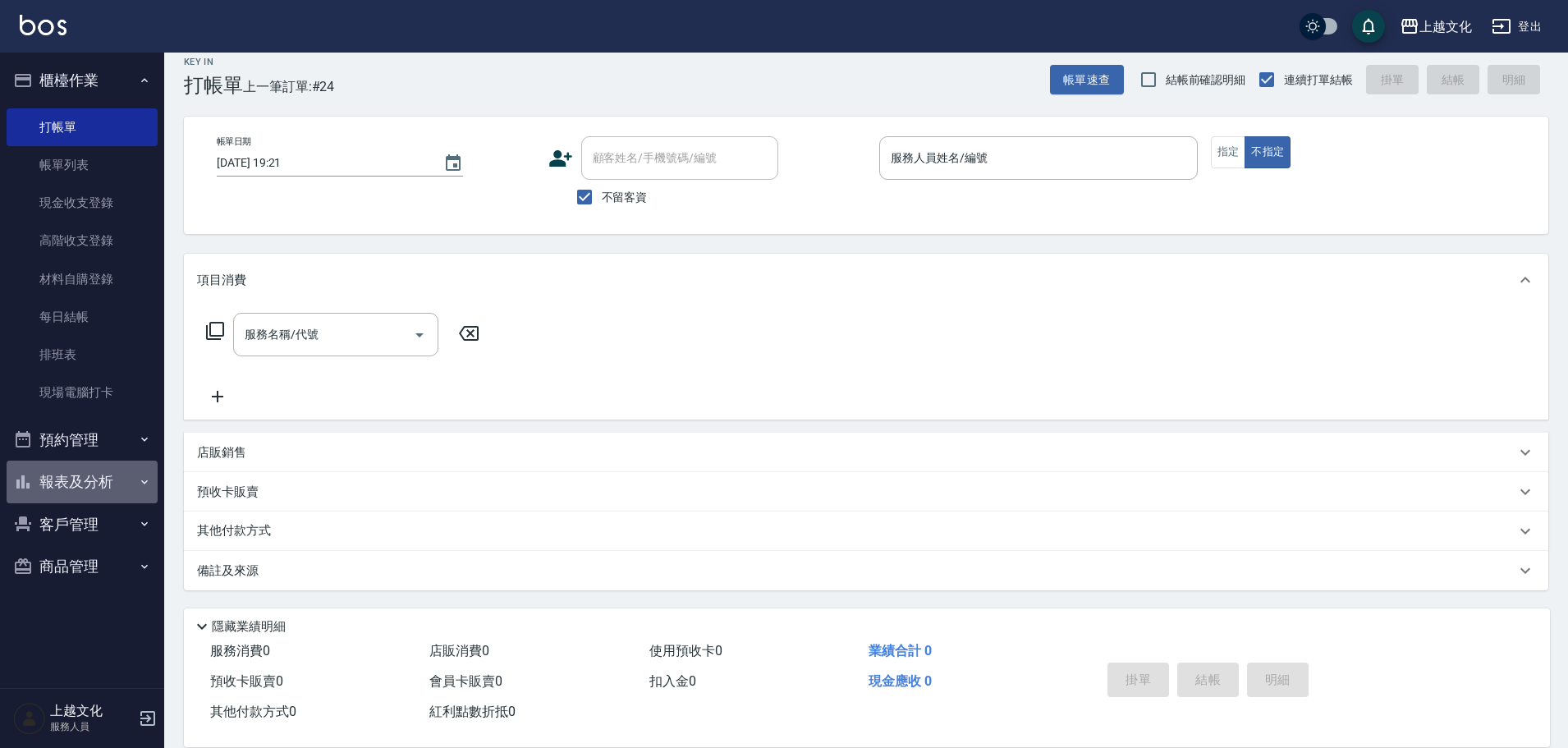
click at [78, 479] on button "報表及分析" at bounding box center [83, 481] width 151 height 42
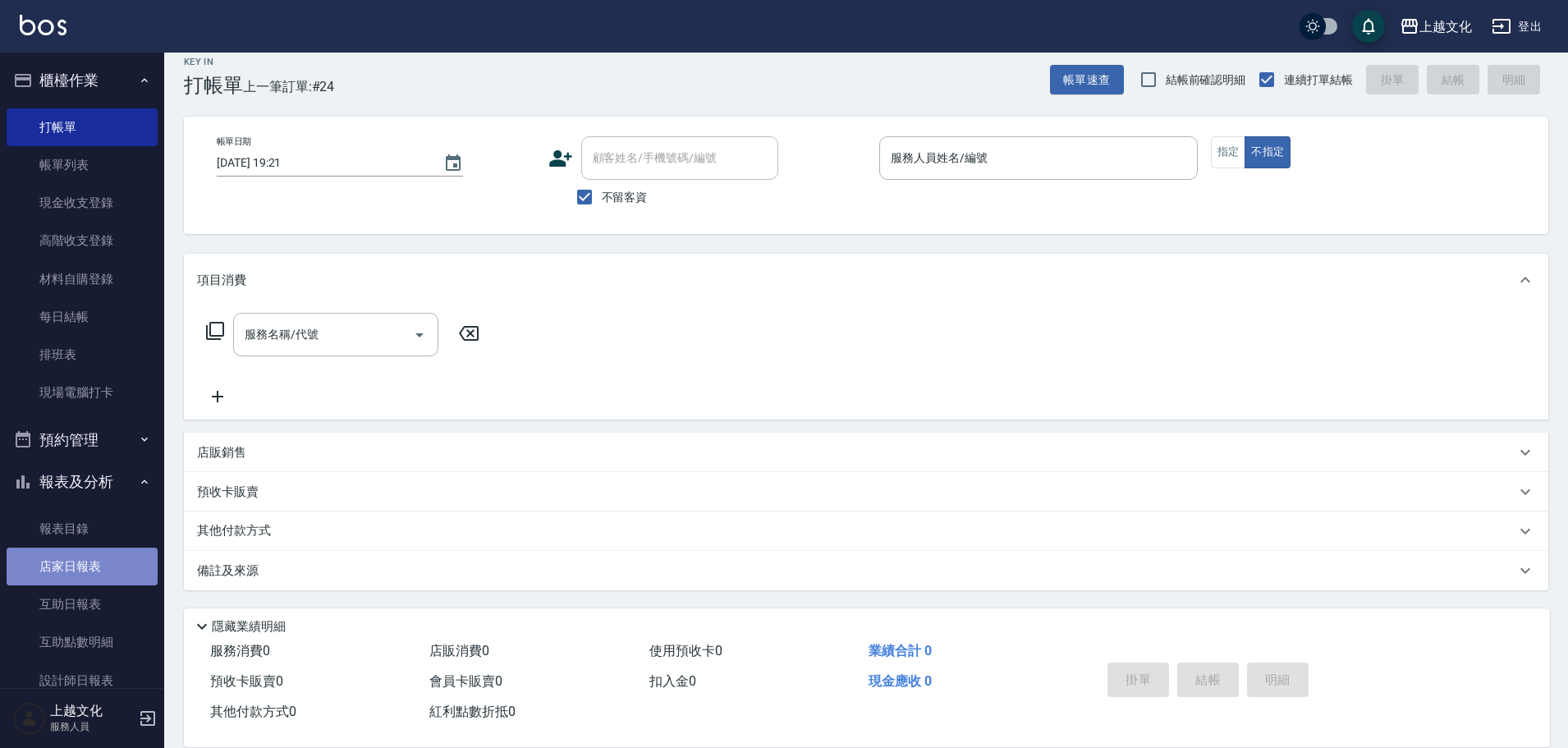
click at [83, 564] on link "店家日報表" at bounding box center [83, 567] width 151 height 37
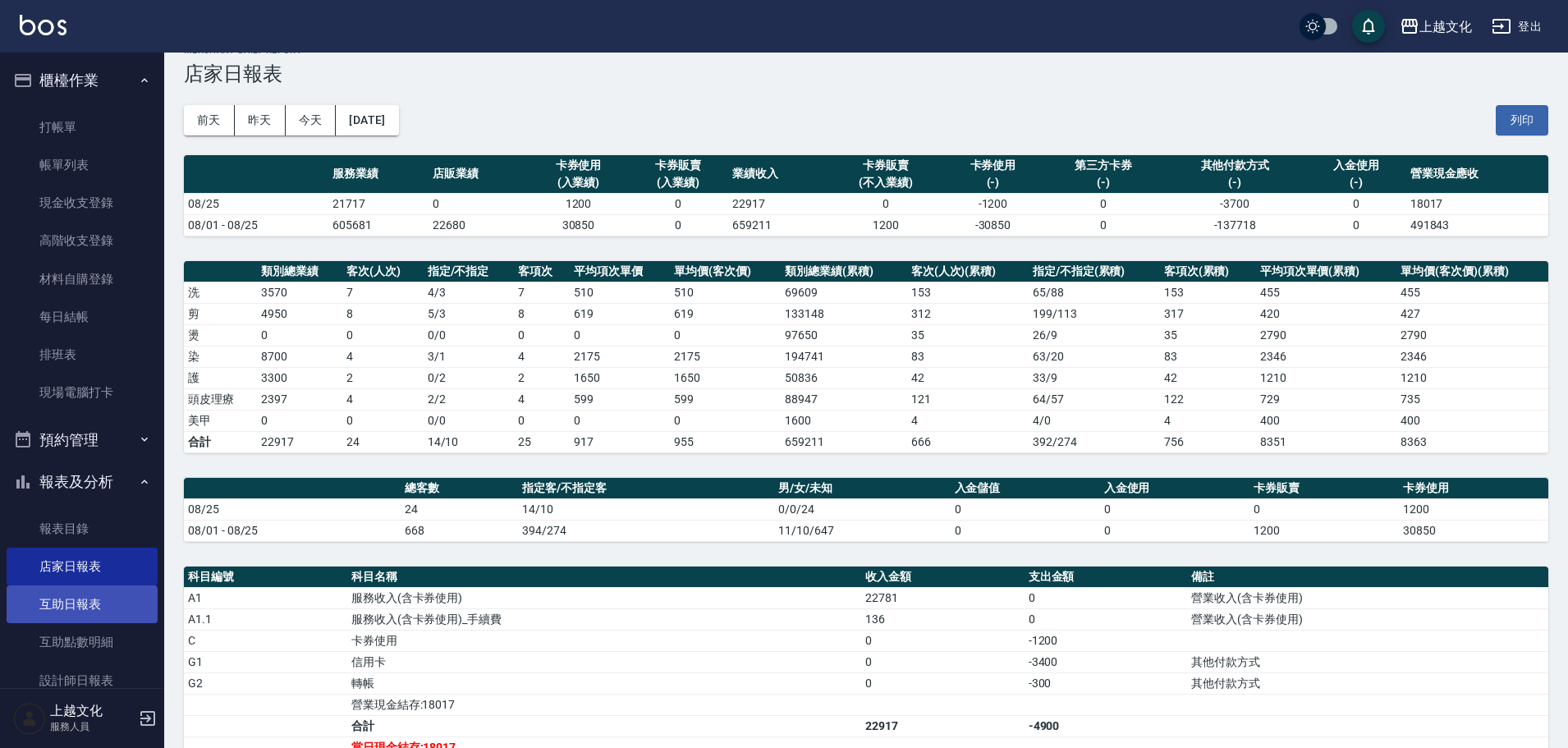
scroll to position [160, 0]
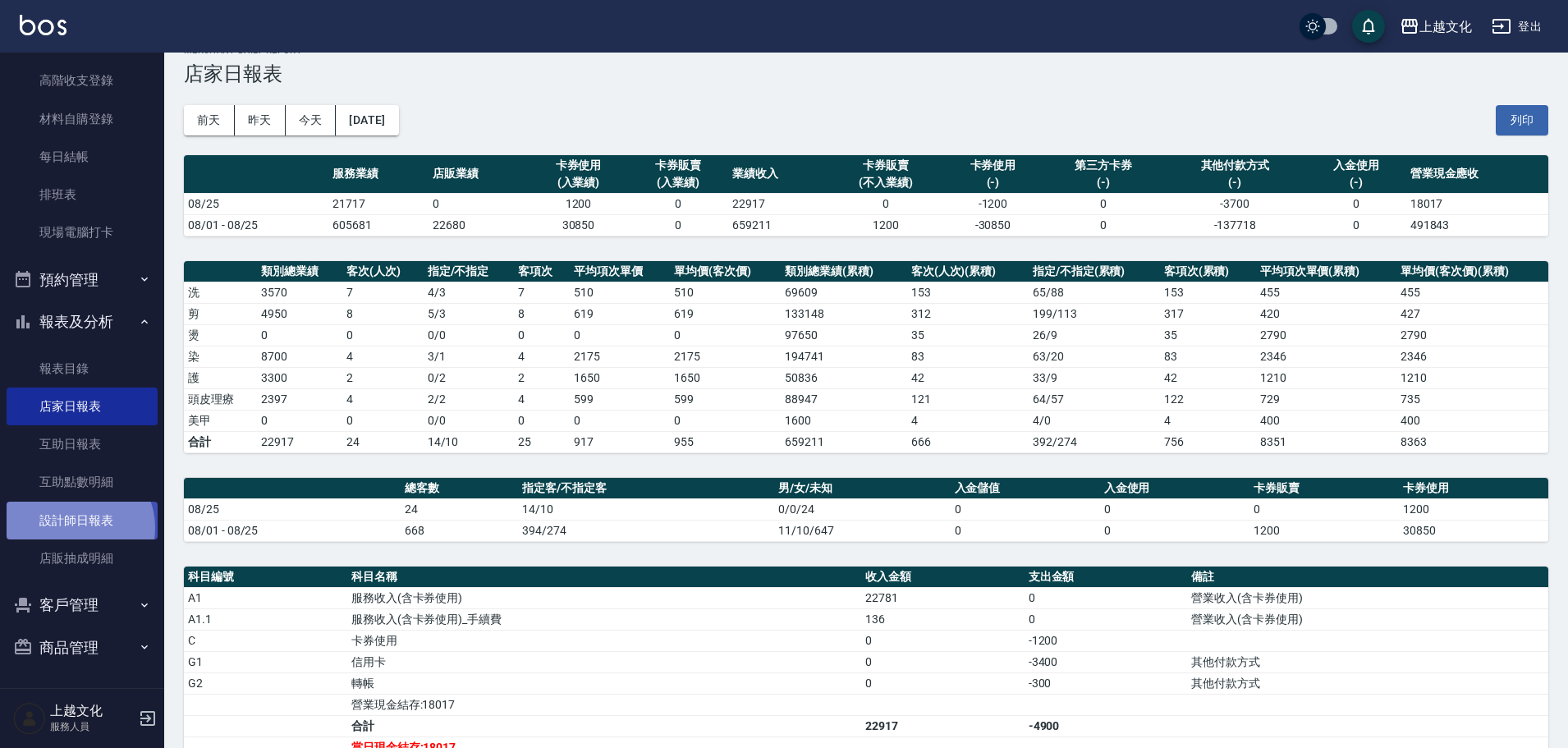
click at [75, 529] on link "設計師日報表" at bounding box center [83, 521] width 151 height 37
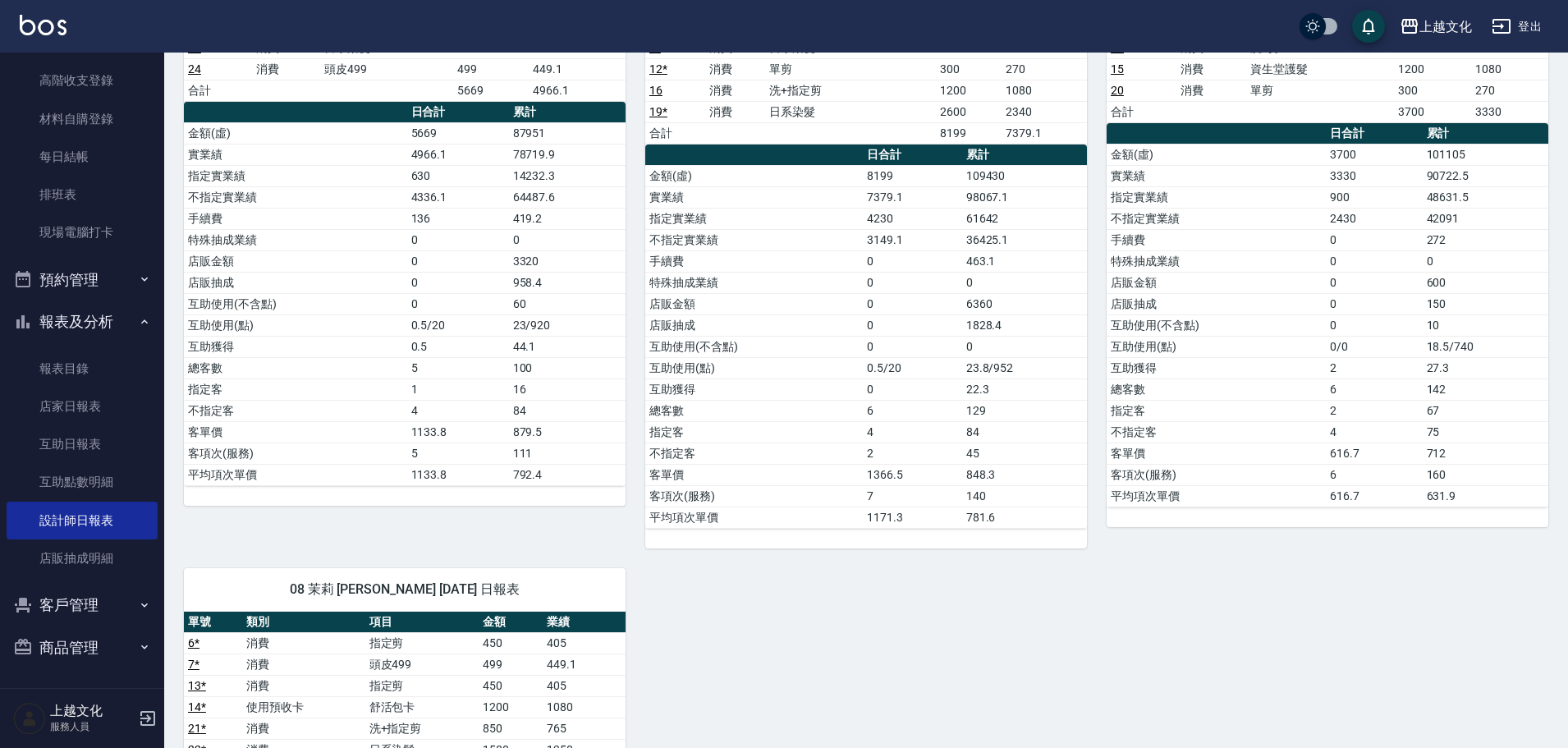
scroll to position [493, 0]
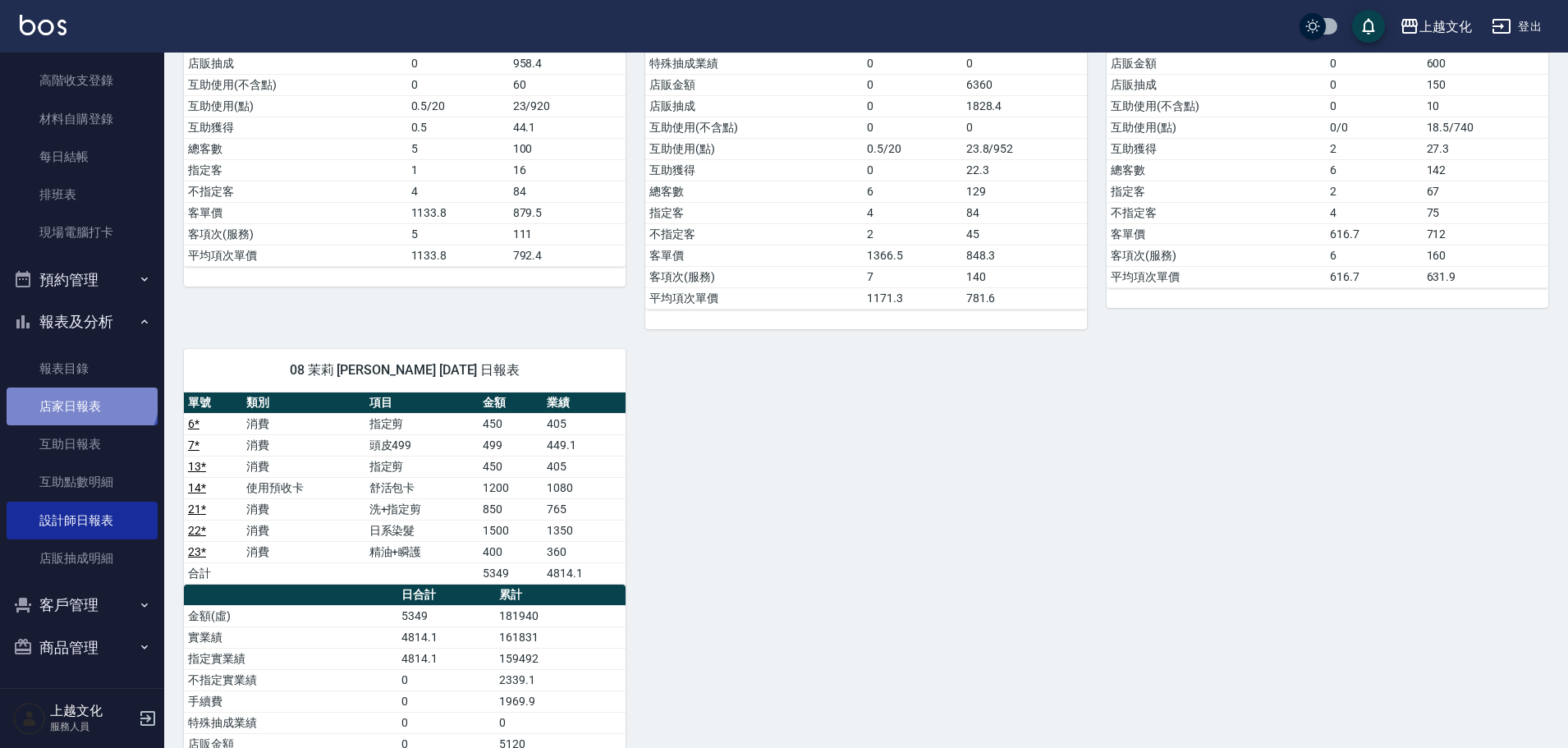
click at [80, 395] on link "店家日報表" at bounding box center [83, 406] width 151 height 37
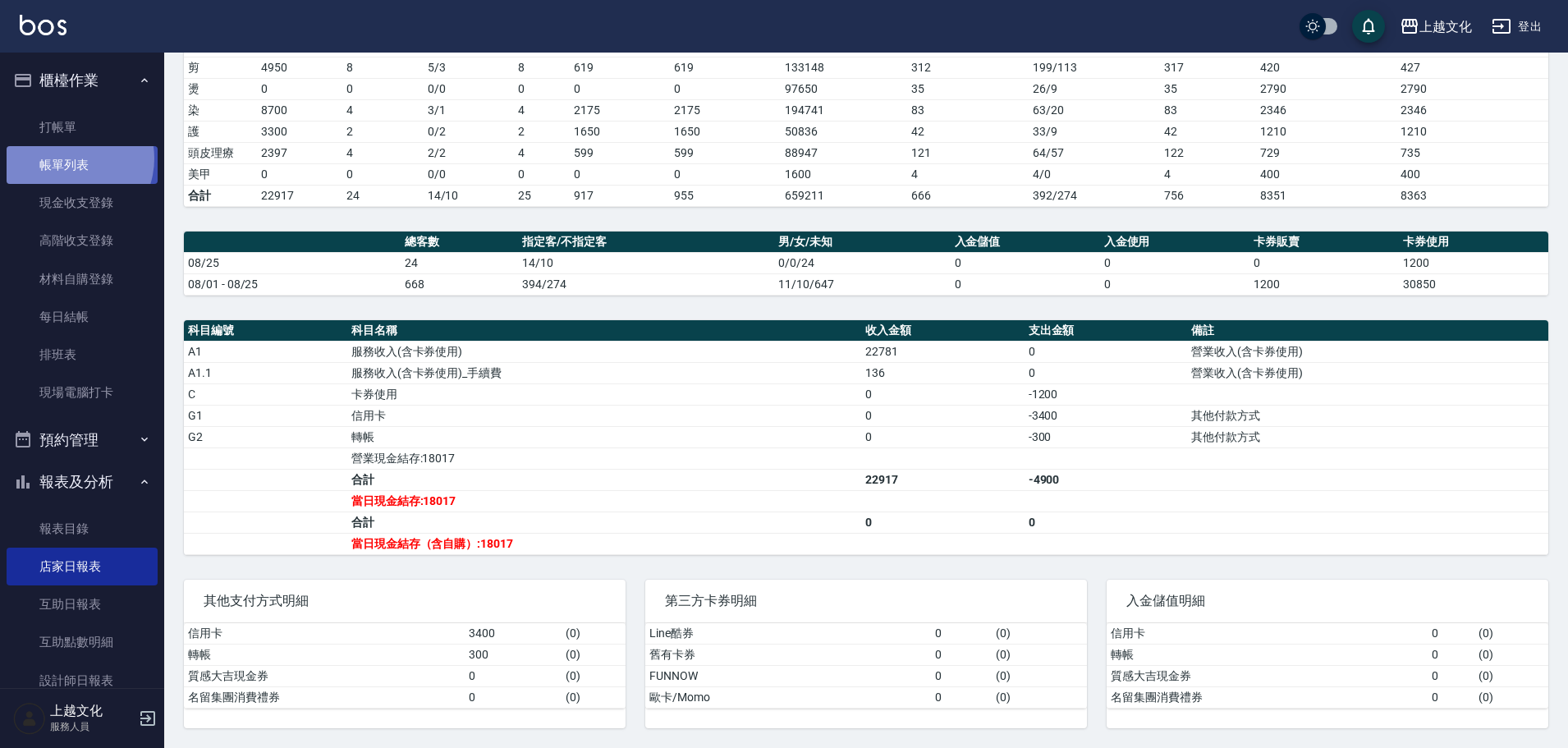
click at [68, 158] on link "帳單列表" at bounding box center [83, 165] width 151 height 37
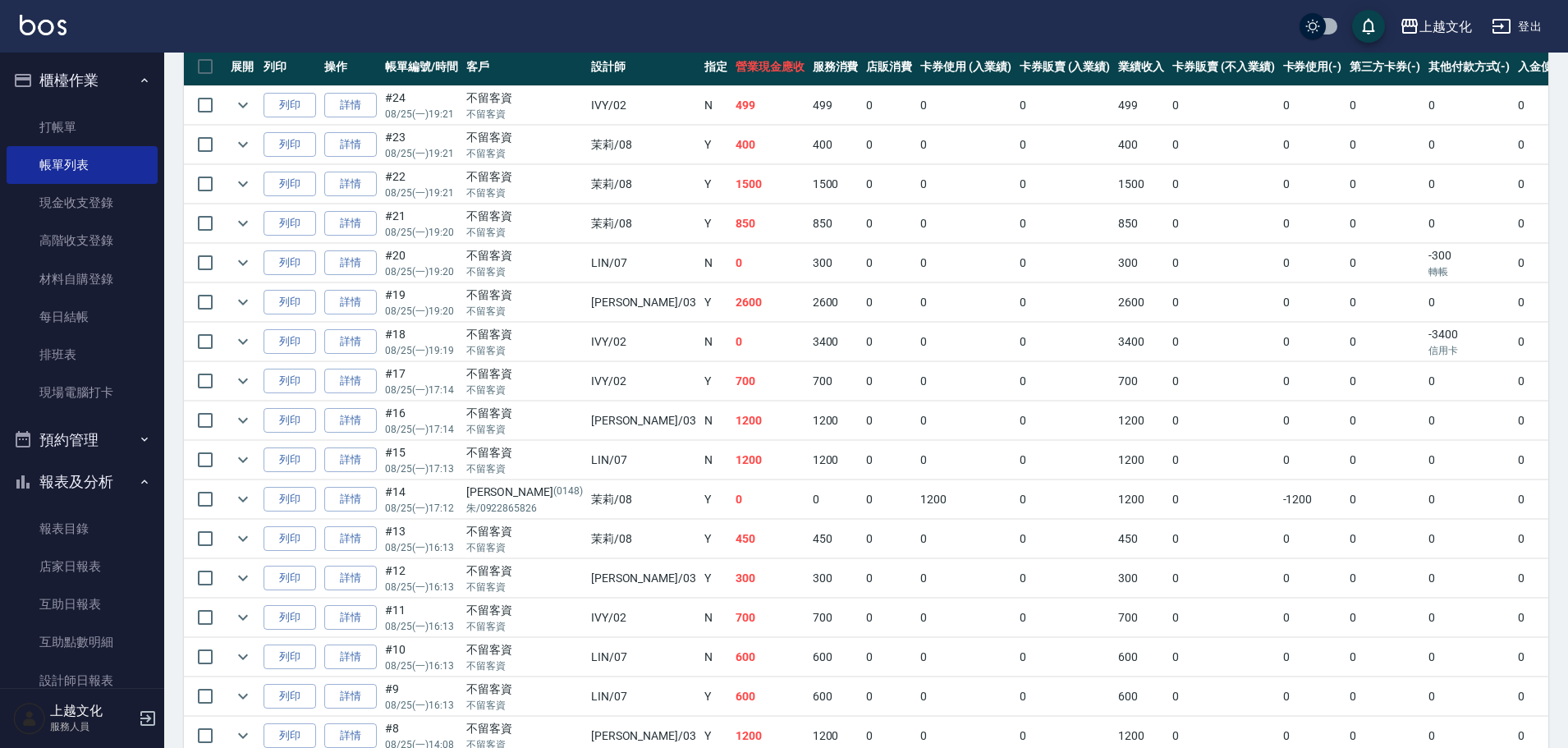
scroll to position [410, 0]
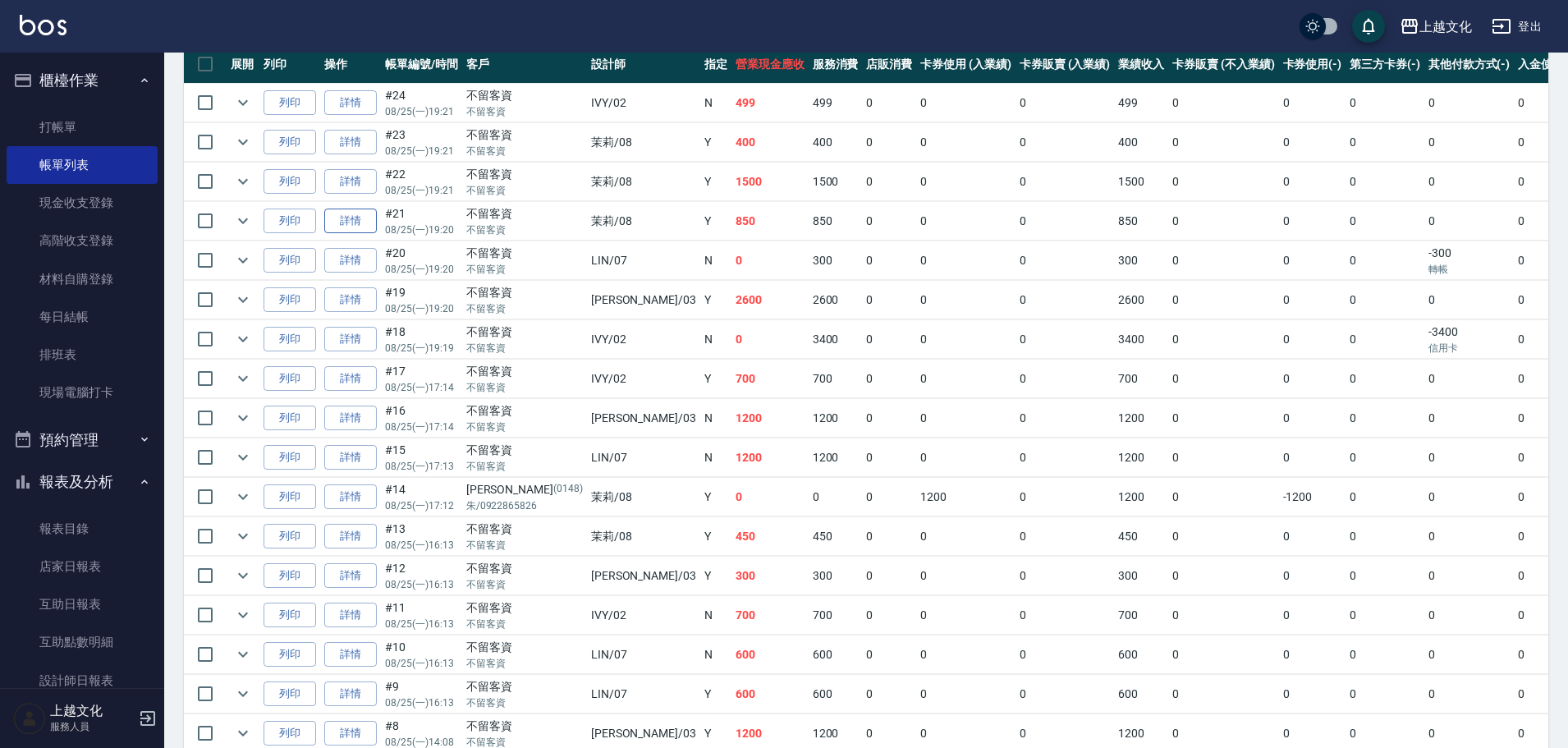
click at [360, 214] on link "詳情" at bounding box center [350, 221] width 52 height 26
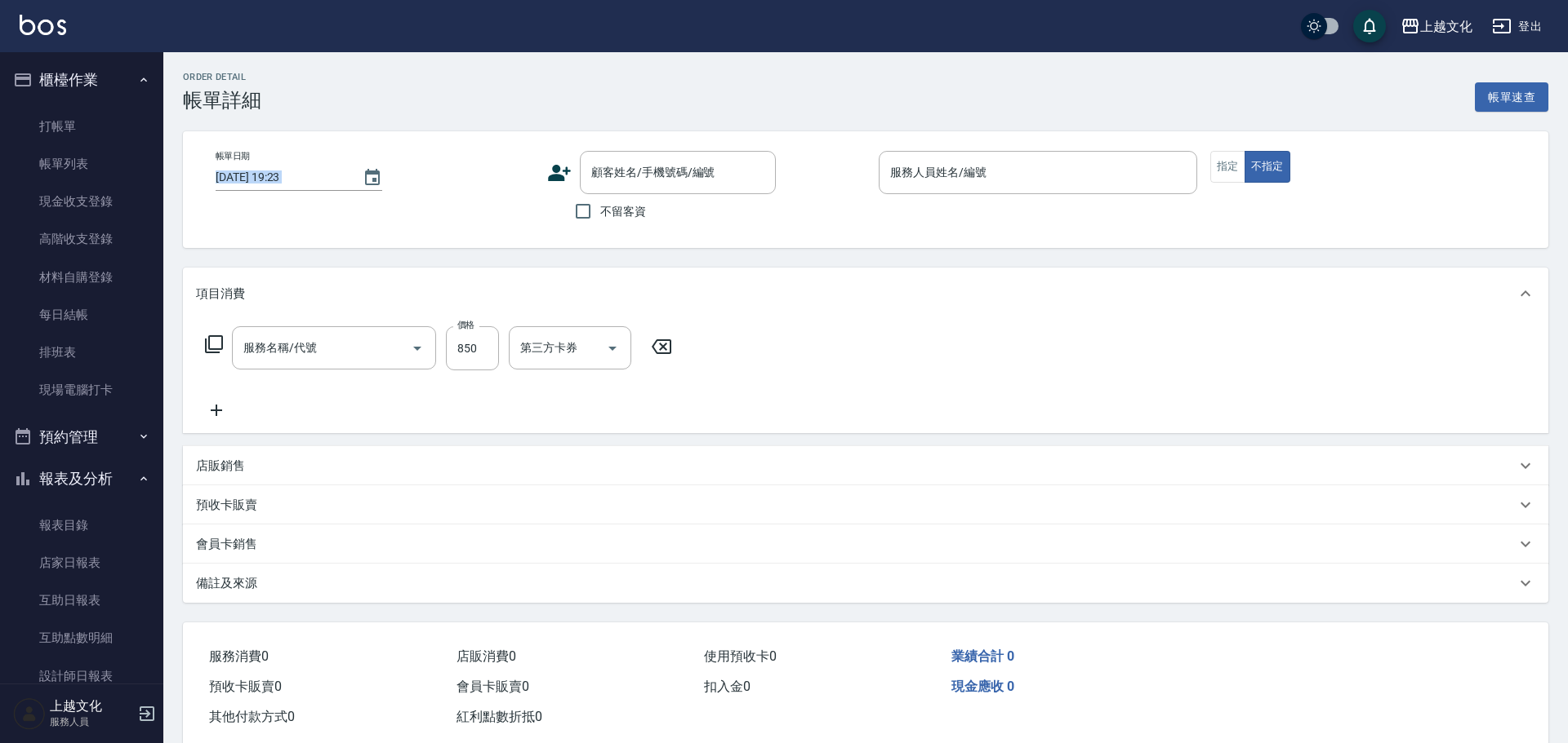
type input "[DATE] 19:20"
checkbox input "true"
type input "茉莉-08"
type input "洗+指定剪(102)"
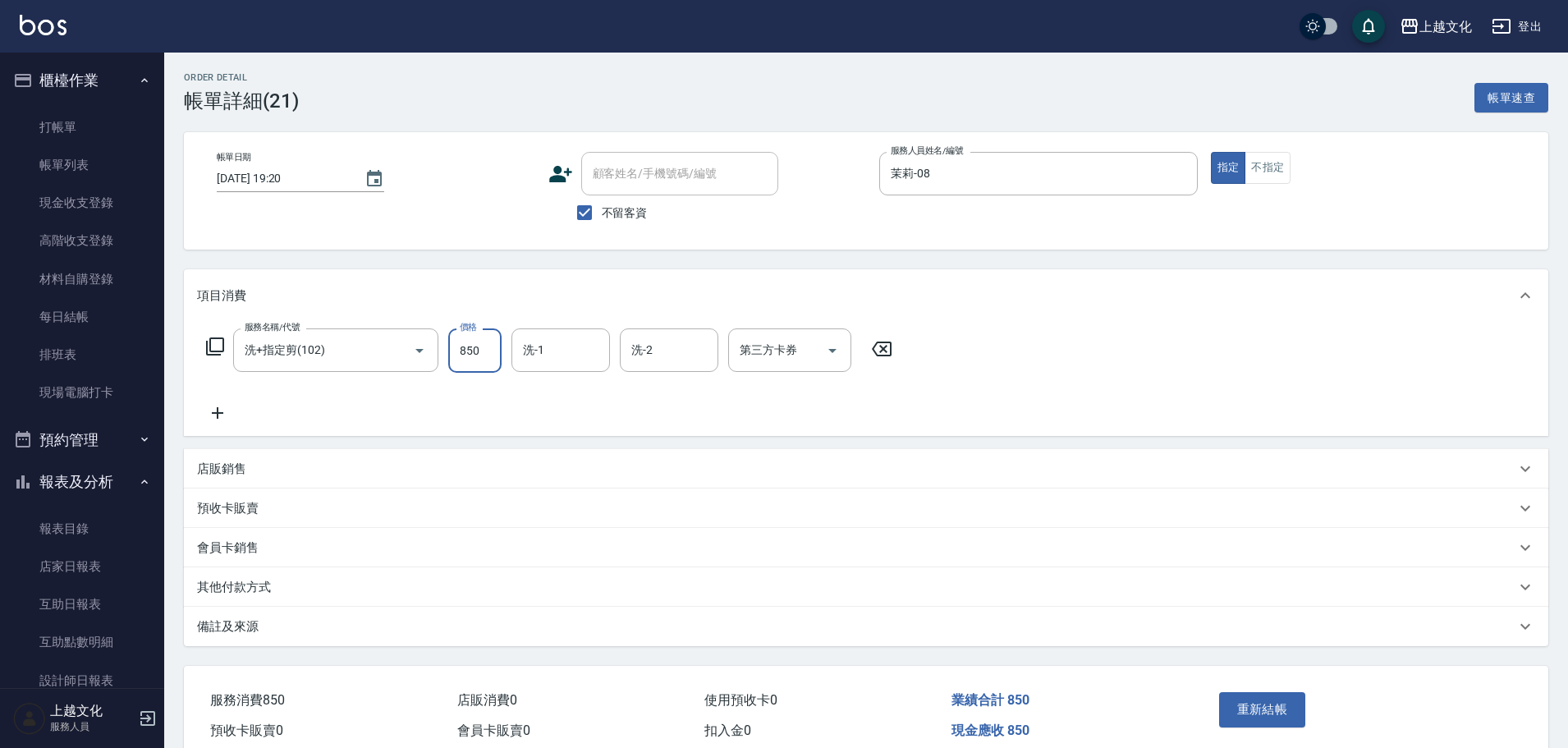
click at [462, 368] on input "850" at bounding box center [475, 350] width 53 height 44
type input "833"
click at [1276, 717] on button "重新結帳" at bounding box center [1263, 710] width 87 height 34
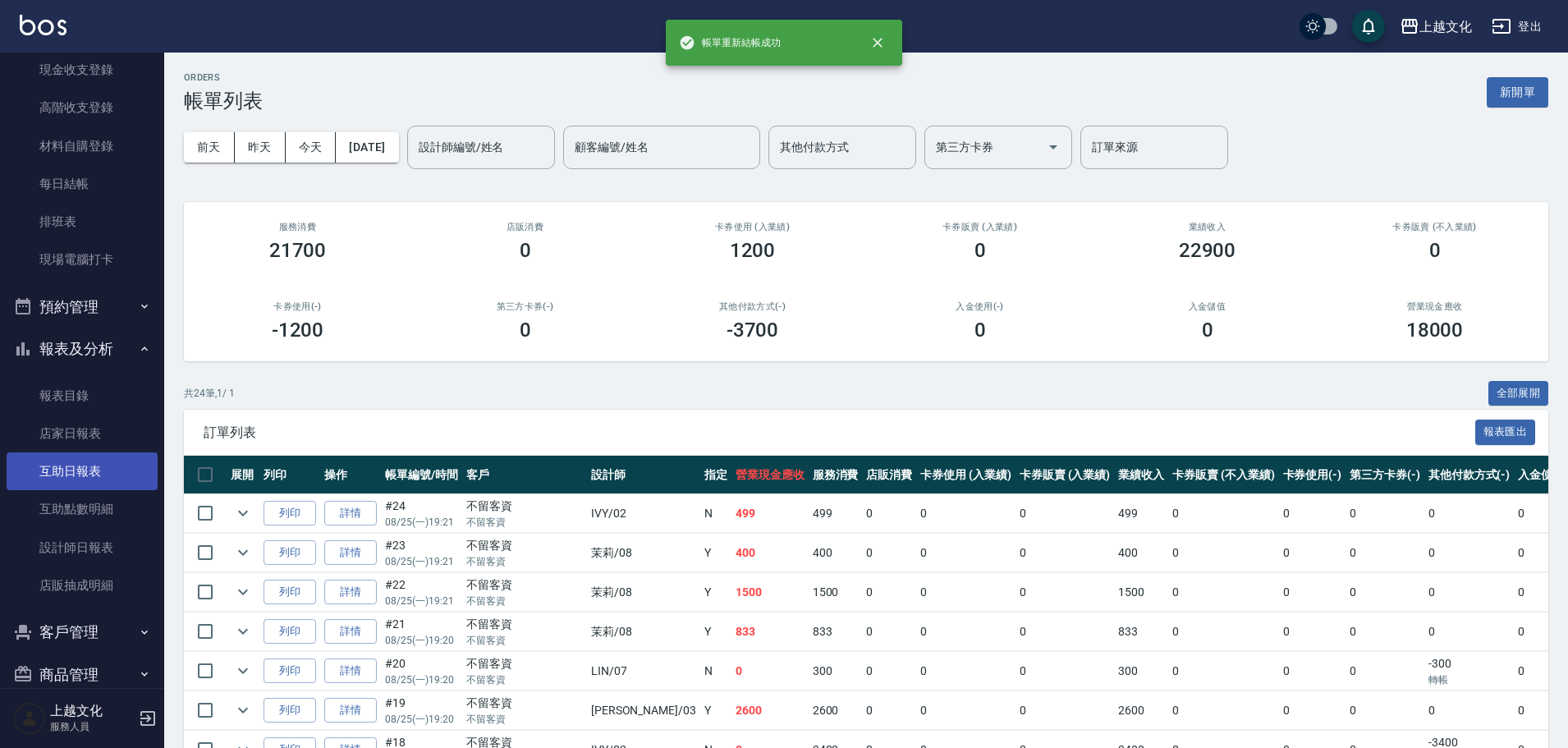
scroll to position [160, 0]
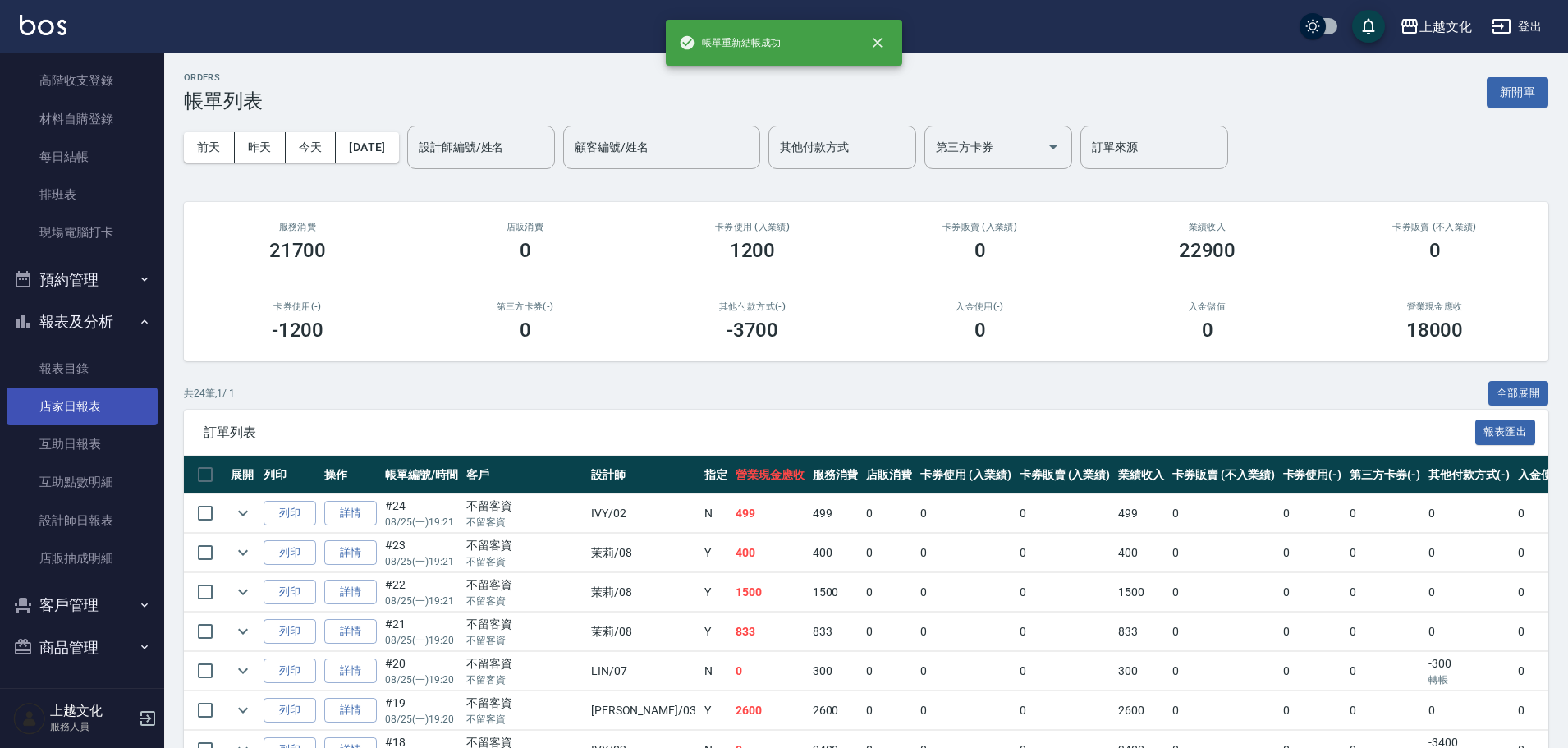
click at [41, 405] on link "店家日報表" at bounding box center [83, 406] width 151 height 37
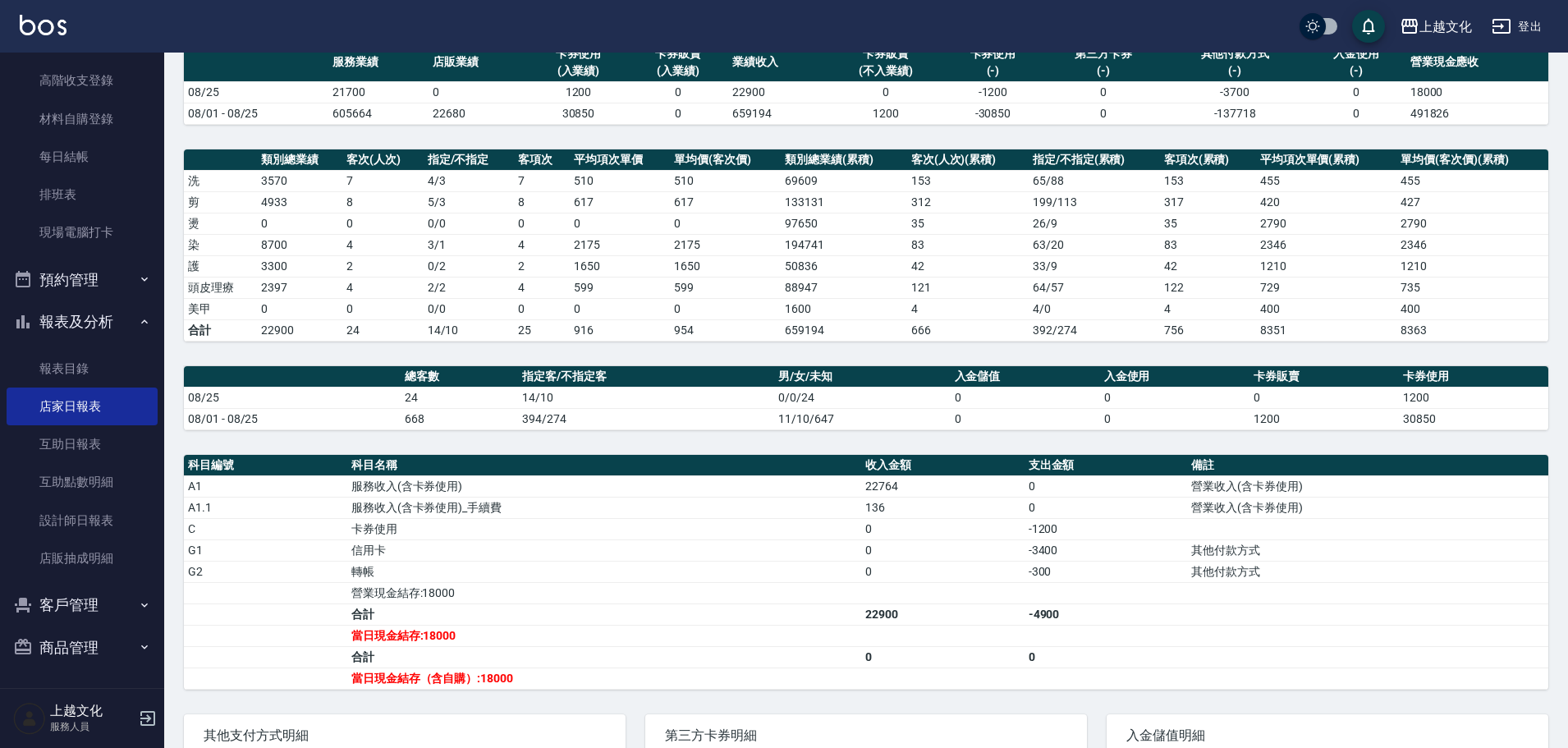
scroll to position [274, 0]
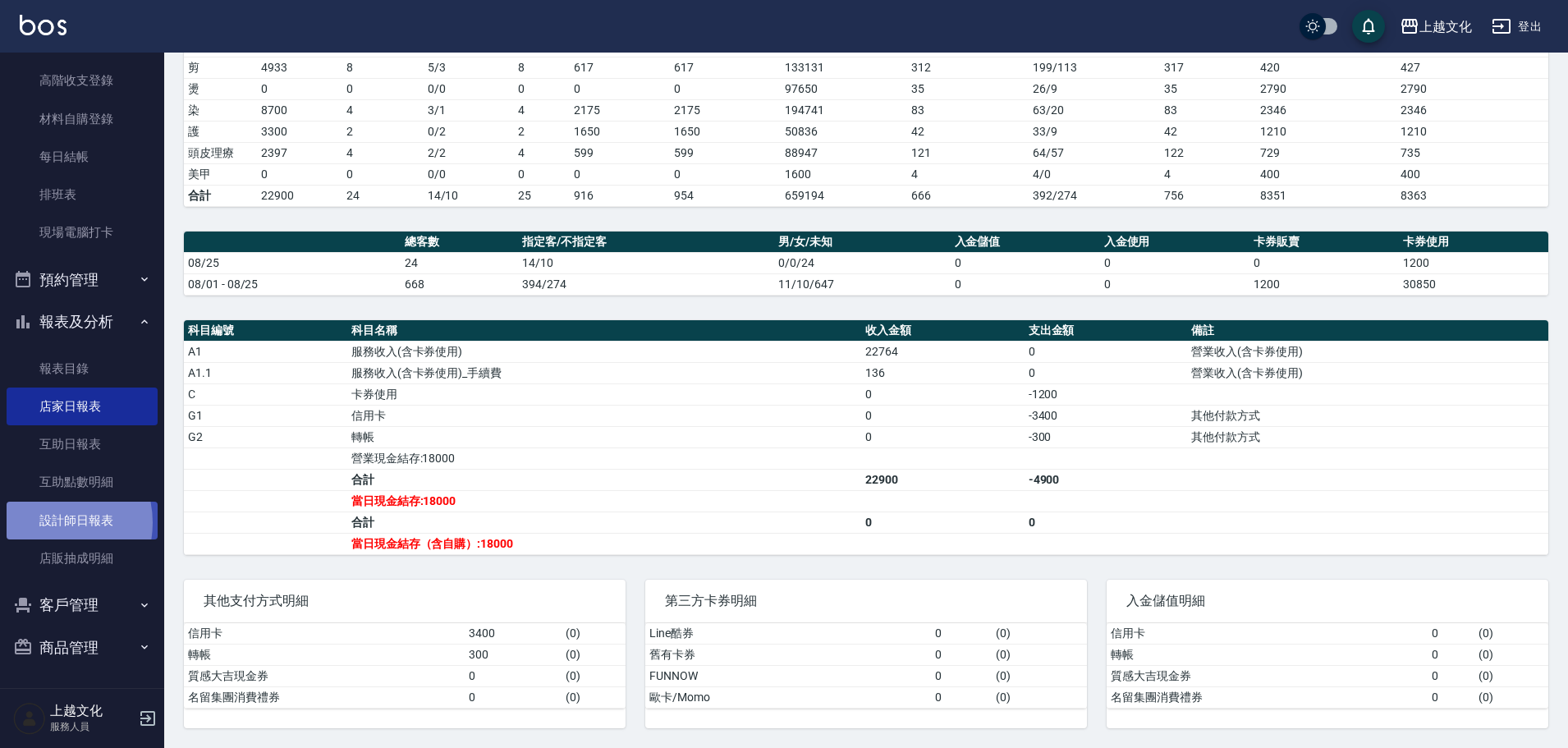
click at [46, 523] on link "設計師日報表" at bounding box center [83, 521] width 151 height 37
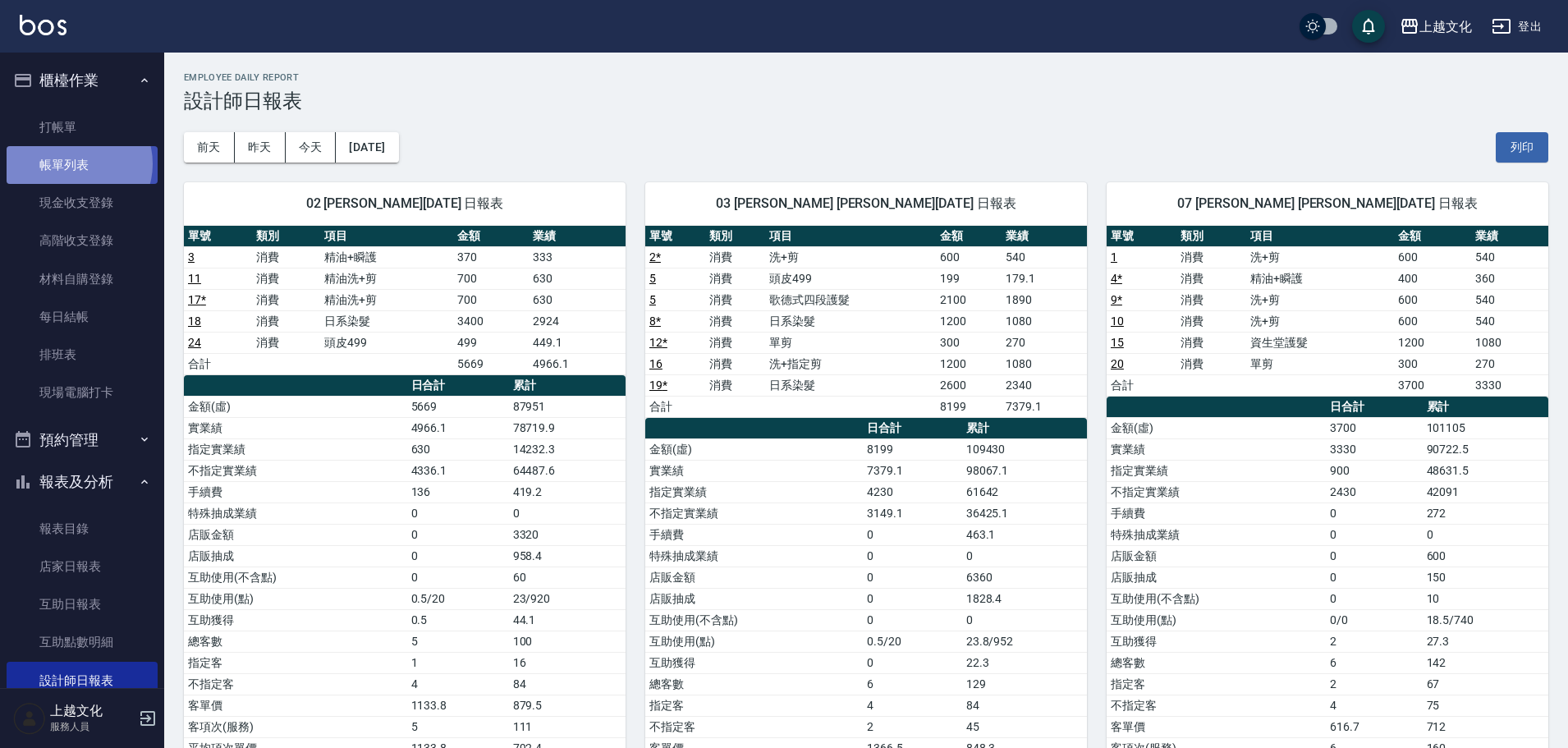
click at [78, 164] on link "帳單列表" at bounding box center [83, 165] width 151 height 37
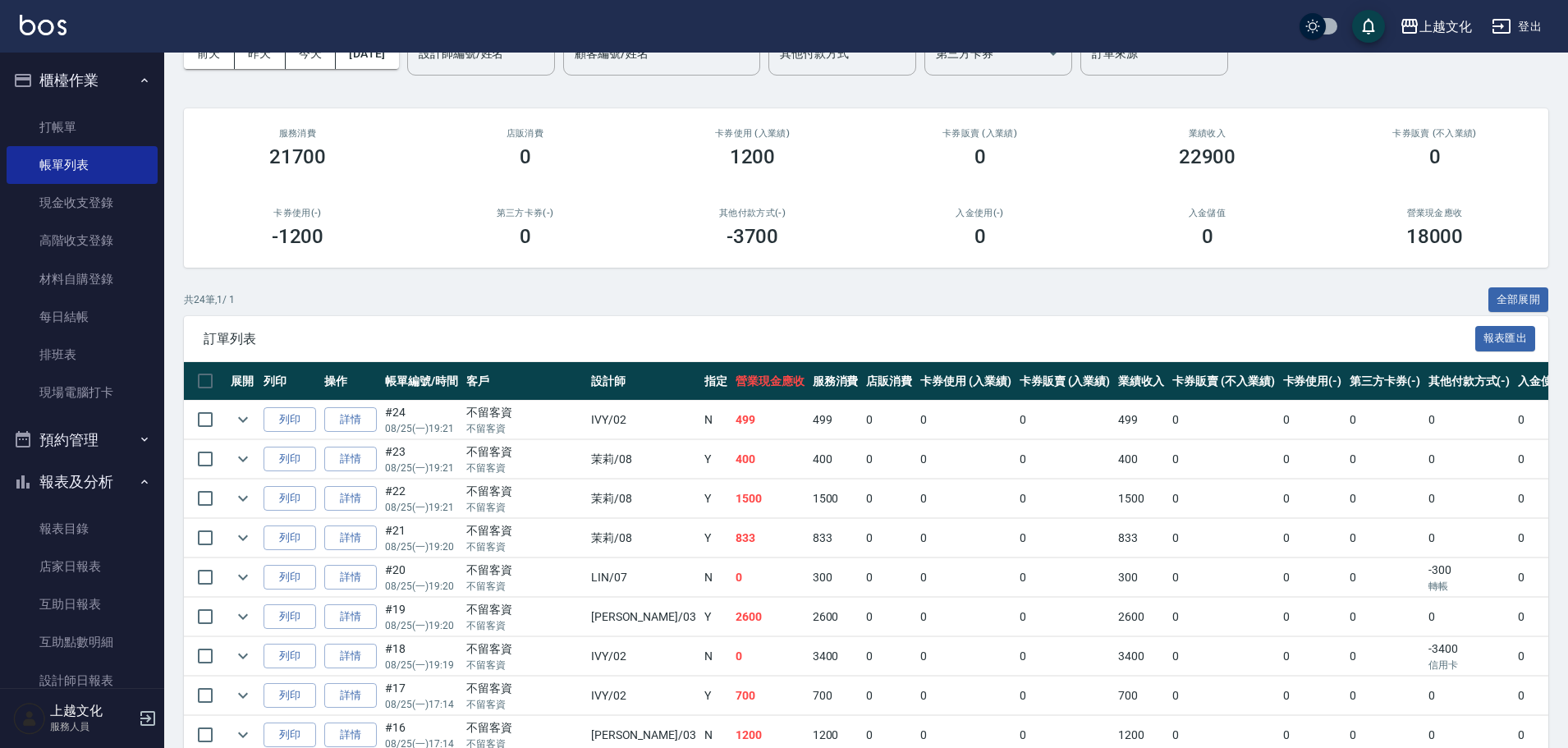
scroll to position [82, 0]
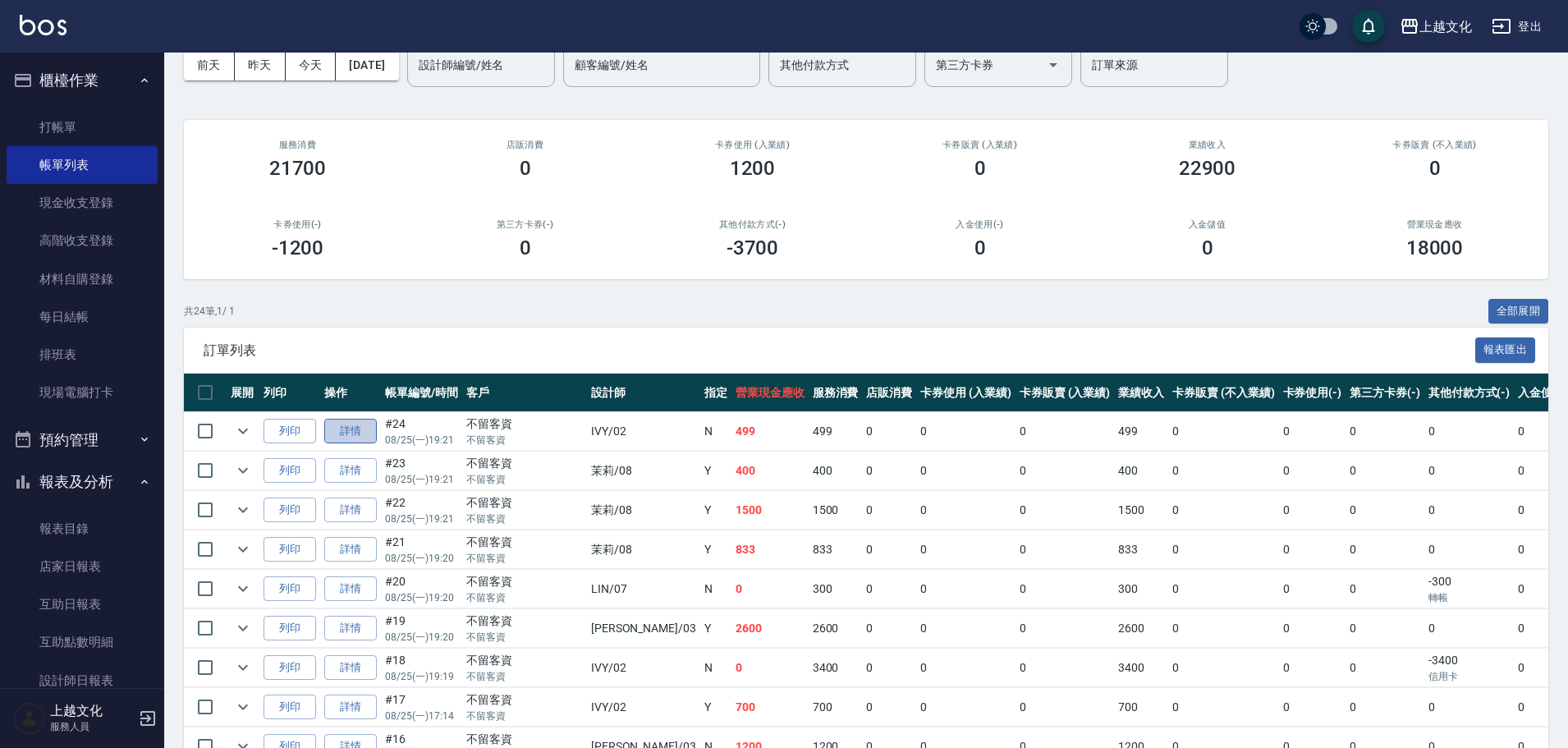
click at [360, 427] on link "詳情" at bounding box center [350, 432] width 52 height 26
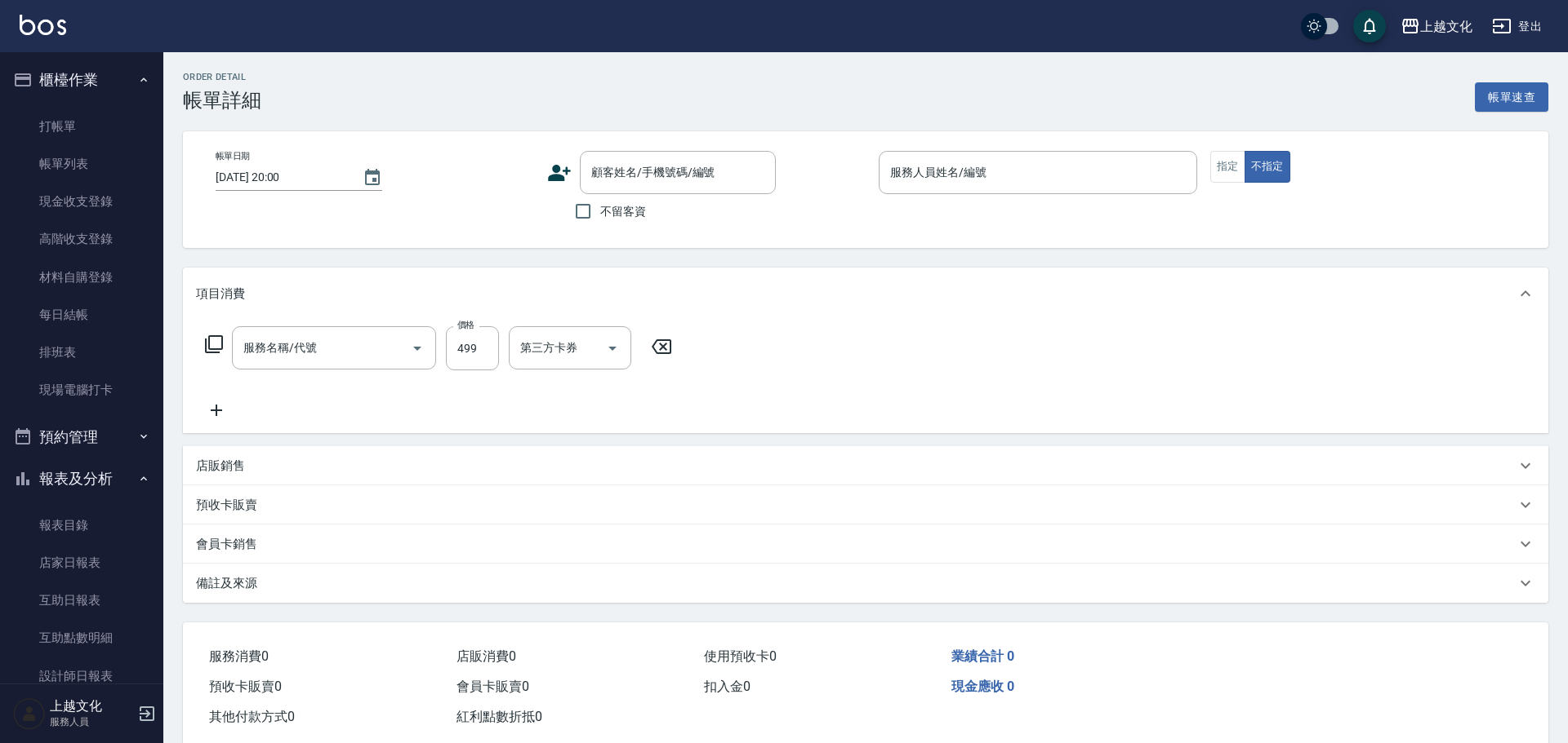
type input "[DATE] 19:21"
checkbox input "true"
type input "IVY-02"
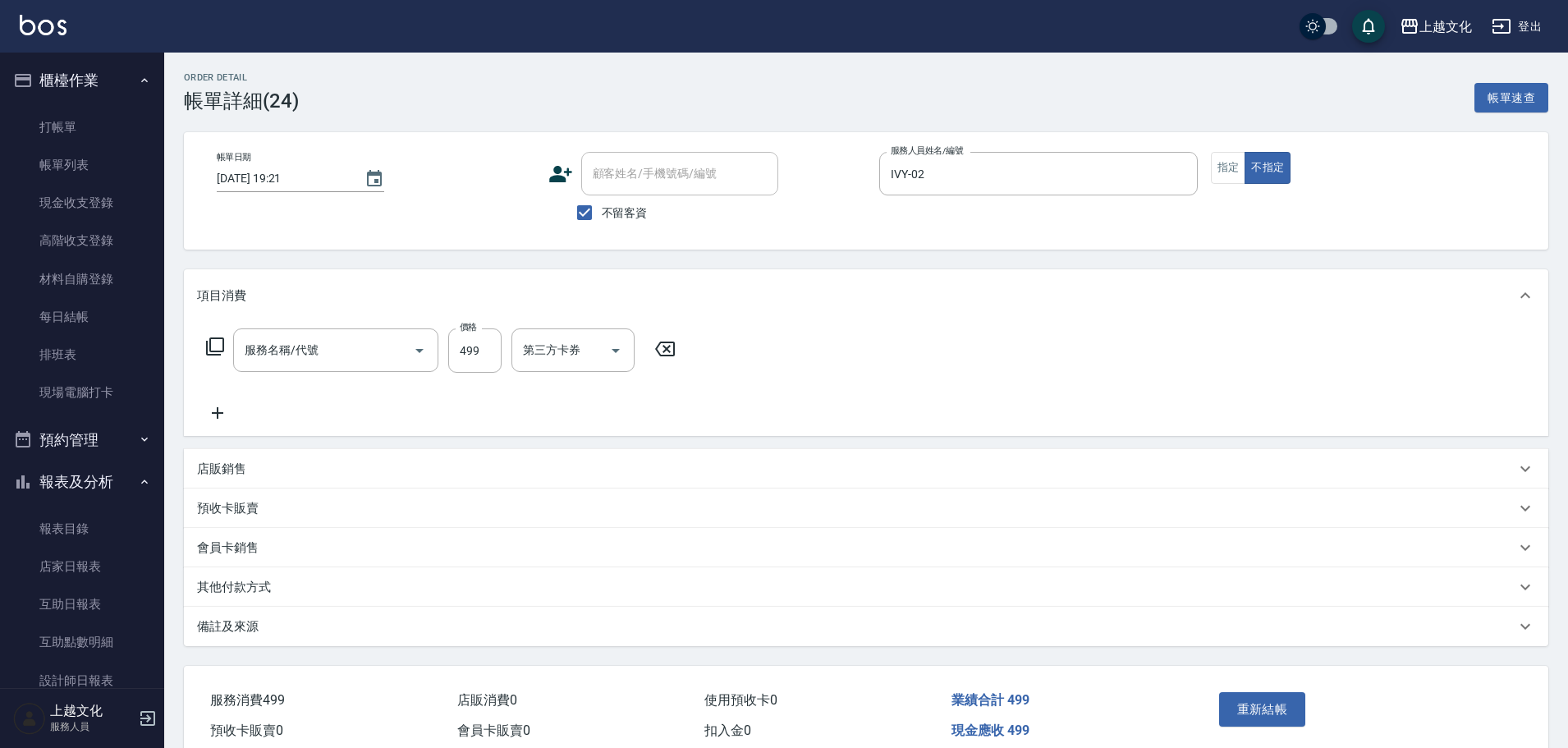
type input "頭皮499(601)"
click at [466, 369] on input "499" at bounding box center [475, 350] width 53 height 44
click at [217, 465] on p "店販銷售" at bounding box center [221, 469] width 49 height 18
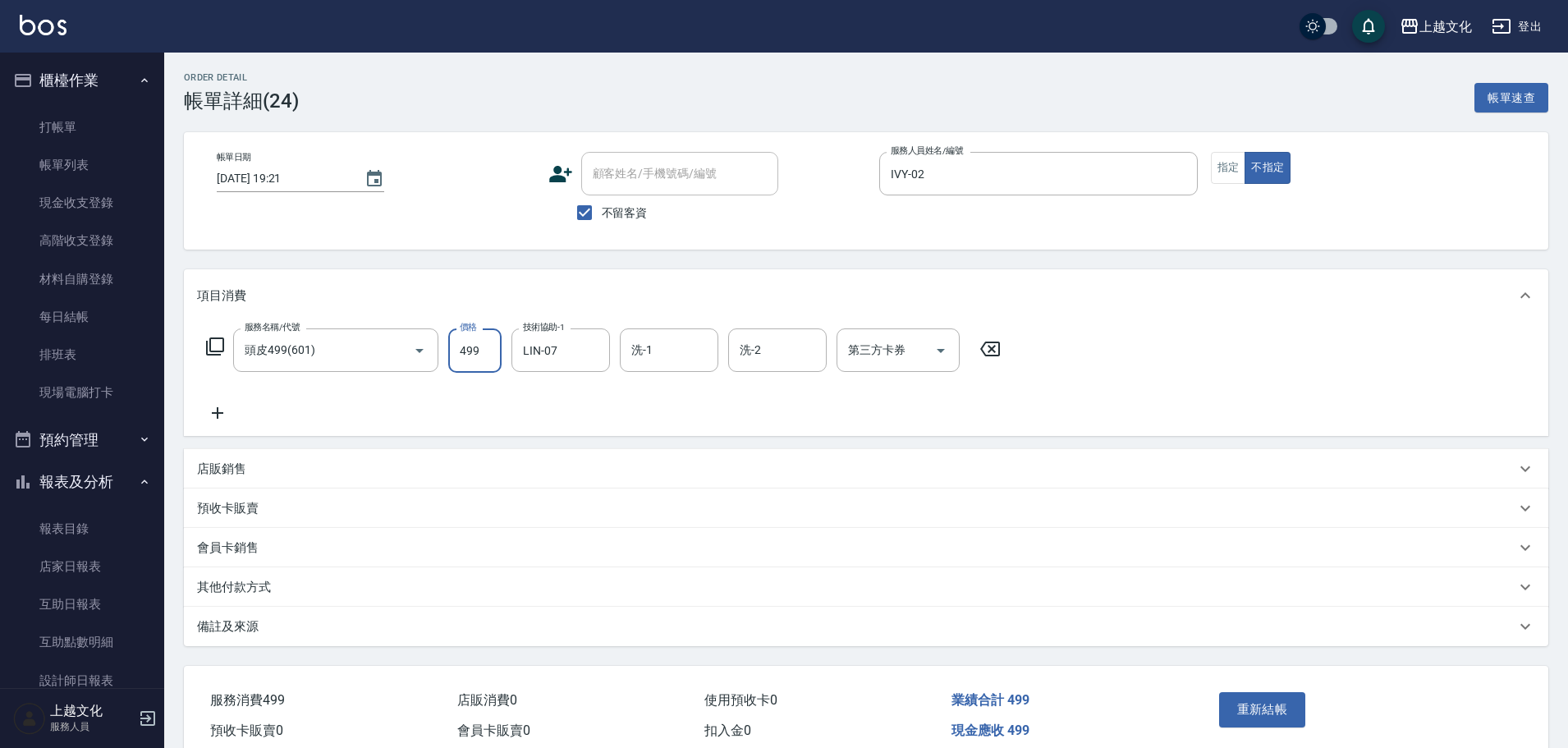
scroll to position [29, 0]
click at [226, 482] on div "店販銷售" at bounding box center [866, 469] width 1364 height 39
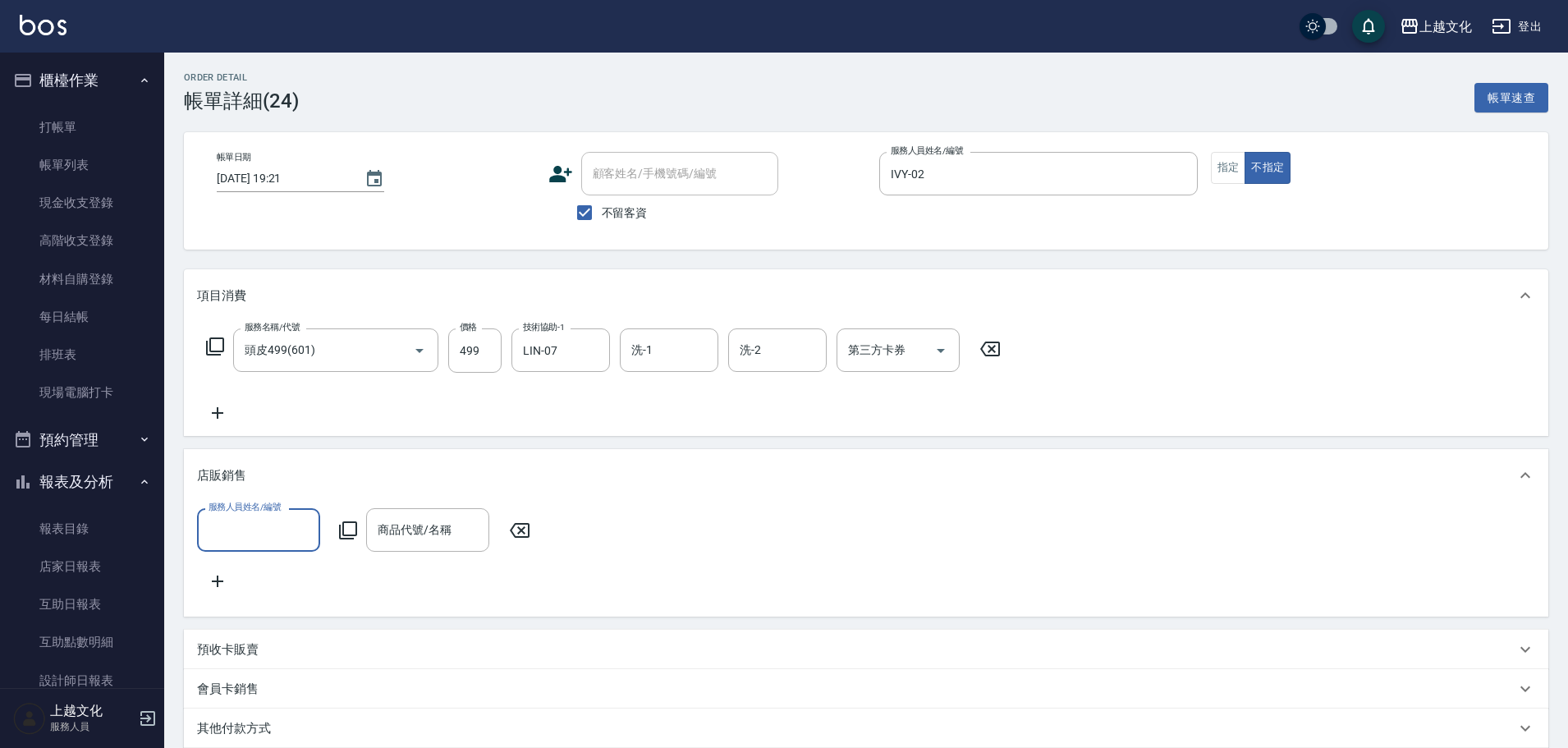
scroll to position [0, 0]
click at [239, 514] on label "服務人員姓名/編號" at bounding box center [244, 507] width 72 height 13
click at [239, 516] on input "服務人員姓名/編號" at bounding box center [259, 530] width 108 height 29
click at [241, 518] on input "服務人員姓名/編號" at bounding box center [259, 530] width 108 height 29
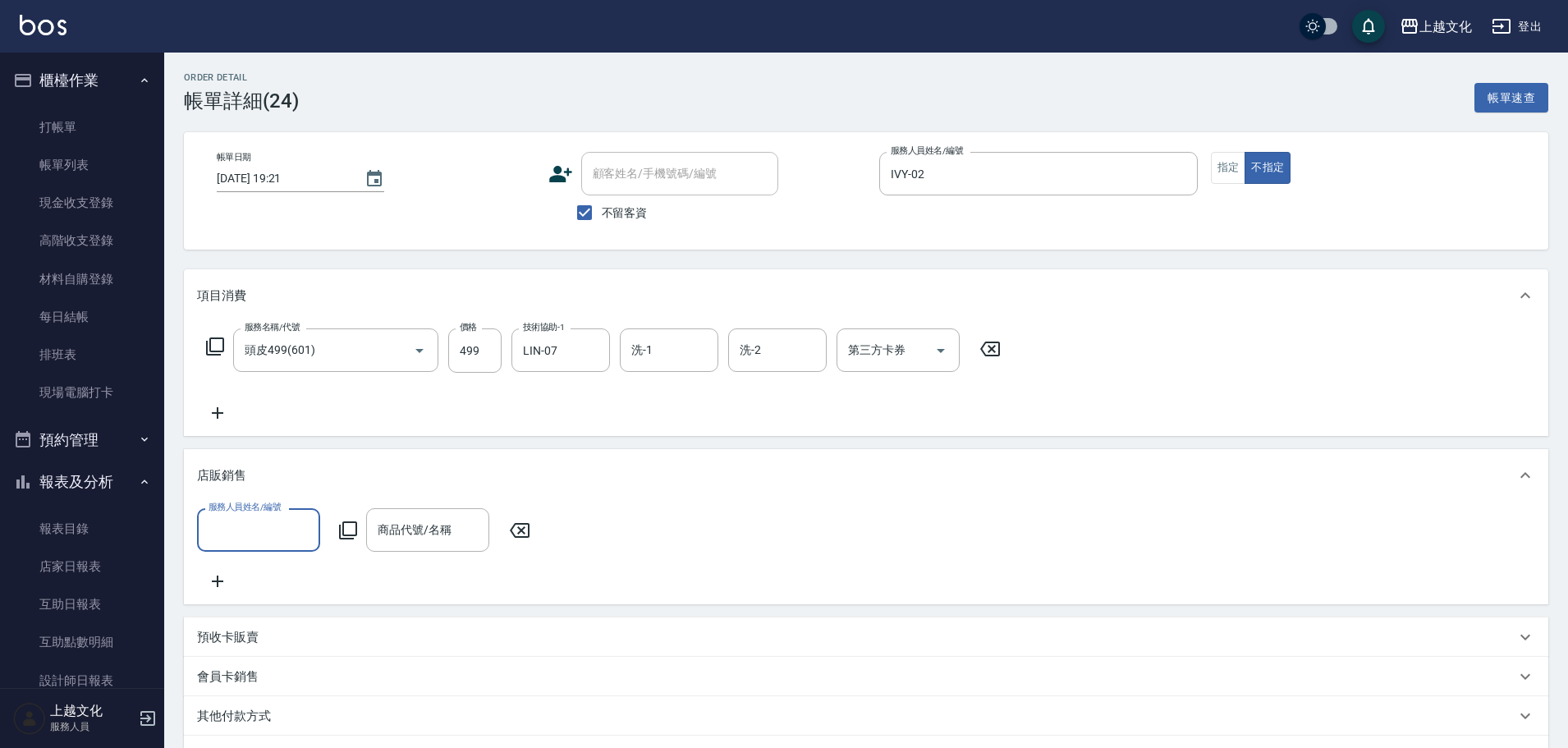
click at [241, 518] on input "服務人員姓名/編號" at bounding box center [259, 530] width 108 height 29
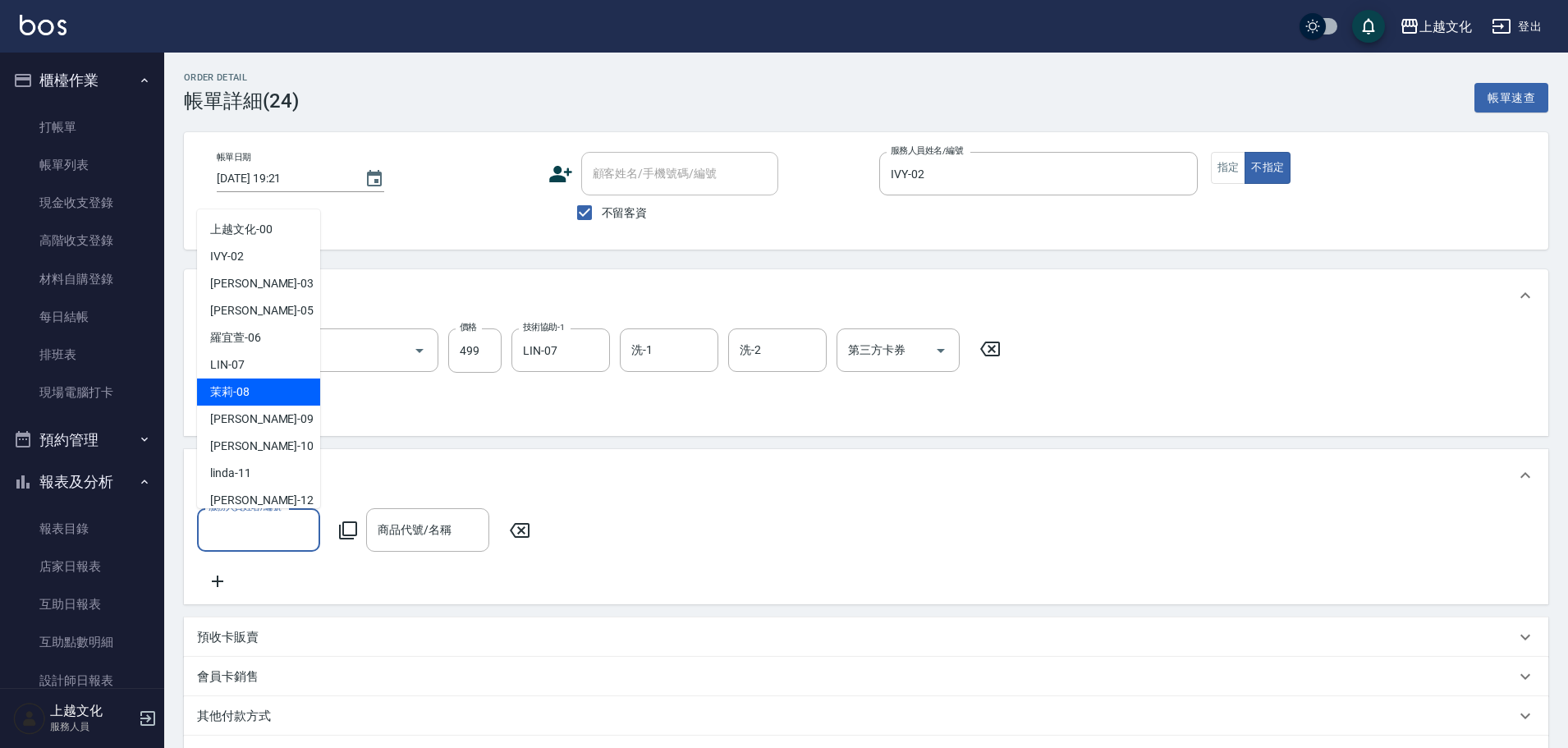
click at [284, 391] on div "茉莉 -08" at bounding box center [258, 393] width 123 height 28
click at [258, 531] on input "茉莉-08" at bounding box center [246, 530] width 84 height 29
click at [246, 263] on div "IVY -02" at bounding box center [258, 257] width 123 height 28
click at [246, 263] on div "Order detail 帳單詳細 (24) 帳單速查 帳單日期 [DATE] 19:21 顧客姓名/手機號碼/編號 顧客姓名/手機號碼/編號 不留客資 服務…" at bounding box center [866, 498] width 1404 height 893
type input "IVY-02"
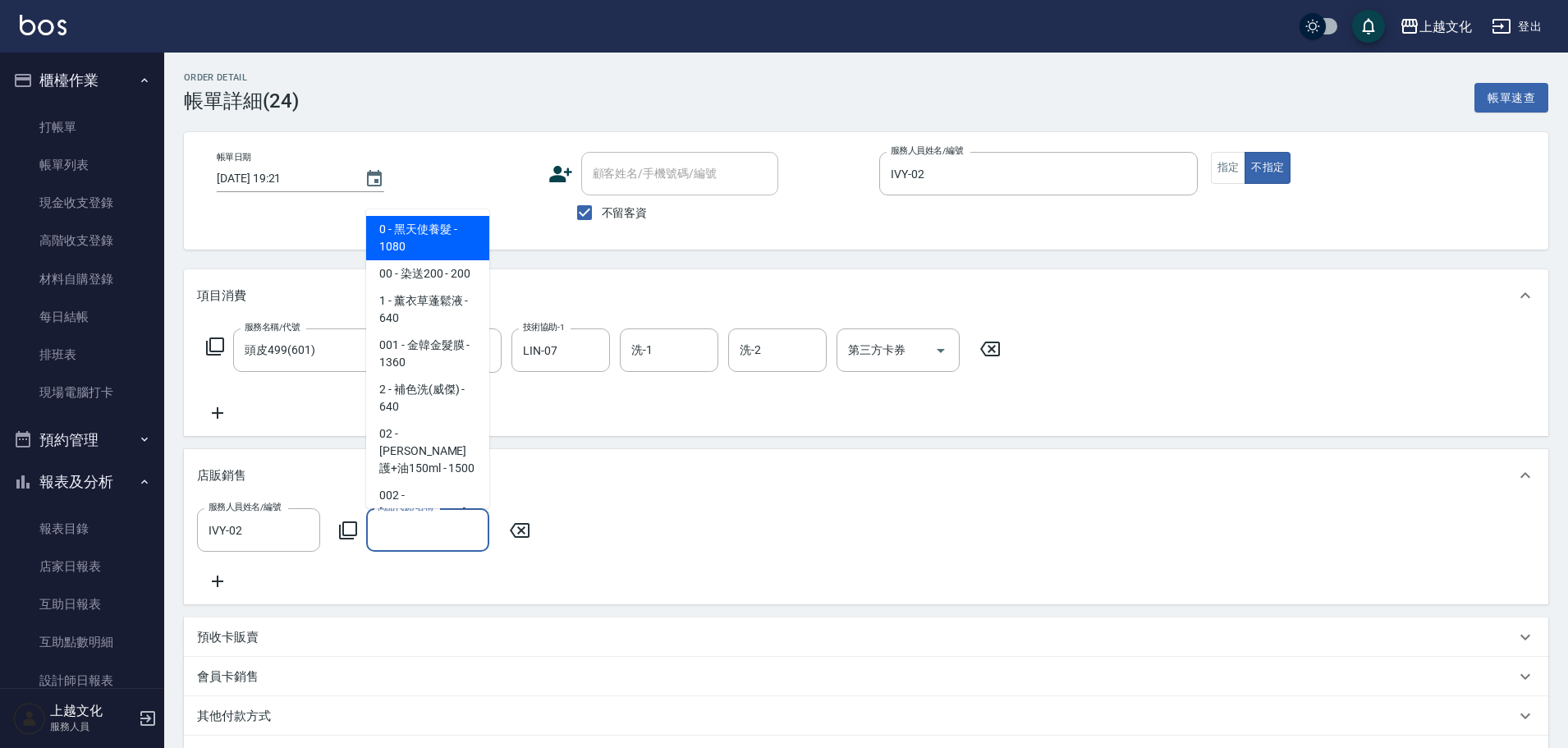
click at [417, 537] on input "商品代號/名稱" at bounding box center [428, 530] width 108 height 29
click at [410, 241] on span "0 - 黑天使養髮 - 1080" at bounding box center [427, 238] width 123 height 44
type input "黑天使養髮"
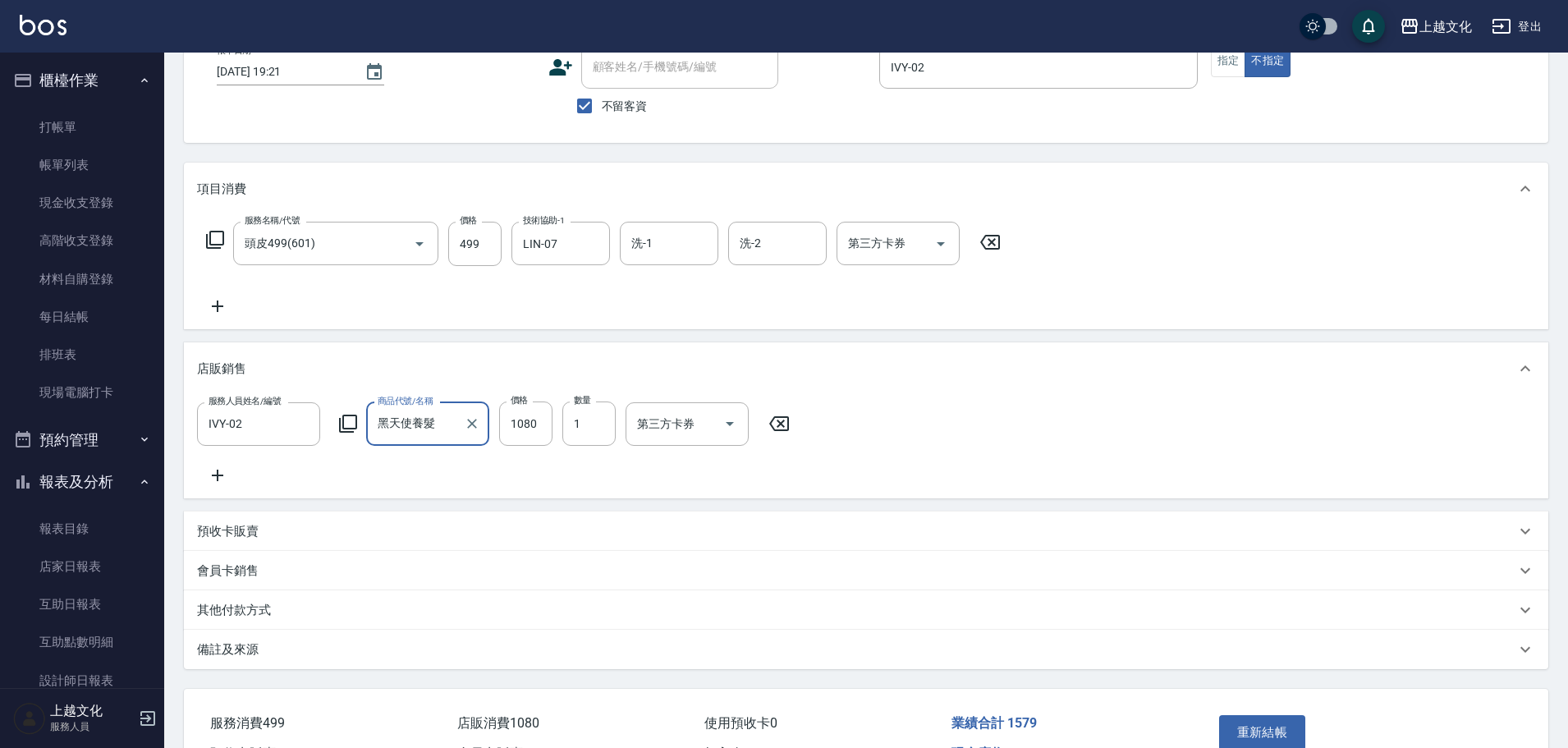
scroll to position [218, 0]
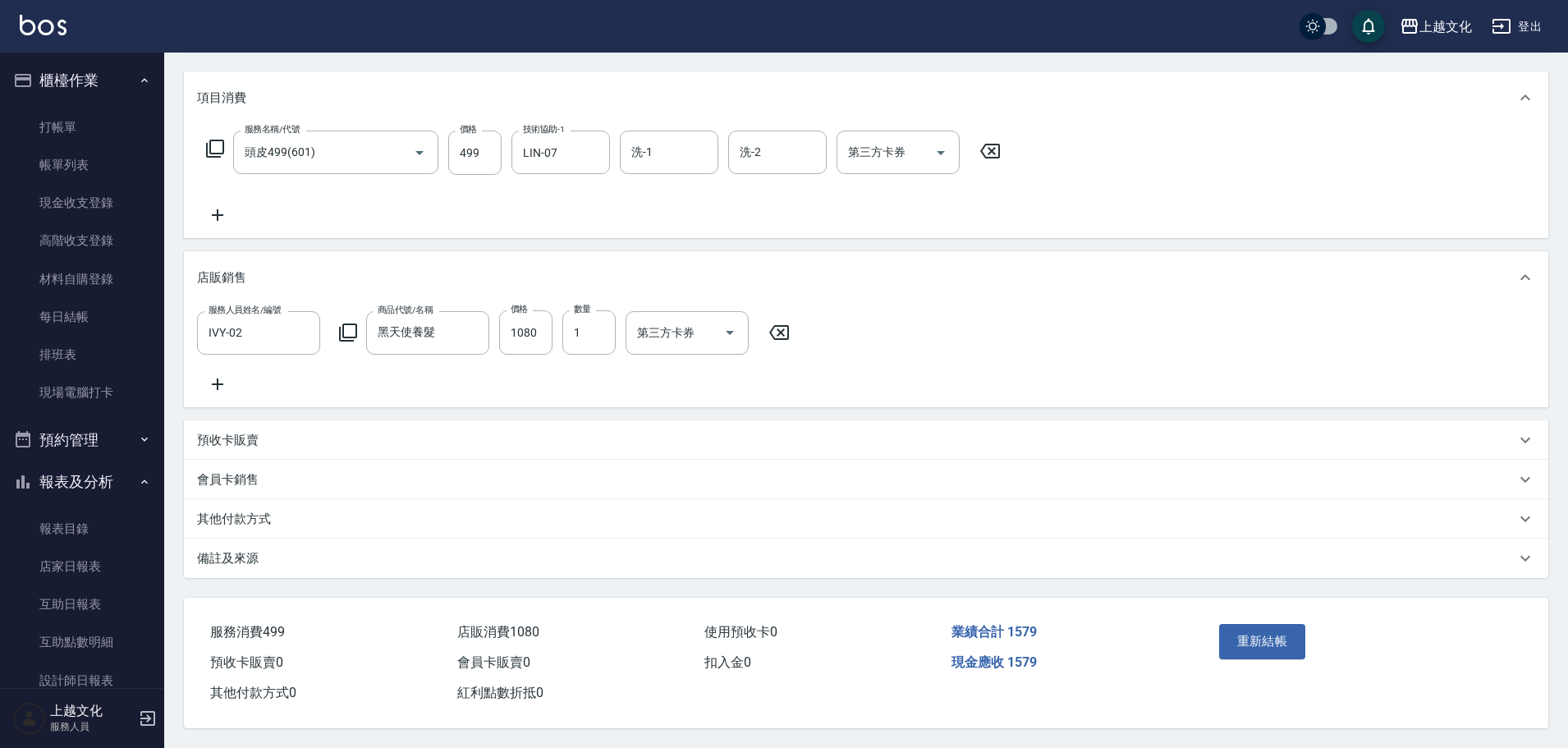
drag, startPoint x: 226, startPoint y: 522, endPoint x: 226, endPoint y: 508, distance: 14.0
click at [226, 520] on div "其他付款方式" at bounding box center [866, 520] width 1364 height 39
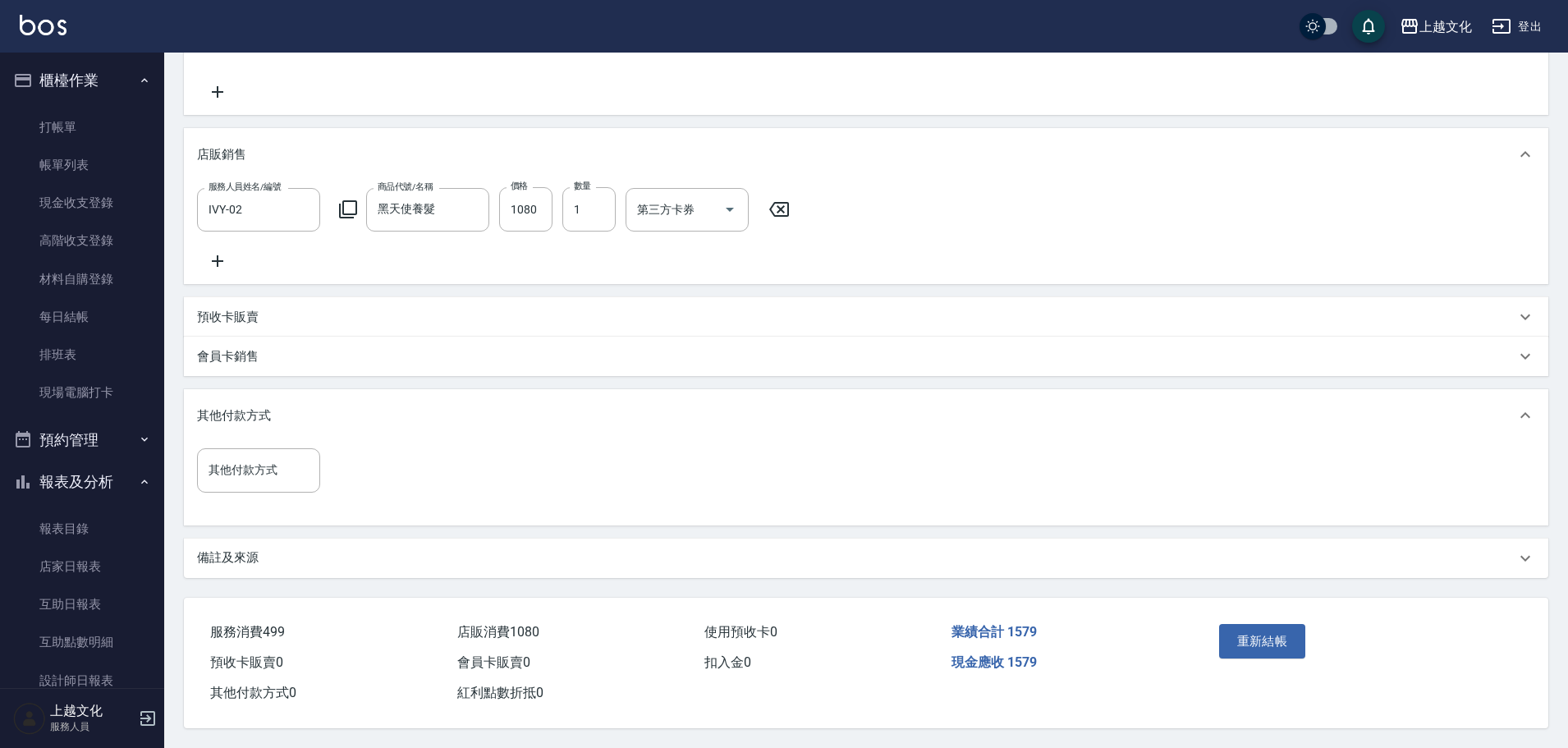
scroll to position [341, 0]
click at [216, 479] on div "其他付款方式" at bounding box center [258, 470] width 123 height 43
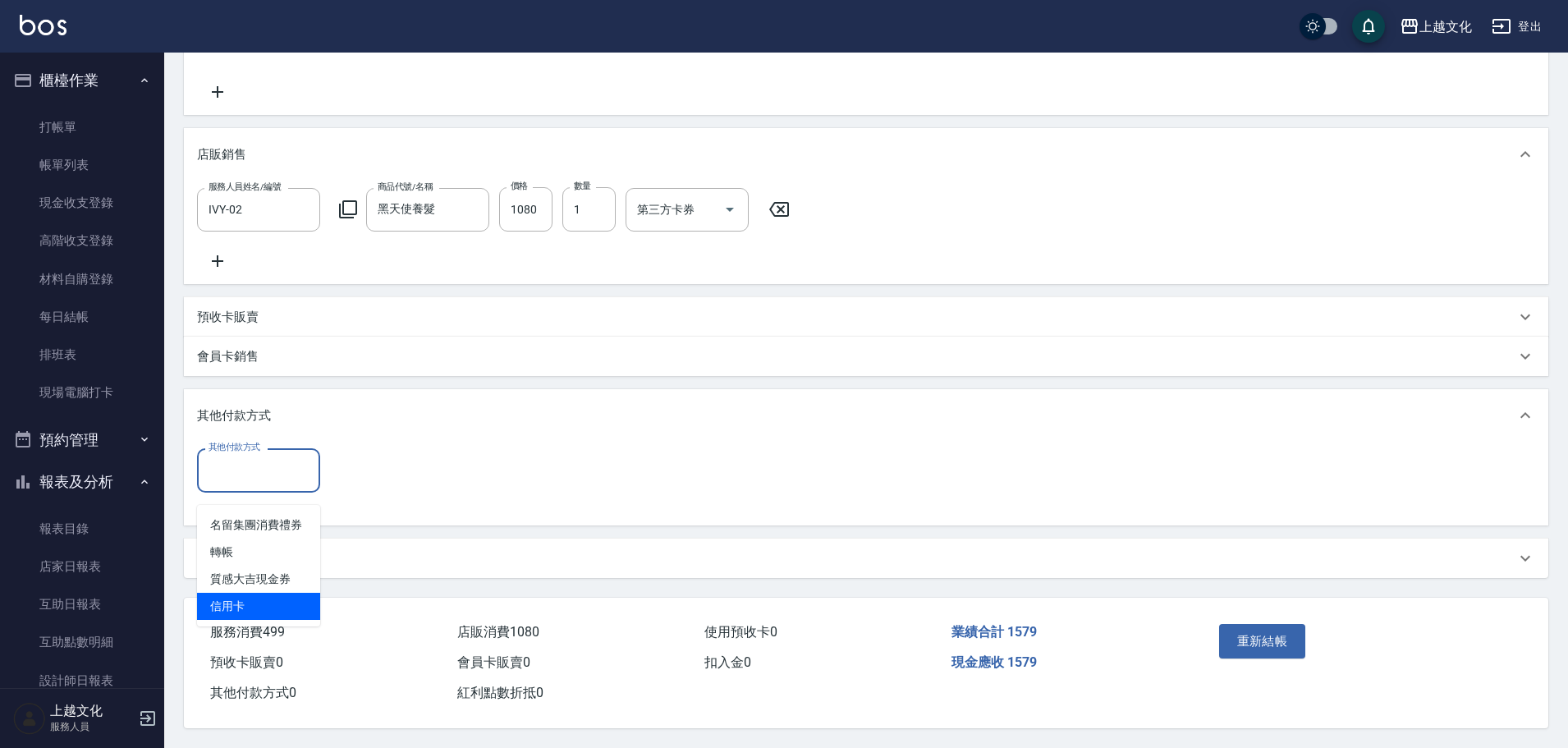
drag, startPoint x: 226, startPoint y: 578, endPoint x: 361, endPoint y: 530, distance: 143.3
click at [226, 593] on span "信用卡" at bounding box center [258, 607] width 123 height 28
type input "信用卡"
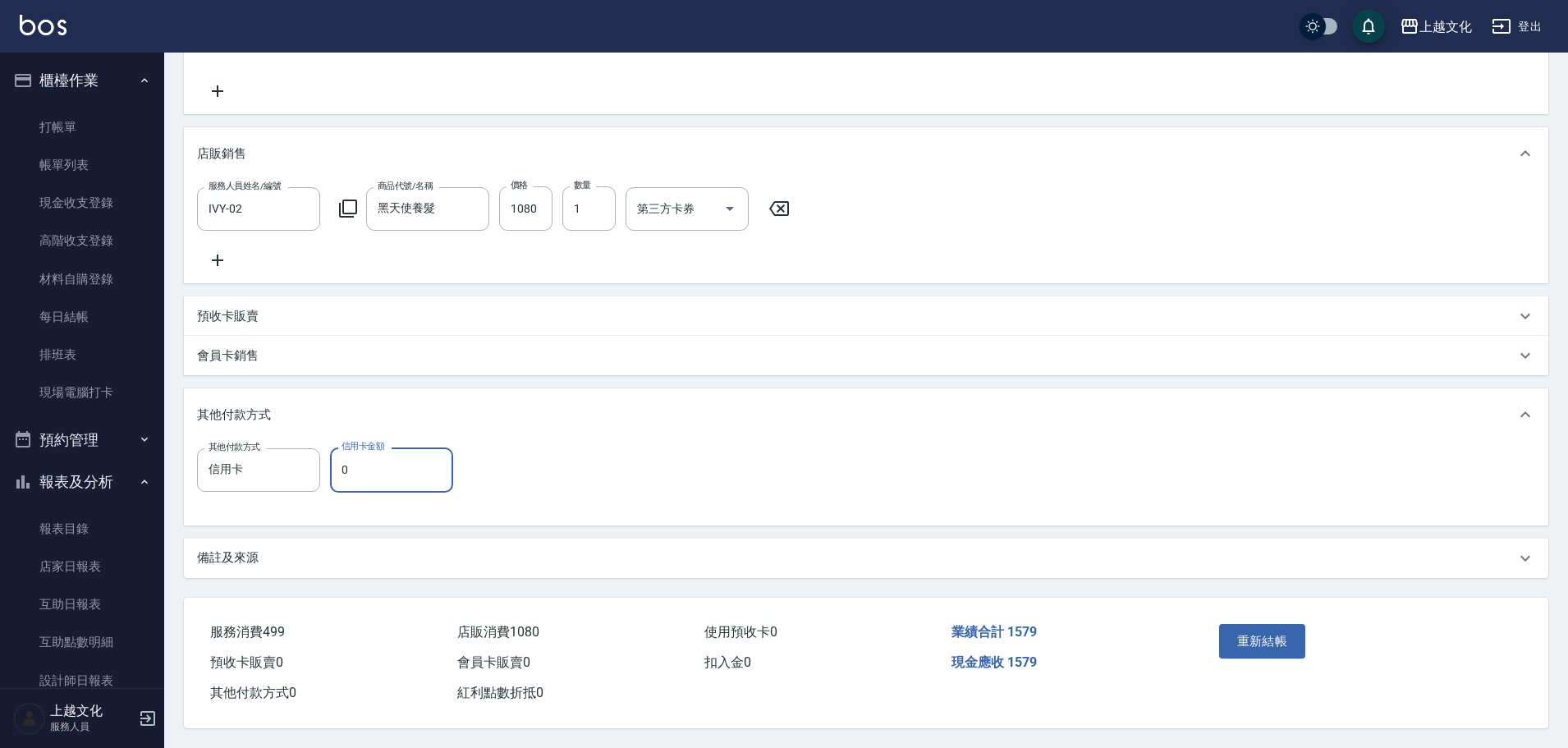
click at [339, 470] on input "0" at bounding box center [392, 469] width 123 height 44
type input "1579"
click at [1241, 639] on button "重新結帳" at bounding box center [1263, 641] width 87 height 34
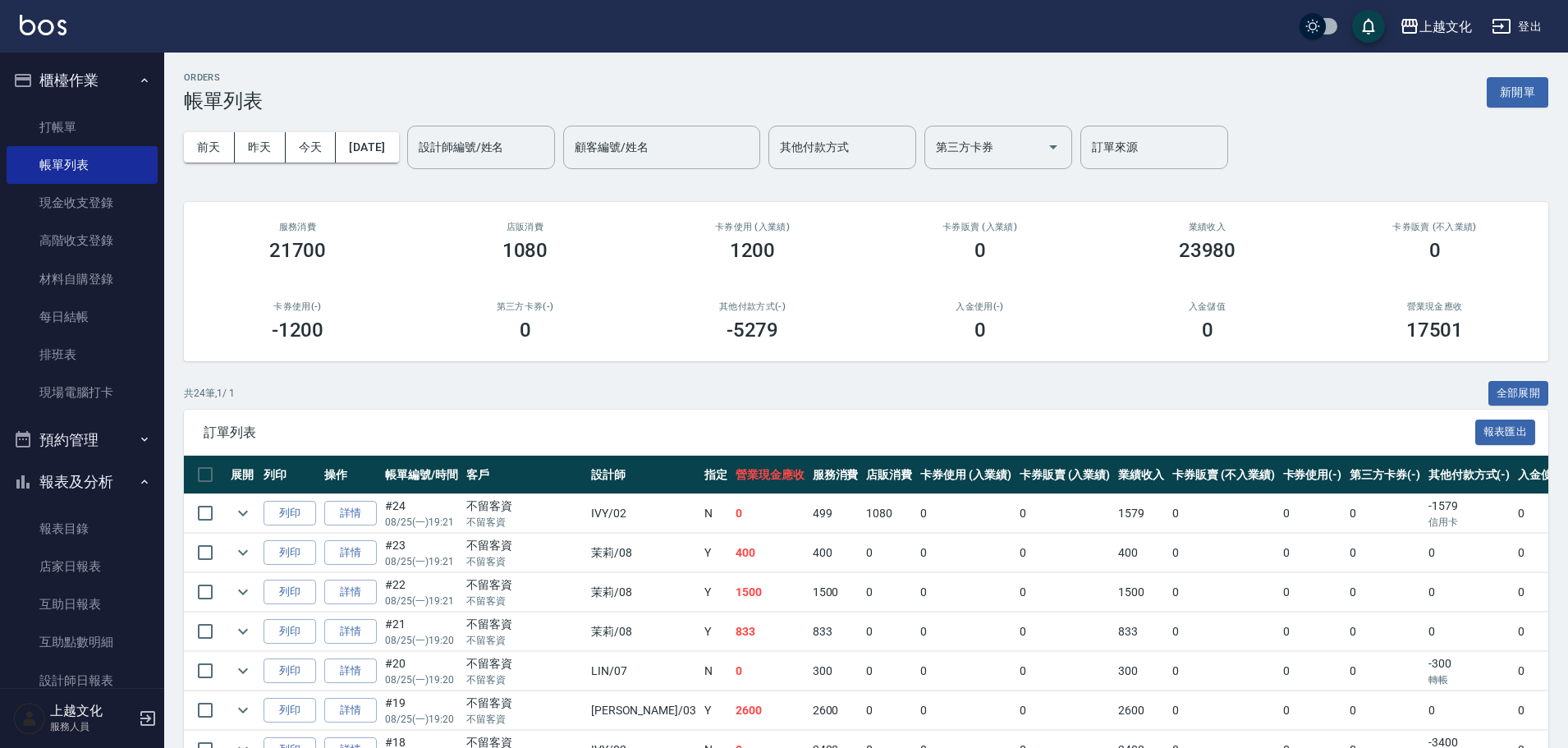
scroll to position [329, 0]
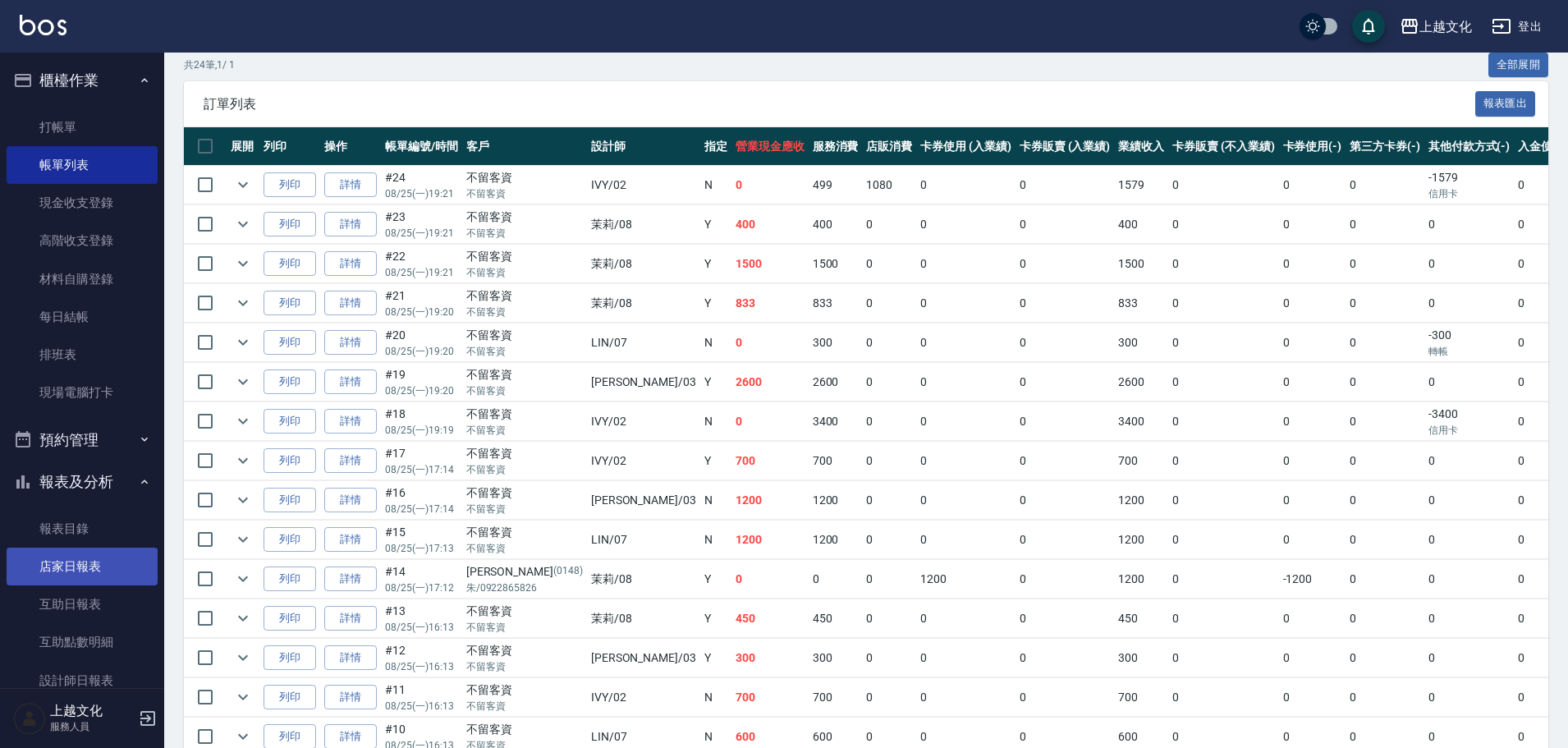
click at [57, 569] on link "店家日報表" at bounding box center [83, 567] width 151 height 37
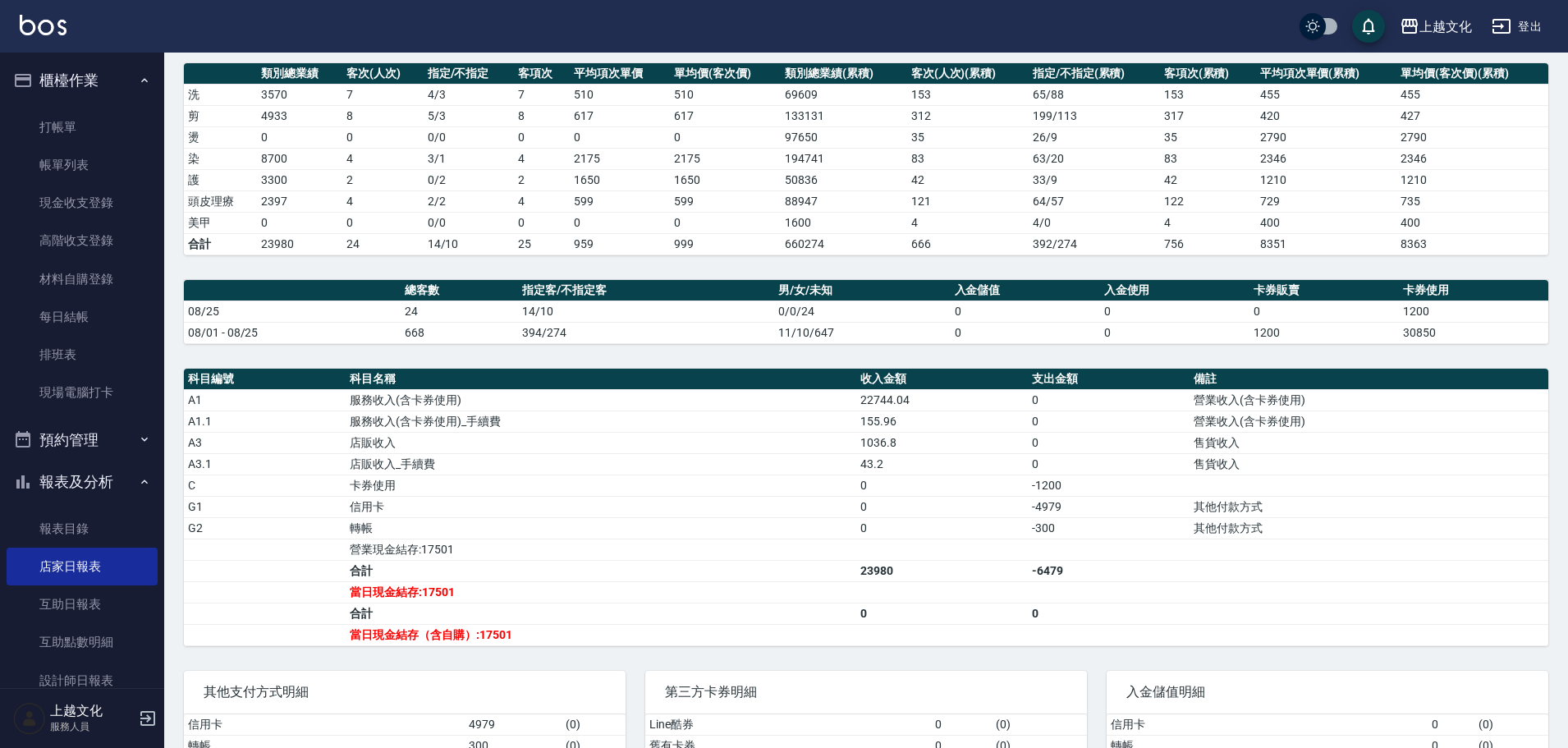
scroll to position [246, 0]
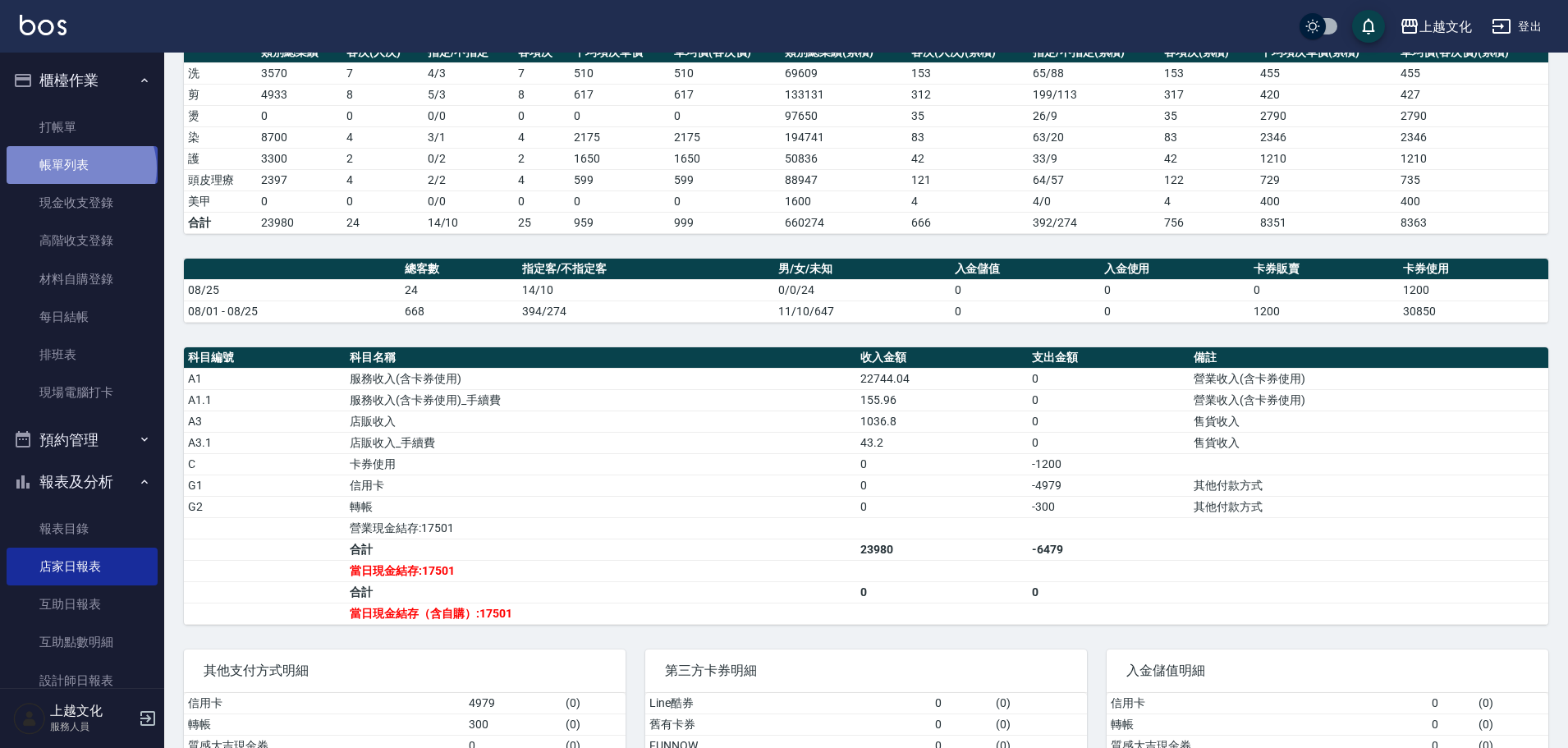
click at [80, 168] on link "帳單列表" at bounding box center [83, 165] width 151 height 37
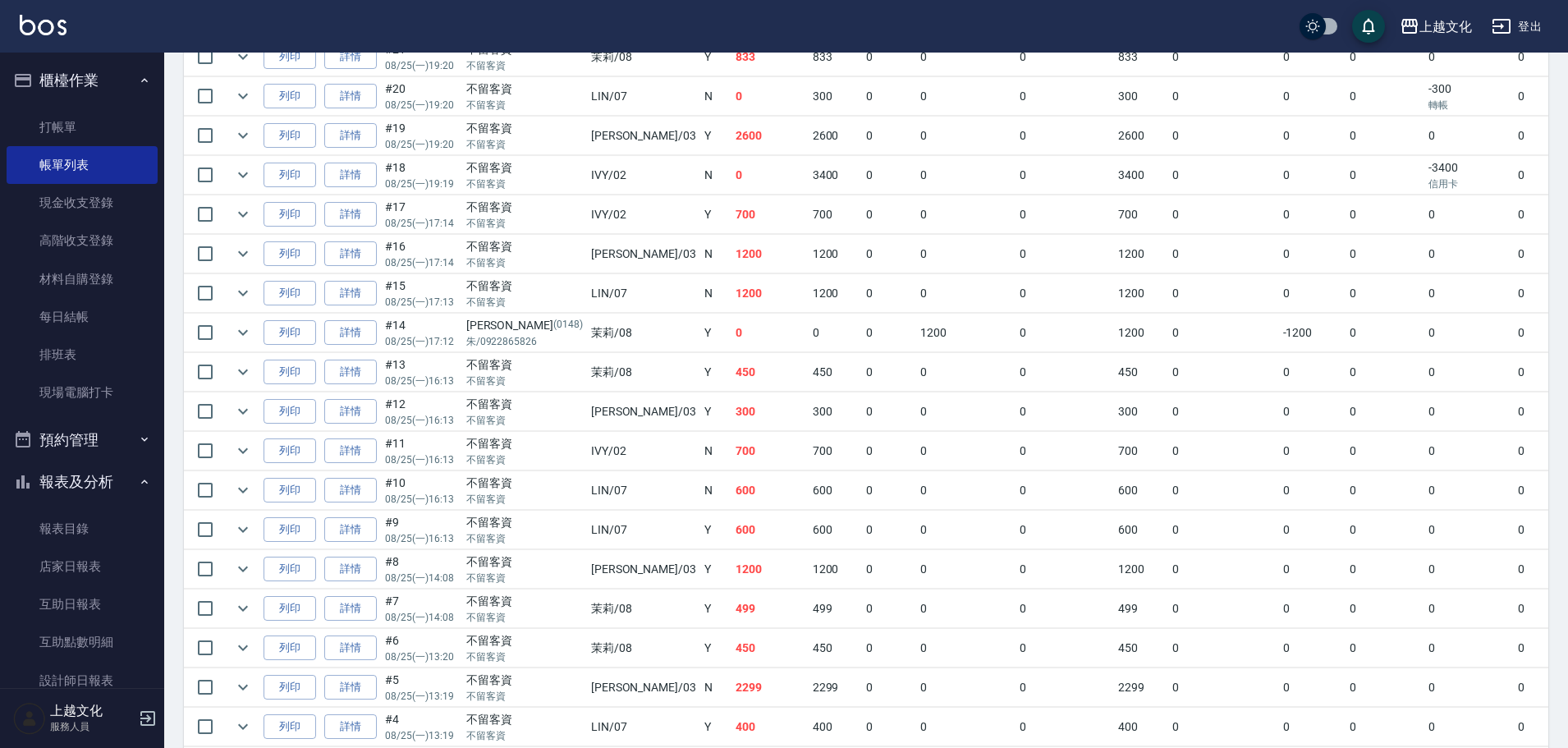
scroll to position [493, 0]
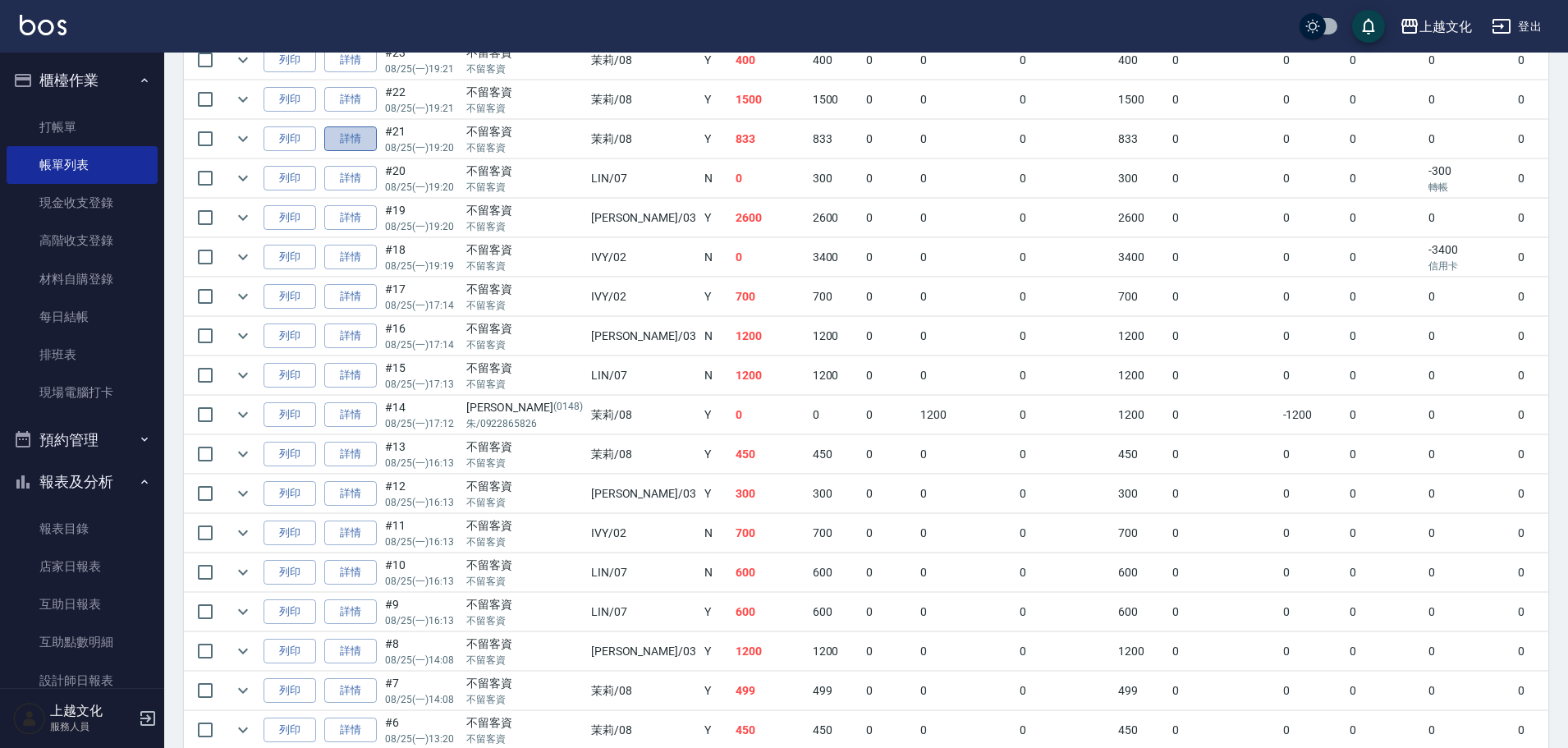
click at [353, 140] on link "詳情" at bounding box center [350, 140] width 52 height 26
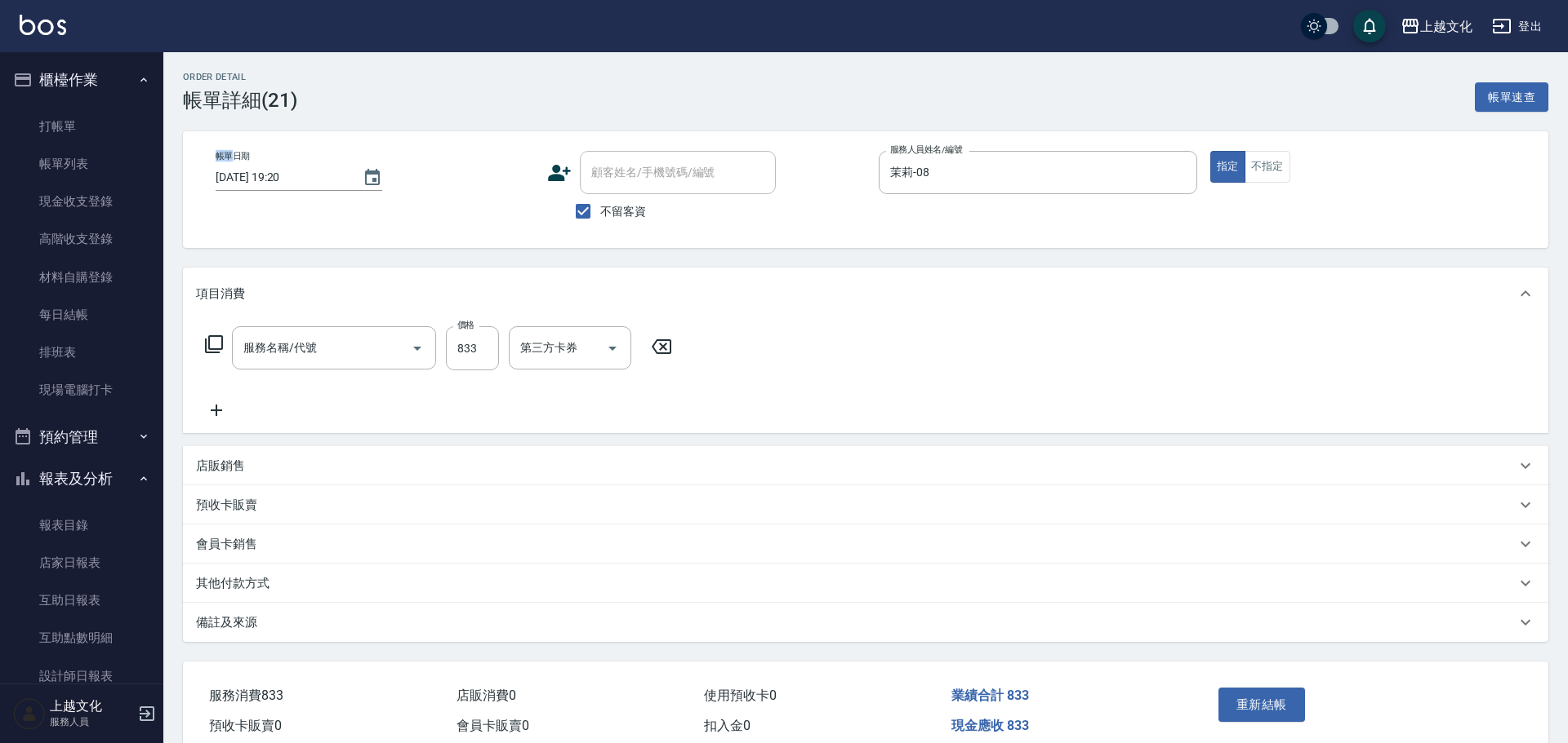
type input "[DATE] 19:20"
checkbox input "true"
type input "茉莉-08"
type input "洗+指定剪(102)"
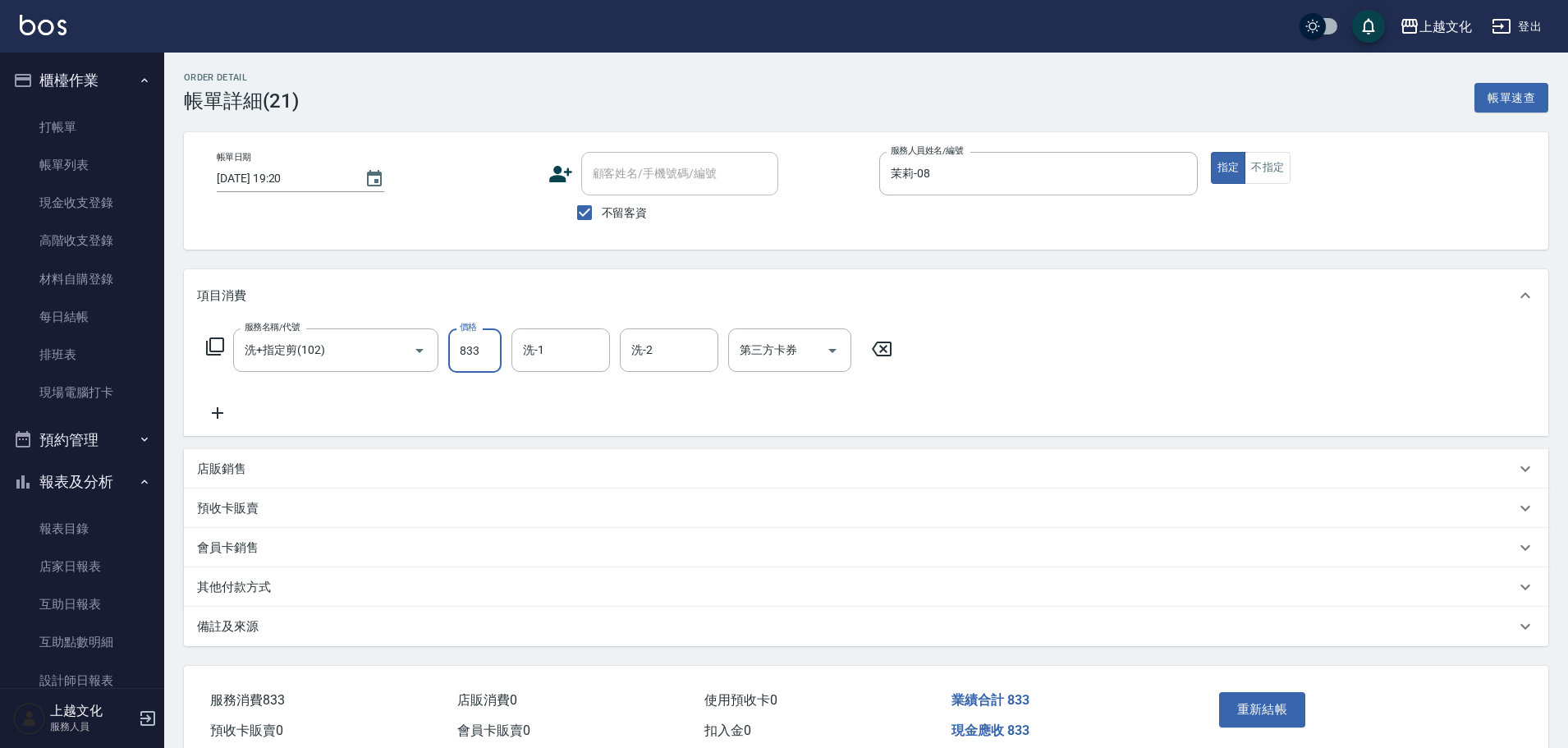
click at [483, 360] on input "833" at bounding box center [475, 350] width 53 height 44
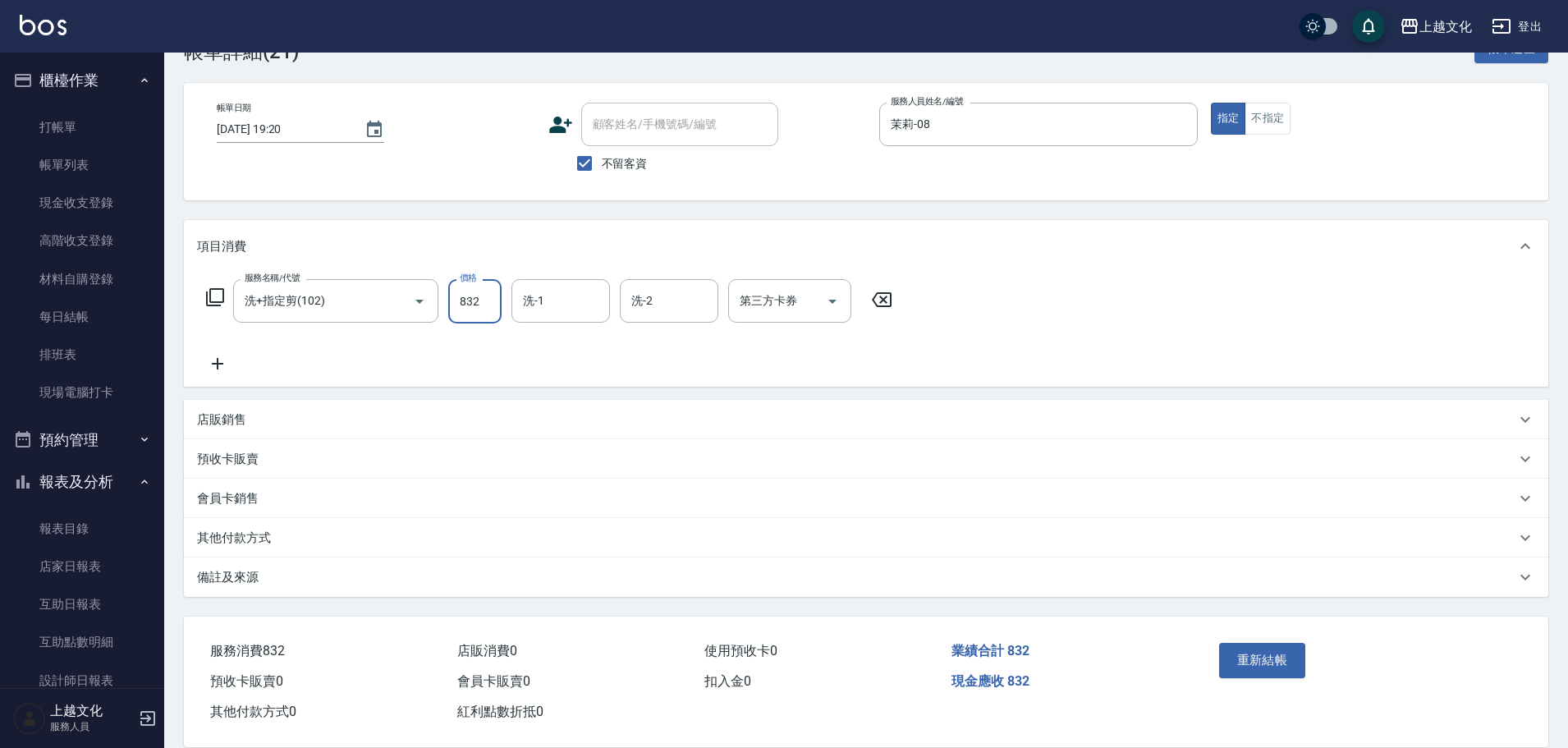
scroll to position [76, 0]
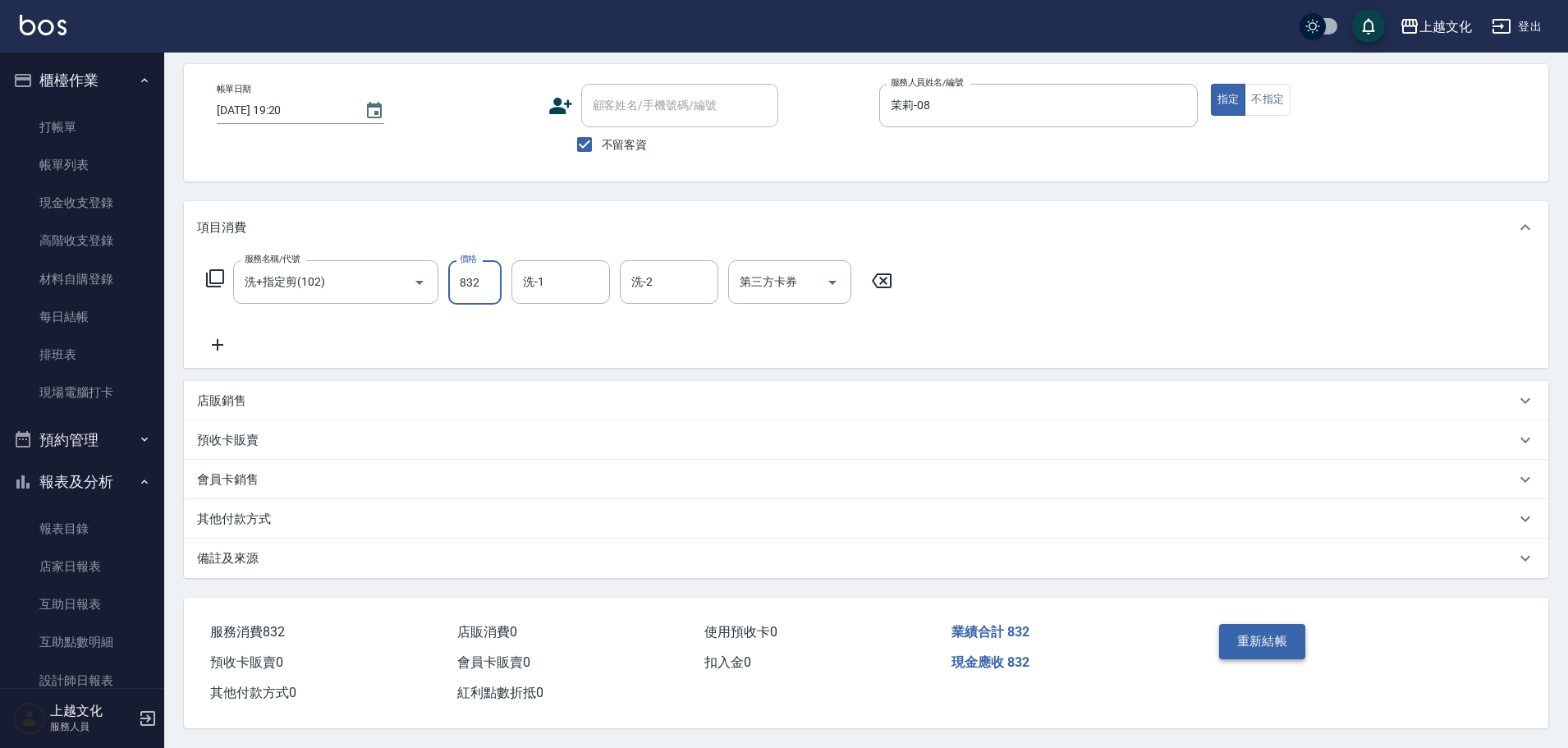
type input "832"
click at [1275, 630] on button "重新結帳" at bounding box center [1263, 641] width 87 height 34
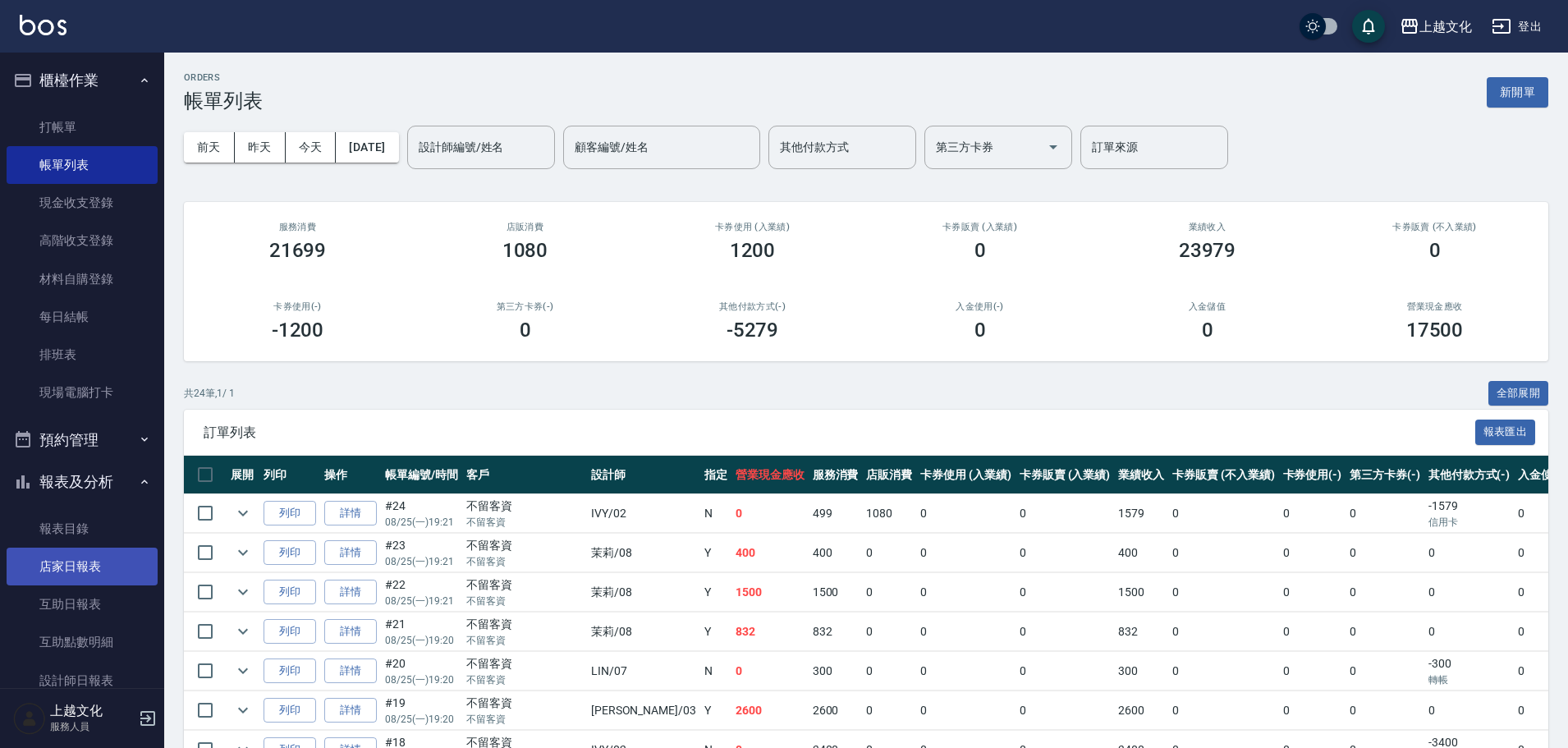
click at [86, 560] on link "店家日報表" at bounding box center [83, 567] width 151 height 37
